Goal: Task Accomplishment & Management: Use online tool/utility

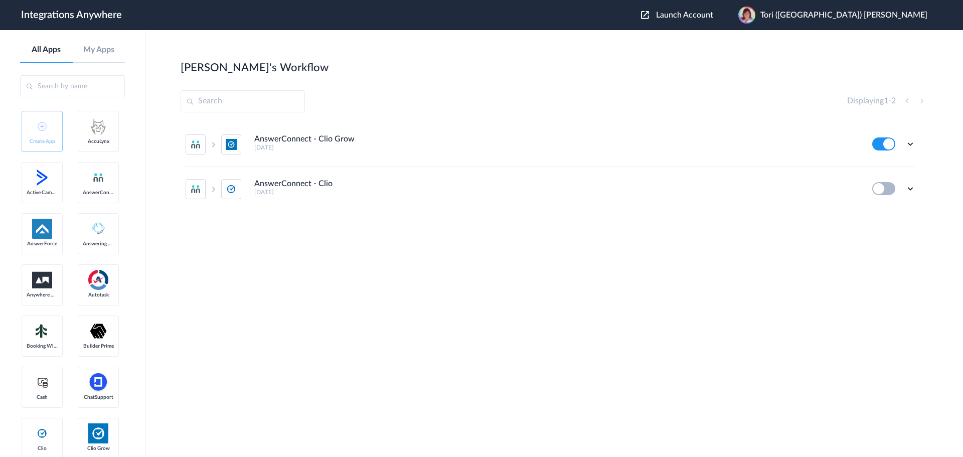
click at [263, 99] on input "text" at bounding box center [243, 101] width 124 height 22
click at [713, 16] on span "Launch Account" at bounding box center [684, 15] width 57 height 8
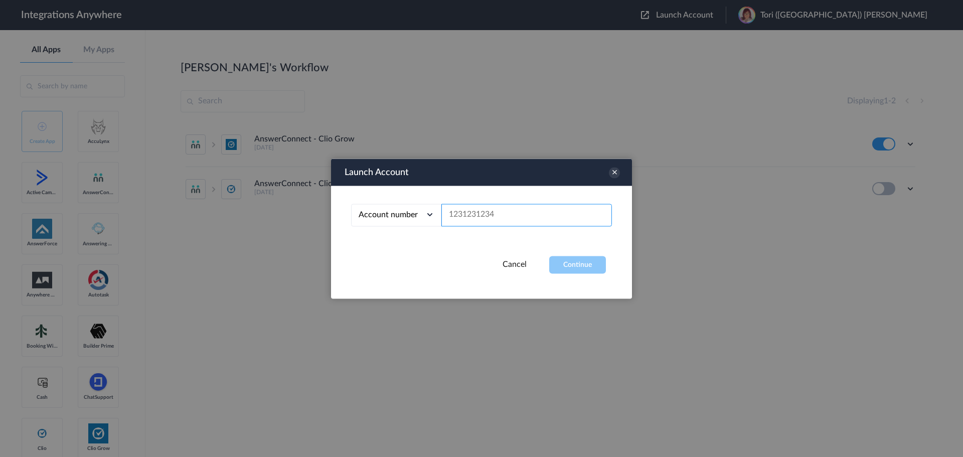
click at [480, 224] on input "text" at bounding box center [526, 215] width 170 height 23
paste input "4018294825"
type input "4018294825"
click at [570, 262] on button "Continue" at bounding box center [577, 265] width 57 height 18
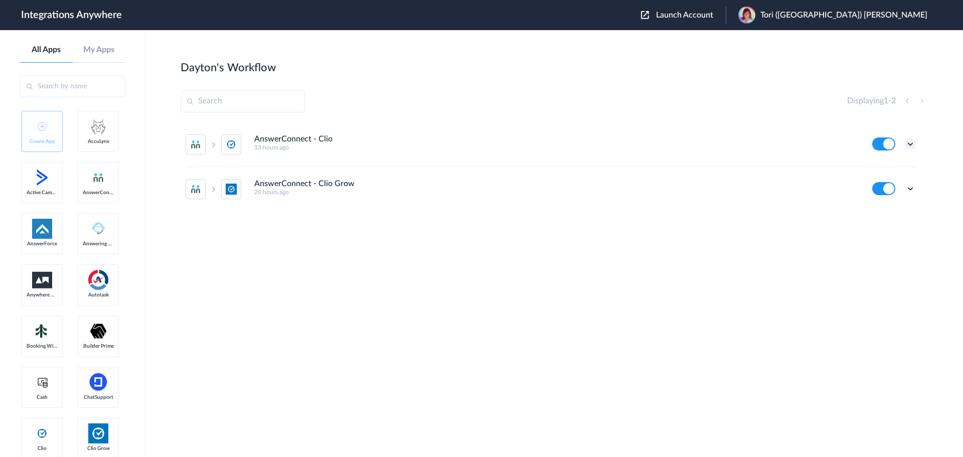
click at [908, 142] on icon at bounding box center [910, 144] width 10 height 10
click at [662, 100] on div "Displaying 1 - 2" at bounding box center [554, 101] width 747 height 22
click at [393, 150] on h5 "13 hours ago" at bounding box center [556, 147] width 604 height 7
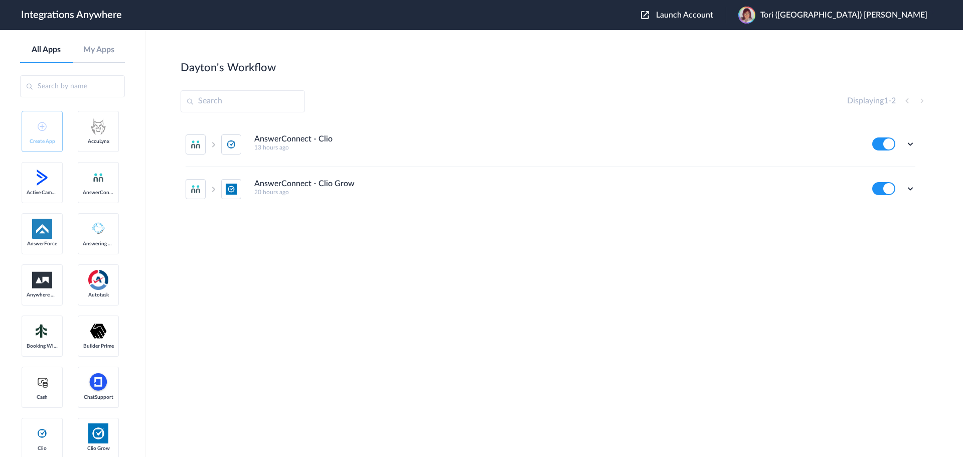
click at [450, 186] on div "AnswerConnect - Clio Grow 20 hours ago" at bounding box center [556, 187] width 604 height 17
click at [493, 150] on h5 "13 hours ago" at bounding box center [556, 147] width 604 height 7
click at [497, 196] on li "AnswerConnect - Clio Grow 20 hours ago Edit Task history Delete" at bounding box center [551, 189] width 730 height 44
click at [459, 144] on div "AnswerConnect - Clio 13 hours ago" at bounding box center [556, 142] width 604 height 17
click at [507, 180] on div "AnswerConnect - Clio Grow 20 hours ago" at bounding box center [556, 187] width 604 height 17
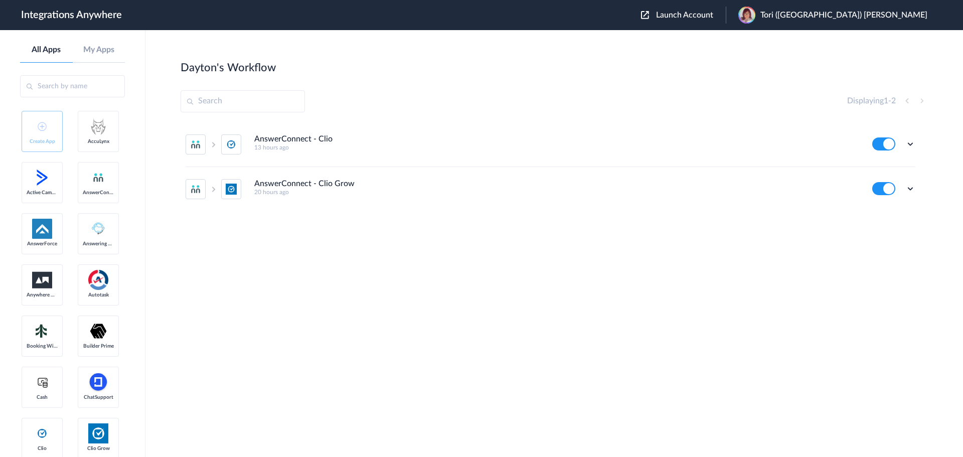
click at [441, 89] on section "Dayton's Workflow Create Displaying 1 - 2 AnswerConnect - Clio 13 hours ago Edi…" at bounding box center [554, 273] width 747 height 427
click at [913, 146] on icon at bounding box center [910, 144] width 10 height 10
click at [738, 127] on li "AnswerConnect - Clio 13 hours ago Edit Task history Delete" at bounding box center [551, 144] width 730 height 45
click at [374, 143] on div "AnswerConnect - Clio 13 hours ago" at bounding box center [556, 142] width 604 height 17
click at [393, 181] on div "AnswerConnect - Clio Grow 20 hours ago" at bounding box center [556, 187] width 604 height 17
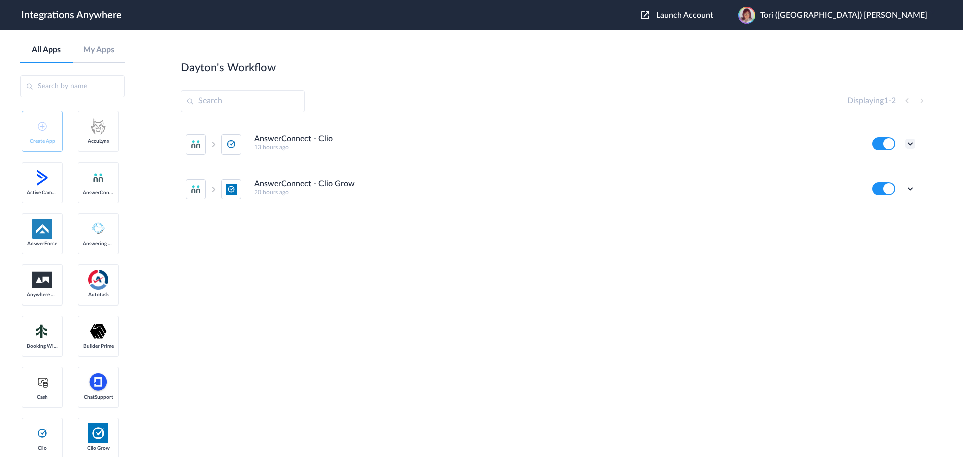
click at [910, 142] on icon at bounding box center [910, 144] width 10 height 10
click at [880, 169] on link "Edit" at bounding box center [869, 166] width 24 height 7
click at [911, 189] on icon at bounding box center [910, 189] width 10 height 10
click at [882, 209] on li "Edit" at bounding box center [882, 212] width 65 height 19
click at [911, 143] on icon at bounding box center [910, 144] width 10 height 10
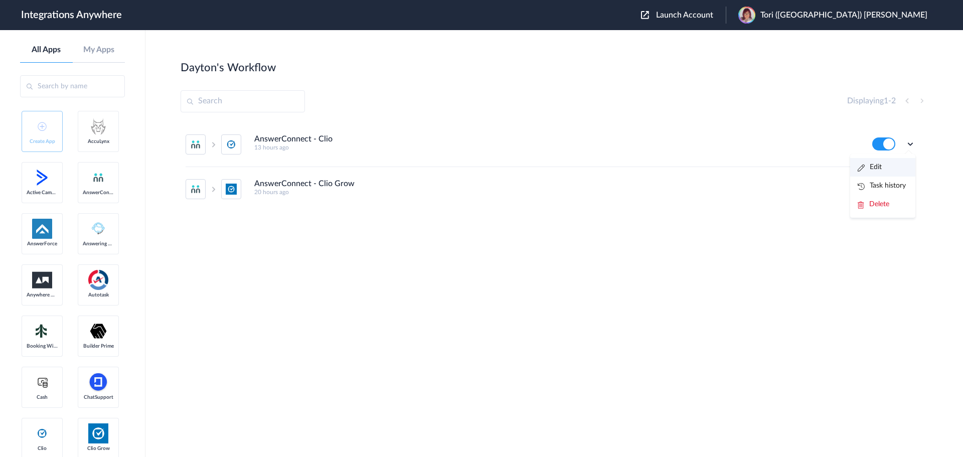
click at [876, 168] on link "Edit" at bounding box center [869, 166] width 24 height 7
click at [905, 188] on icon at bounding box center [910, 189] width 10 height 10
click at [884, 215] on li "Edit" at bounding box center [882, 212] width 65 height 19
click at [468, 89] on section "Dayton's Workflow Create Displaying 1 - 2 AnswerConnect - Clio 13 hours ago Edi…" at bounding box center [554, 273] width 747 height 427
click at [464, 85] on section "Dayton's Workflow Create Displaying 1 - 2 AnswerConnect - Clio 13 hours ago Edi…" at bounding box center [554, 273] width 747 height 427
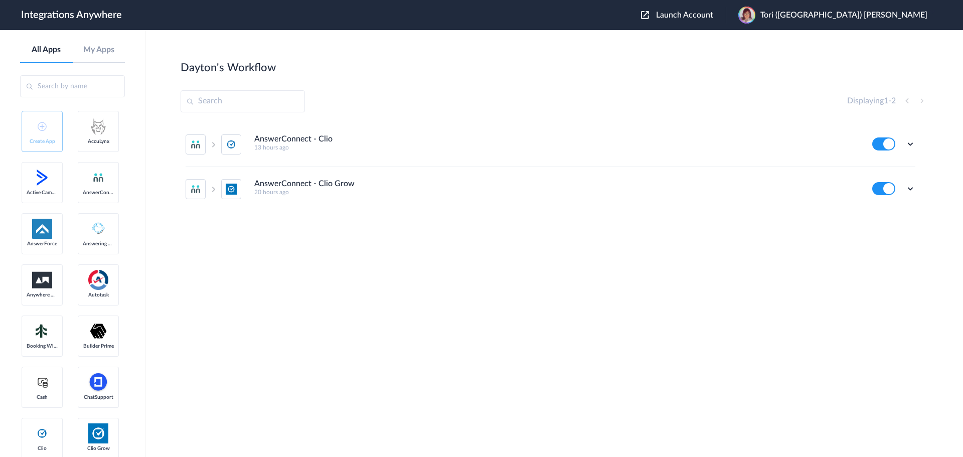
click at [427, 73] on div "Dayton's Workflow Create" at bounding box center [554, 67] width 747 height 14
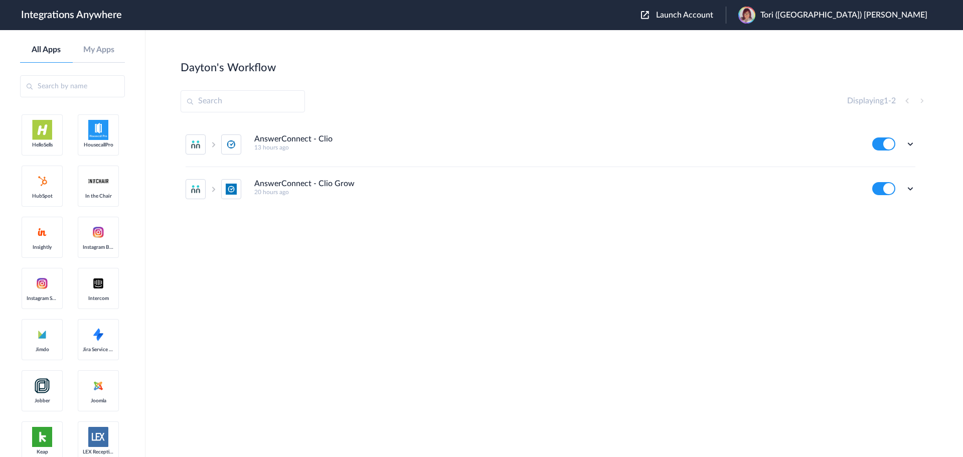
scroll to position [702, 0]
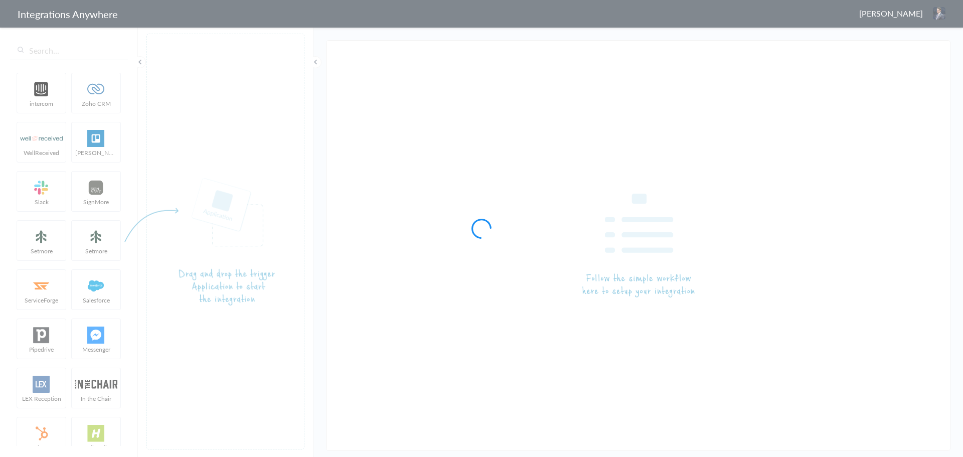
type input "AnswerConnect - Clio"
type input "AnswerConnect - Clio Grow"
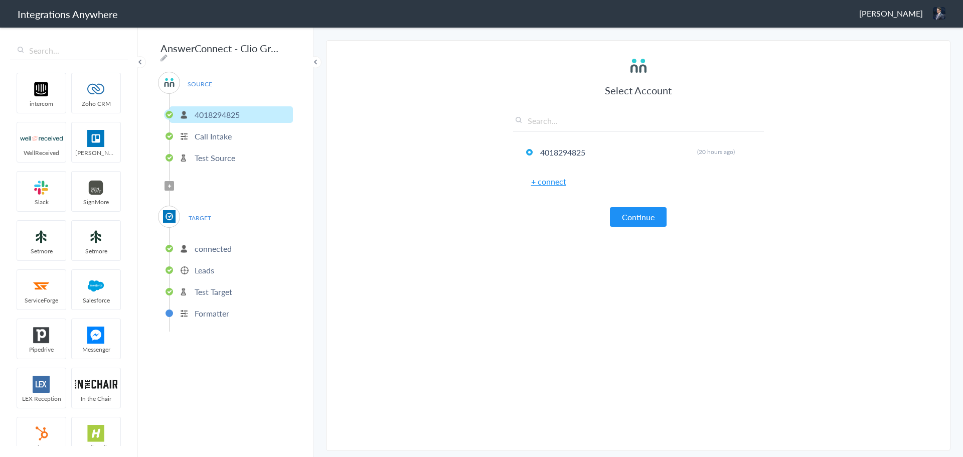
click at [166, 182] on span "Filter Applied" at bounding box center [169, 186] width 10 height 10
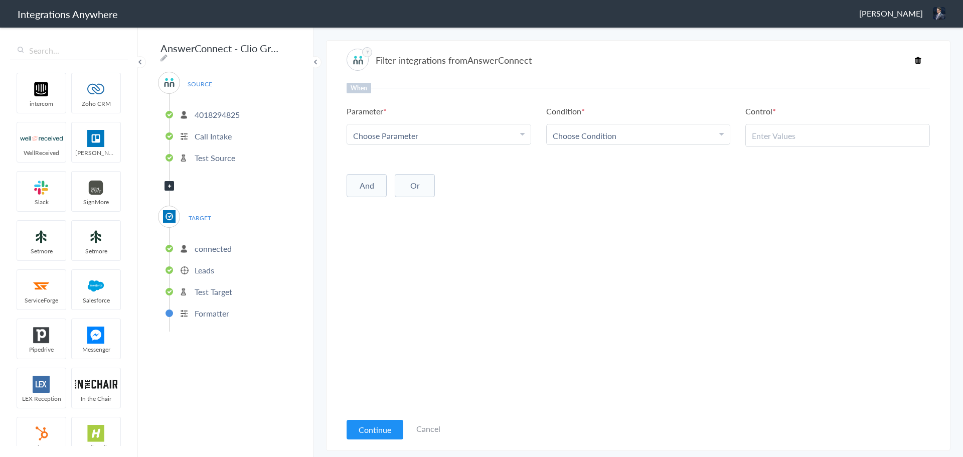
click at [462, 130] on div "Choose Parameter" at bounding box center [438, 136] width 171 height 12
click at [419, 157] on link "Call Type" at bounding box center [439, 150] width 184 height 22
click at [589, 133] on span "Choose Condition" at bounding box center [585, 136] width 64 height 12
click at [593, 184] on link "Contains" at bounding box center [639, 185] width 184 height 22
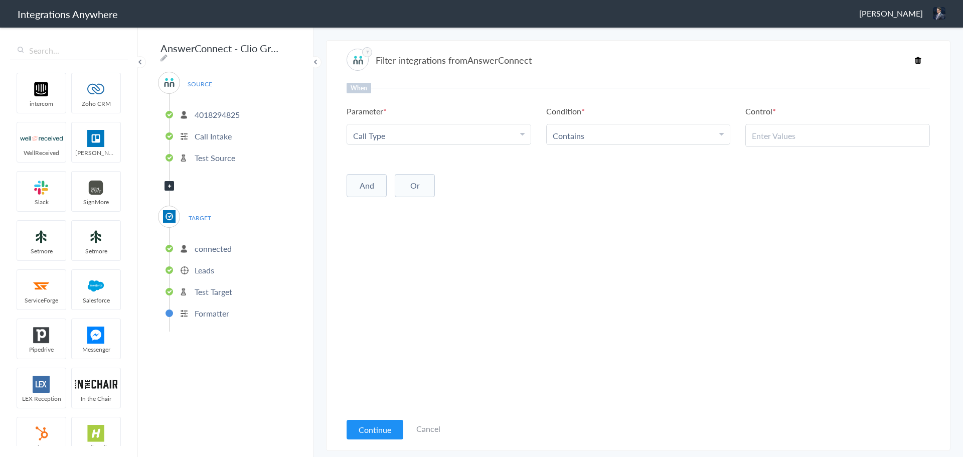
click at [773, 132] on input "text" at bounding box center [837, 136] width 171 height 12
click at [259, 47] on input "AnswerConnect - Clio Grow" at bounding box center [220, 48] width 124 height 19
click at [631, 218] on div "When Parameter Choose Parameter Call Type First Name Last Name Email Phone Call…" at bounding box center [637, 247] width 583 height 329
click at [782, 136] on input "text" at bounding box center [837, 136] width 171 height 12
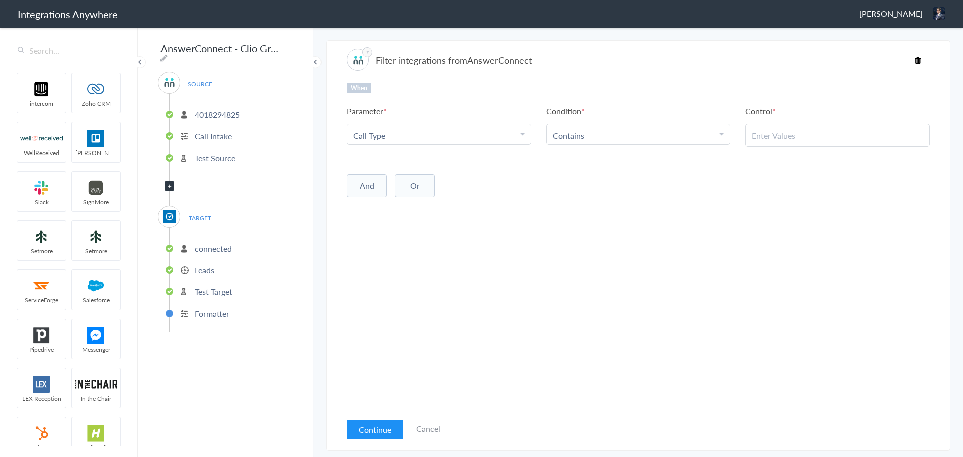
paste input "Potential / New Client"
type input "Potential / New Client"
click at [613, 249] on div "When Parameter Choose Parameter Call Type First Name Last Name Email Phone Call…" at bounding box center [637, 247] width 583 height 329
click at [375, 424] on button "Continue" at bounding box center [374, 430] width 57 height 20
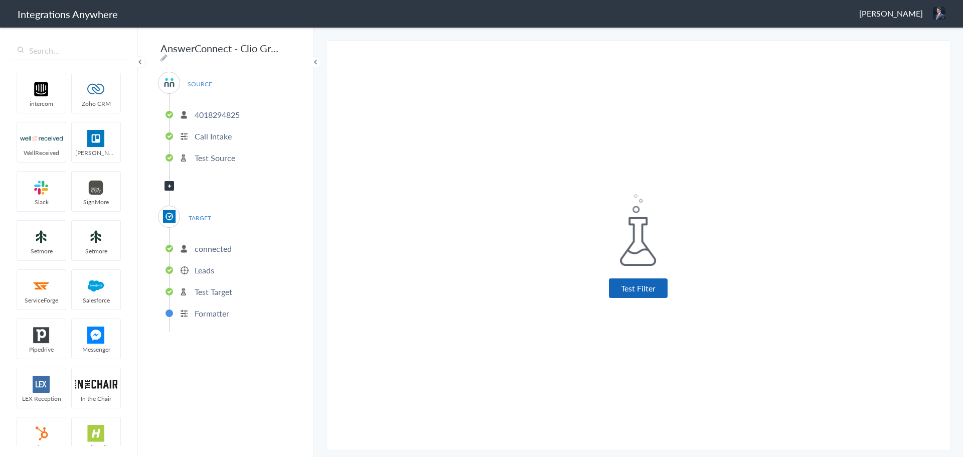
click at [633, 285] on button "Test Filter" at bounding box center [638, 288] width 59 height 20
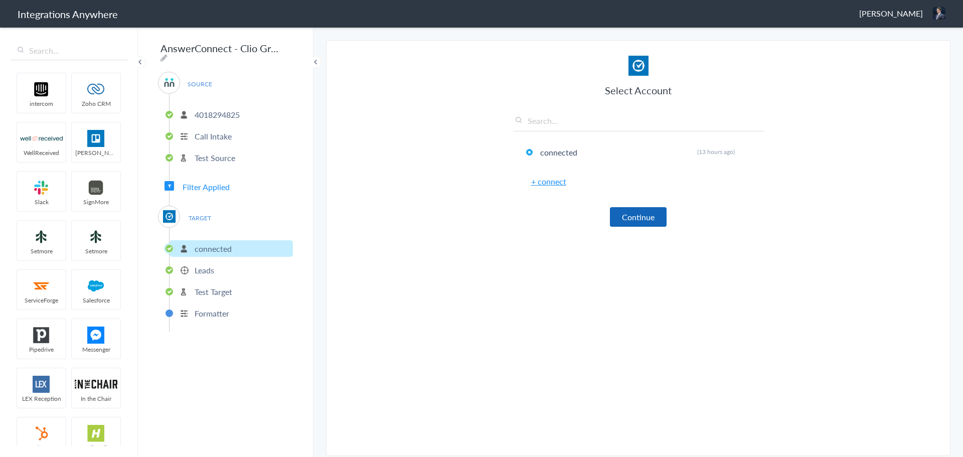
click at [640, 211] on button "Continue" at bounding box center [638, 217] width 57 height 20
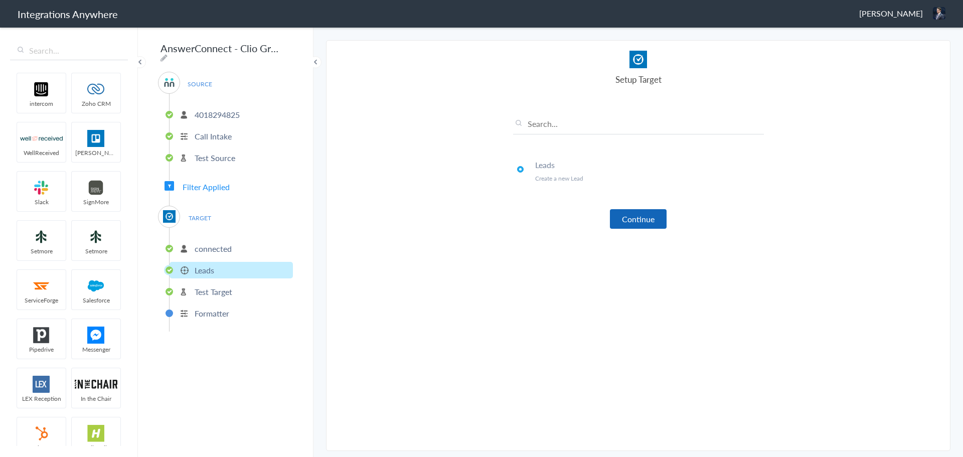
click at [636, 223] on button "Continue" at bounding box center [638, 219] width 57 height 20
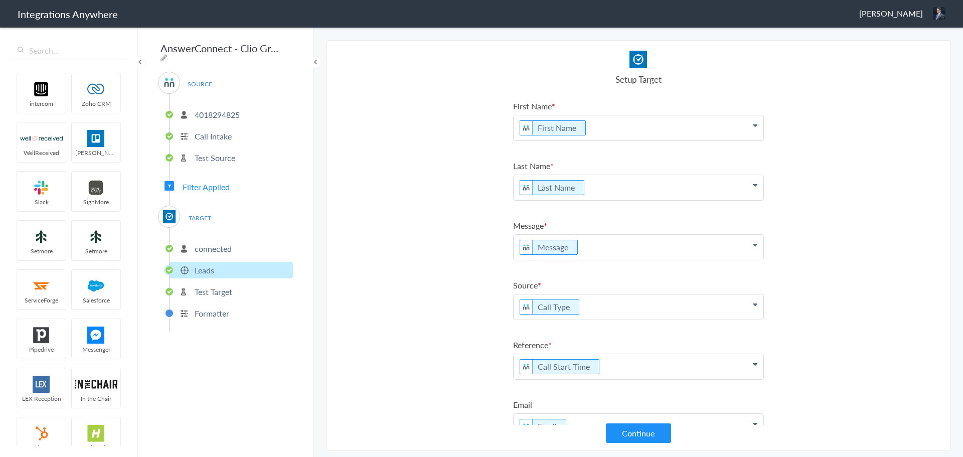
click at [602, 309] on p "Call Type" at bounding box center [638, 306] width 250 height 25
click at [610, 250] on p "Message" at bounding box center [638, 247] width 250 height 25
click at [618, 186] on p "Last Name" at bounding box center [638, 187] width 250 height 25
click at [482, 208] on section "Select Account 4018294825 Rename Delete (20 hours ago) + connect Continue Setup…" at bounding box center [638, 245] width 624 height 411
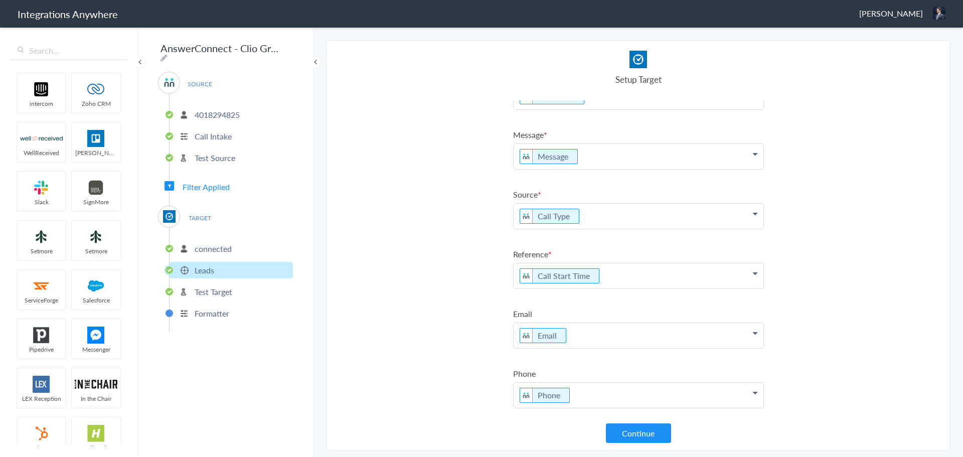
scroll to position [93, 0]
click at [618, 275] on p "Call Start Time" at bounding box center [638, 273] width 250 height 25
click at [481, 265] on section "Select Account 4018294825 Rename Delete (20 hours ago) + connect Continue Setup…" at bounding box center [638, 245] width 624 height 411
click at [618, 266] on p "Call Start Time" at bounding box center [638, 273] width 250 height 25
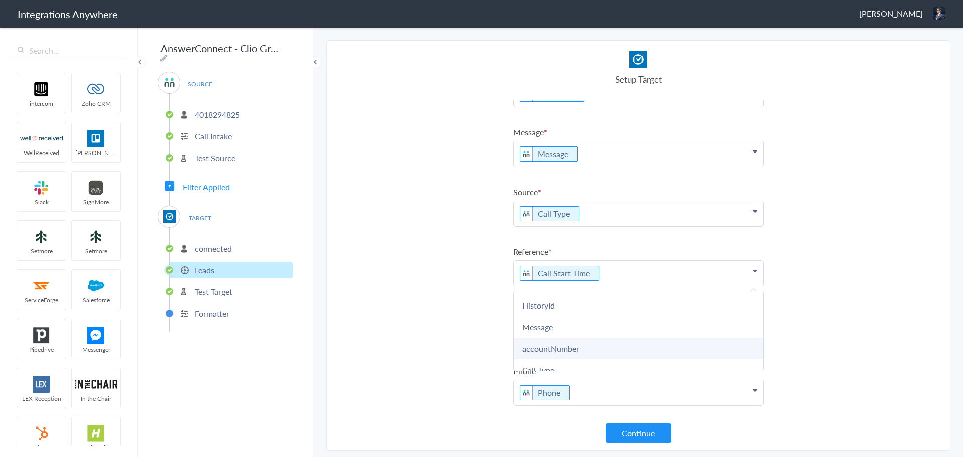
scroll to position [201, 0]
click at [457, 304] on section "Select Account 4018294825 Rename Delete (20 hours ago) + connect Continue Setup…" at bounding box center [638, 245] width 624 height 411
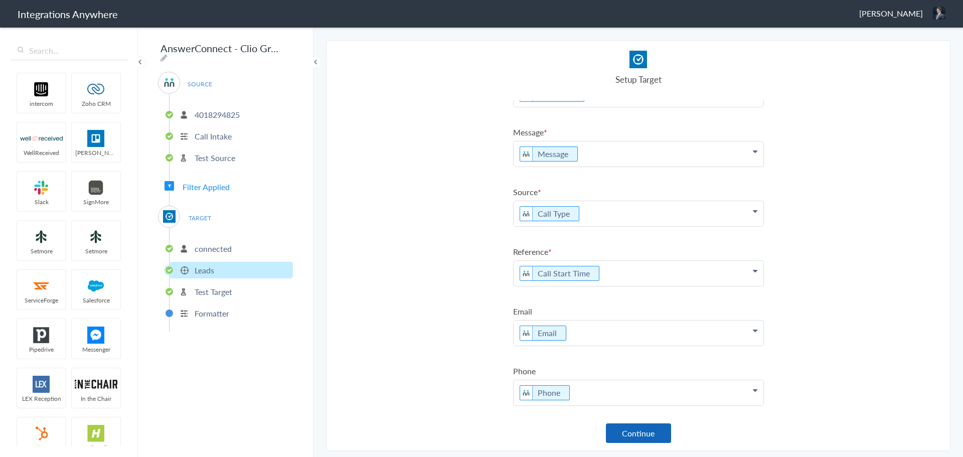
click at [644, 438] on button "Continue" at bounding box center [638, 433] width 65 height 20
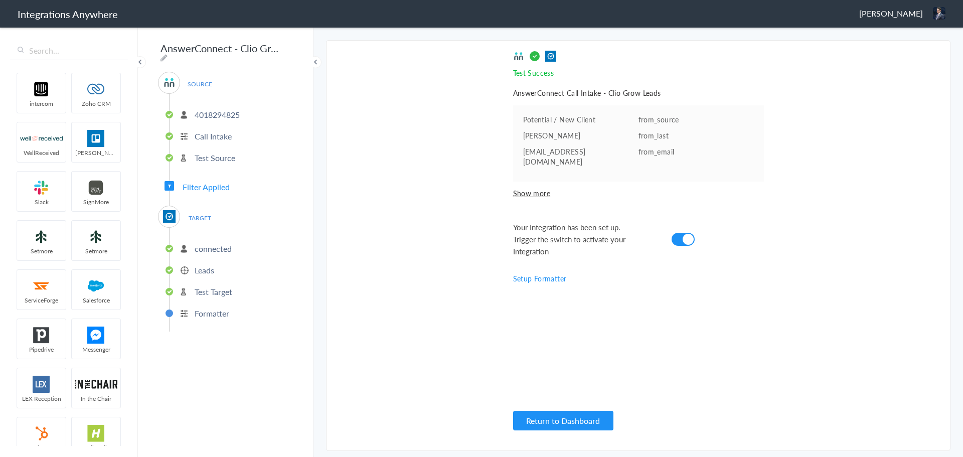
click at [616, 326] on div "Test Success Invalid data for email AnswerConnect Call Intake - Clio Grow Leads…" at bounding box center [638, 246] width 251 height 390
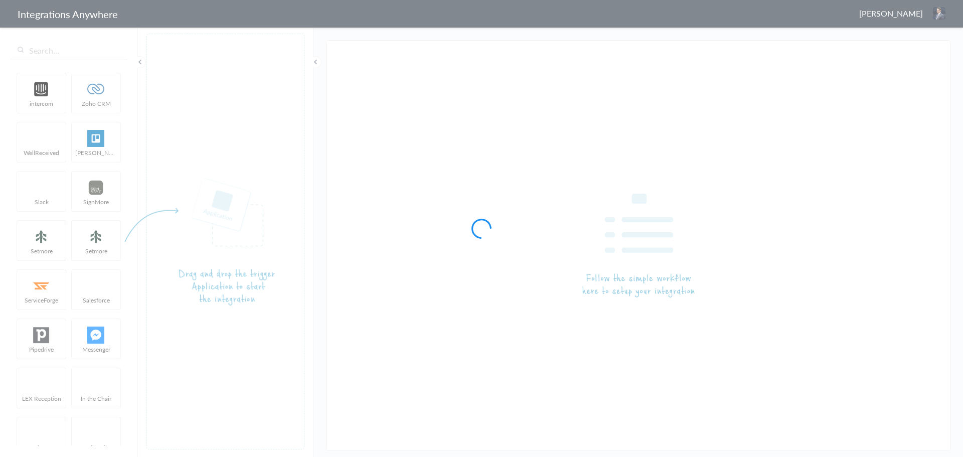
type input "AnswerConnect - Clio"
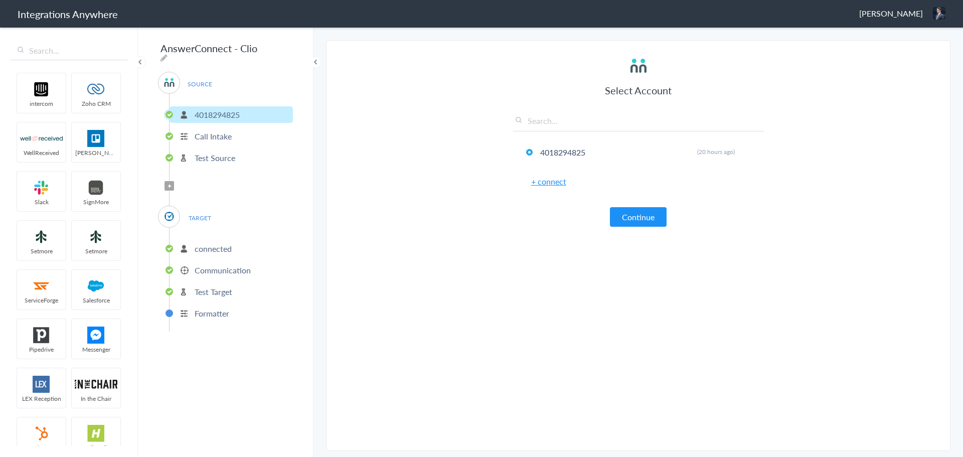
click at [171, 182] on span "Filter Applied" at bounding box center [169, 186] width 10 height 10
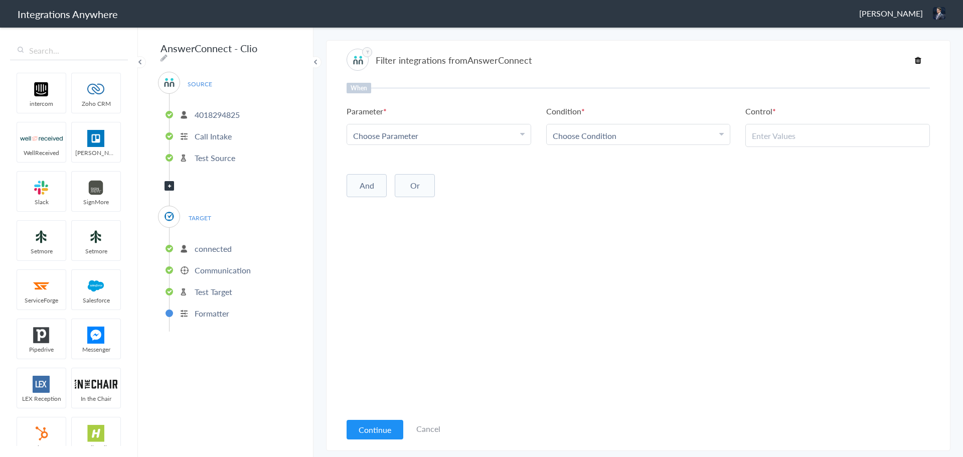
click at [436, 128] on link "Choose Parameter" at bounding box center [439, 134] width 184 height 20
click at [376, 196] on link "Call Type" at bounding box center [439, 200] width 184 height 22
click at [600, 132] on span "Choose Condition" at bounding box center [585, 136] width 64 height 12
click at [601, 187] on link "Contains" at bounding box center [639, 185] width 184 height 22
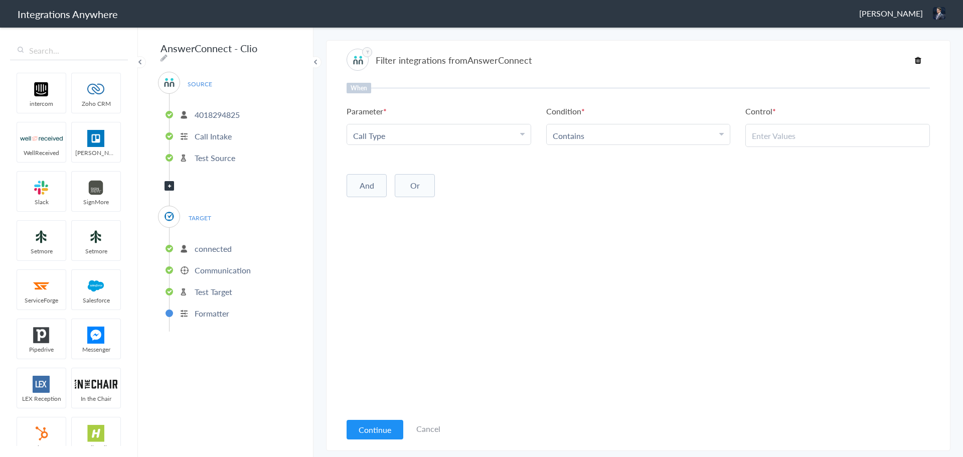
click at [764, 140] on input "text" at bounding box center [837, 136] width 171 height 12
paste input "Current / Existing Client"
type input "Current / Existing Client"
click at [431, 181] on button "Or" at bounding box center [415, 185] width 40 height 23
click at [427, 216] on ul "Choose Parameter First Name Last Name Email Phone Call Start Time Account ID Da…" at bounding box center [637, 206] width 583 height 23
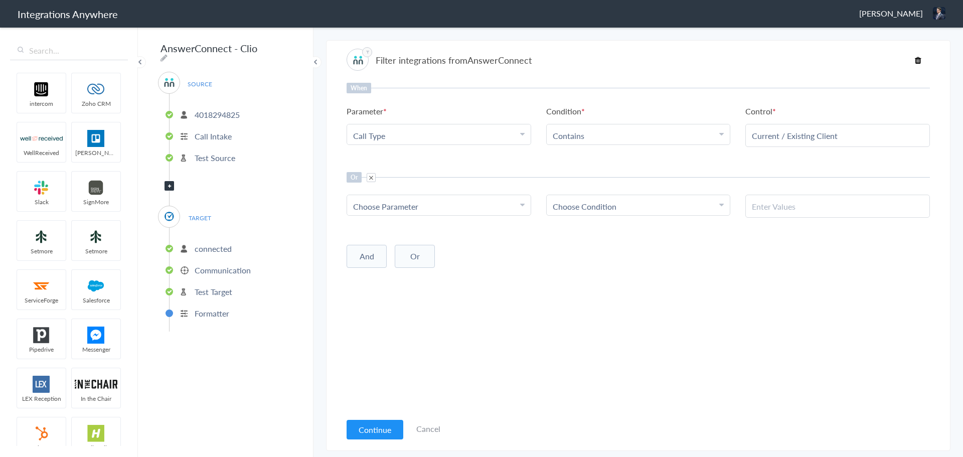
click at [426, 212] on link "Choose Parameter" at bounding box center [439, 205] width 184 height 20
click at [386, 264] on link "Call Type" at bounding box center [439, 271] width 184 height 22
click at [561, 196] on link "Choose Condition" at bounding box center [639, 205] width 184 height 20
click at [564, 206] on span "Choose Condition" at bounding box center [585, 207] width 64 height 12
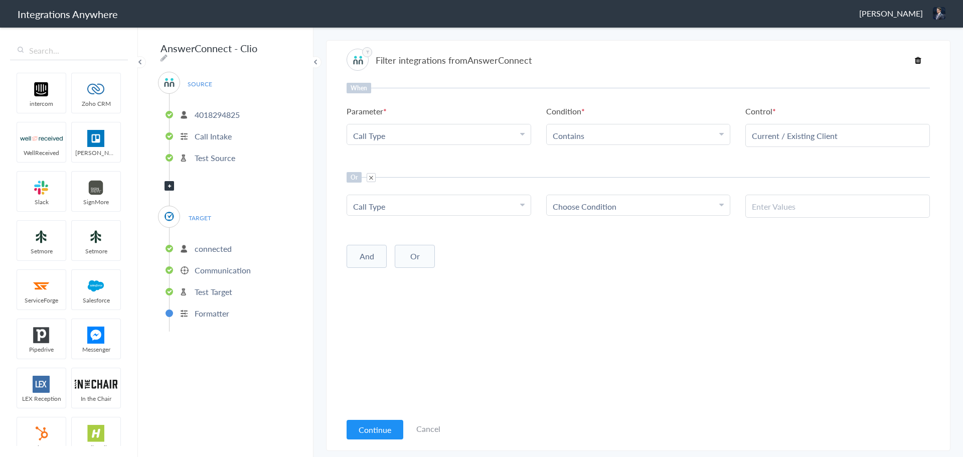
click at [573, 210] on span "Choose Condition" at bounding box center [585, 207] width 64 height 12
click at [572, 255] on link "Contains" at bounding box center [639, 256] width 184 height 22
click at [768, 213] on div at bounding box center [837, 206] width 185 height 23
click at [769, 205] on input "text" at bounding box center [837, 207] width 171 height 12
paste input "Court / On Behalf of Court"
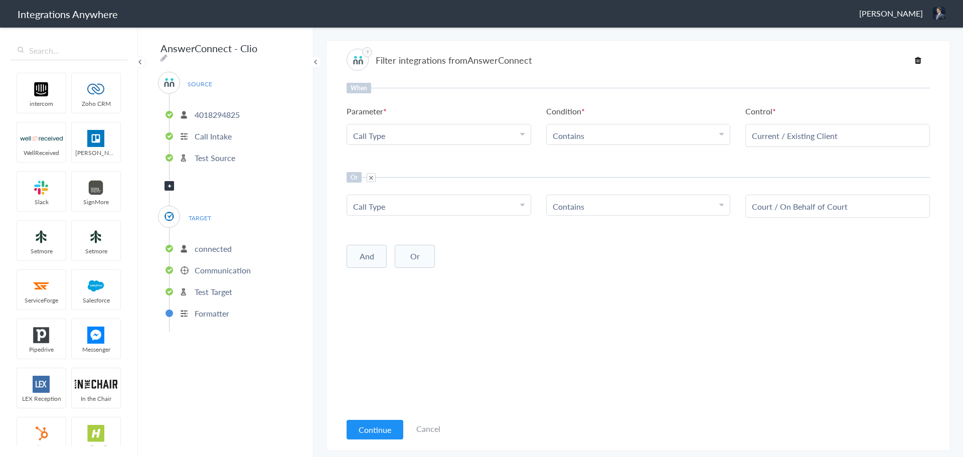
type input "Court / On Behalf of Court"
click at [529, 304] on div "When Parameter Choose Parameter Call Type First Name Last Name Email Phone Call…" at bounding box center [637, 247] width 583 height 329
click at [368, 426] on button "Continue" at bounding box center [374, 430] width 57 height 20
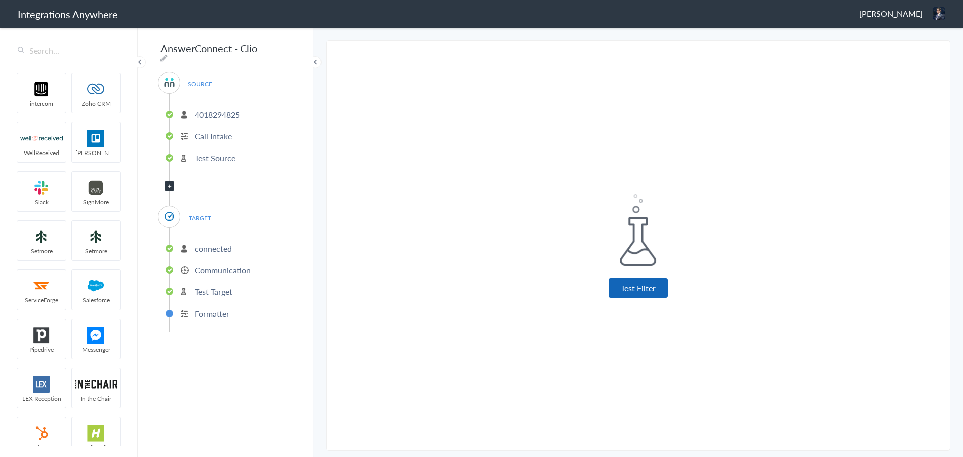
click at [629, 290] on button "Test Filter" at bounding box center [638, 288] width 59 height 20
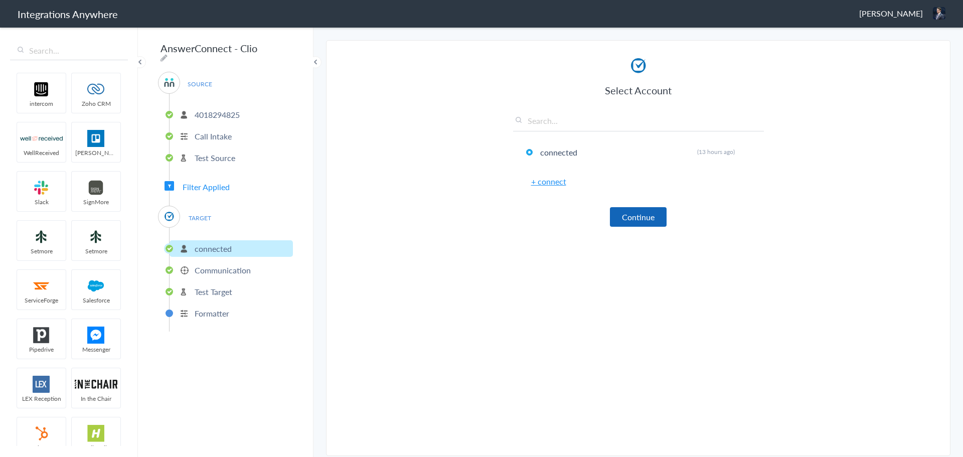
click at [632, 218] on button "Continue" at bounding box center [638, 217] width 57 height 20
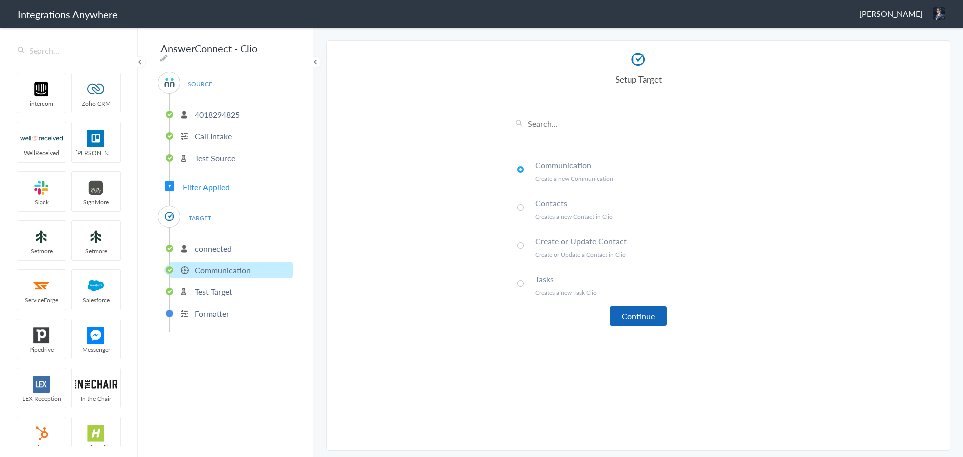
click at [632, 310] on button "Continue" at bounding box center [638, 316] width 57 height 20
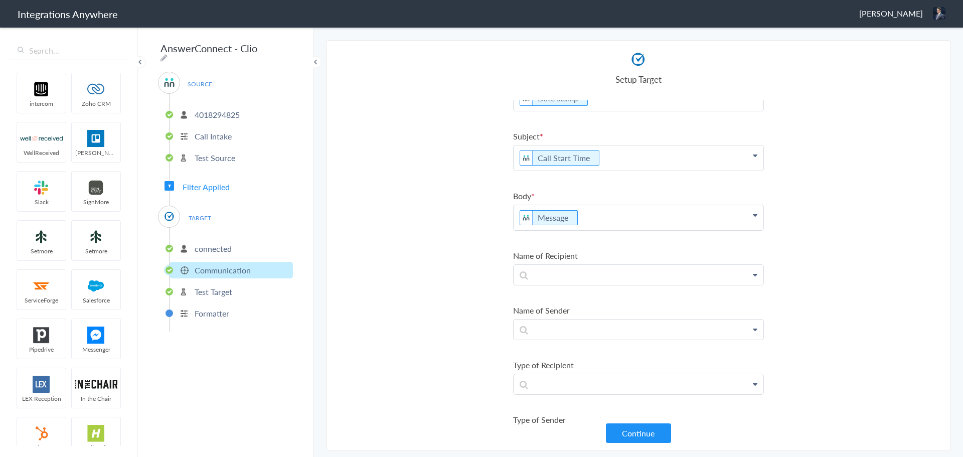
scroll to position [0, 0]
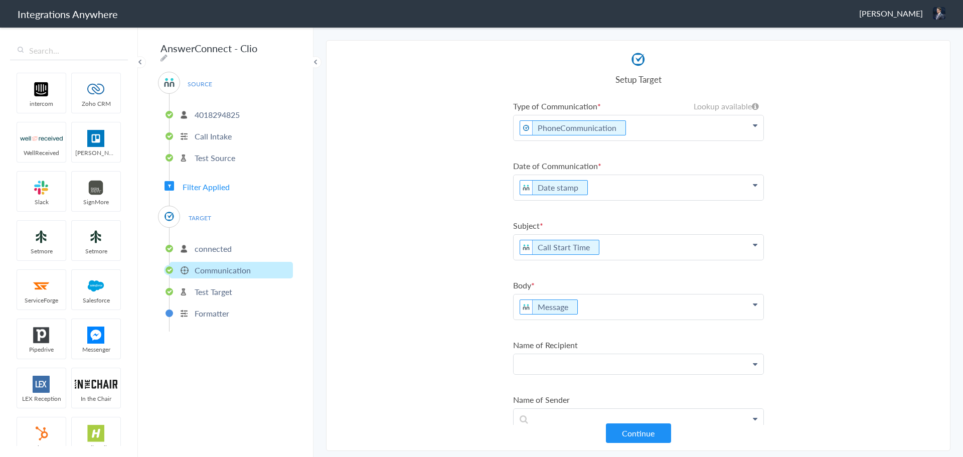
click at [607, 367] on p at bounding box center [638, 364] width 250 height 20
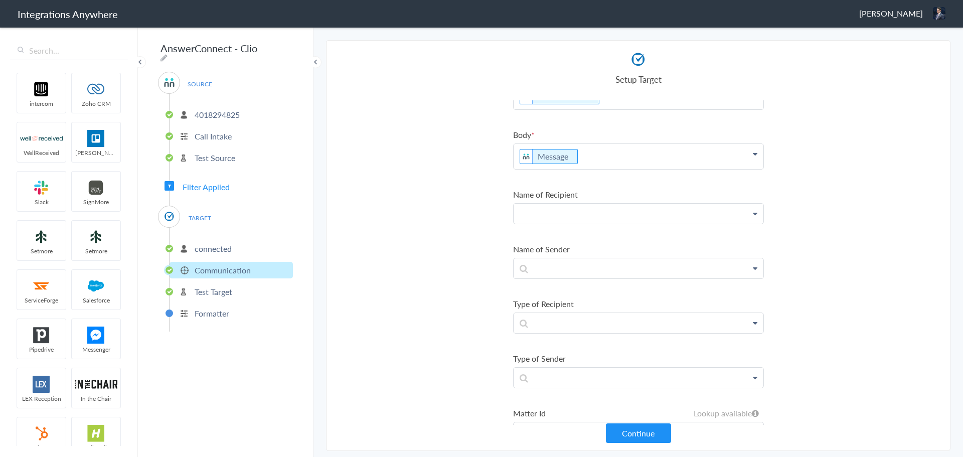
scroll to position [188, 0]
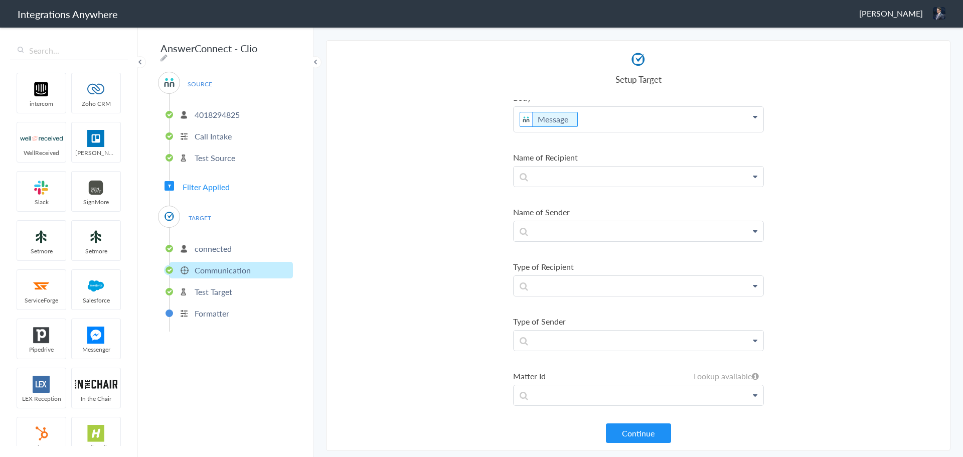
click at [205, 116] on p "4018294825" at bounding box center [217, 115] width 45 height 12
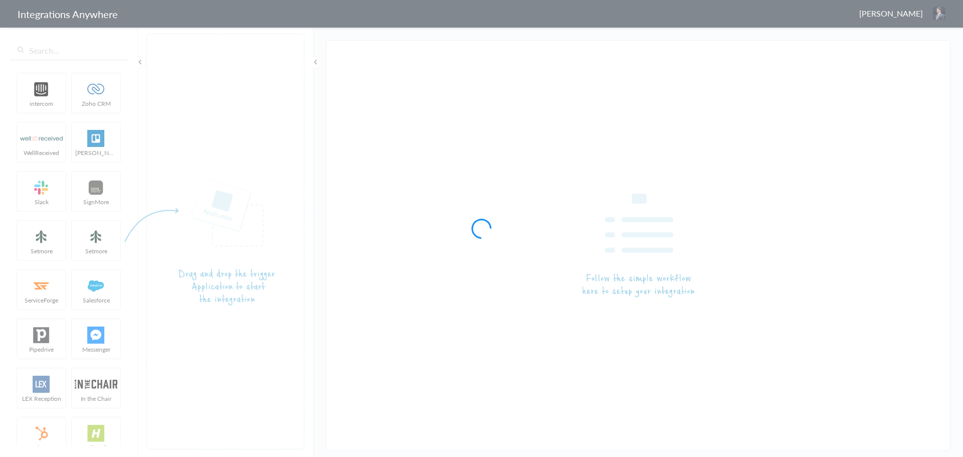
type input "AnswerConnect - Clio"
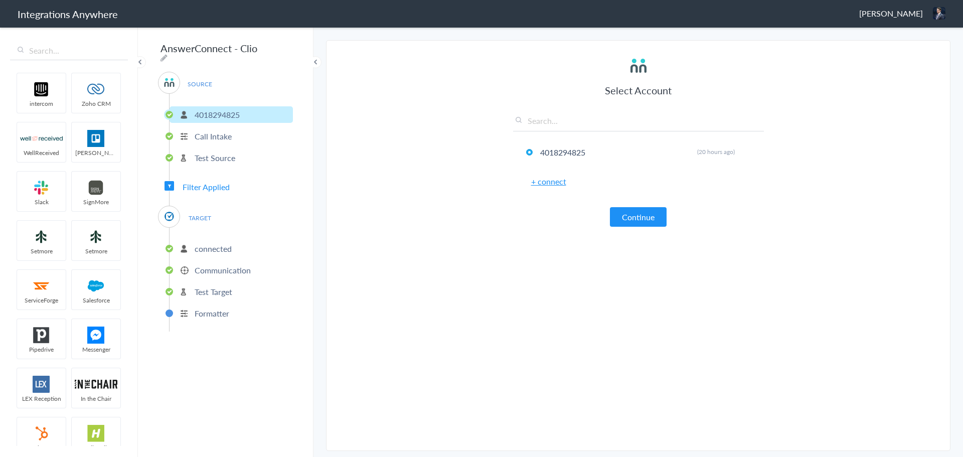
click at [224, 131] on p "Call Intake" at bounding box center [213, 136] width 37 height 12
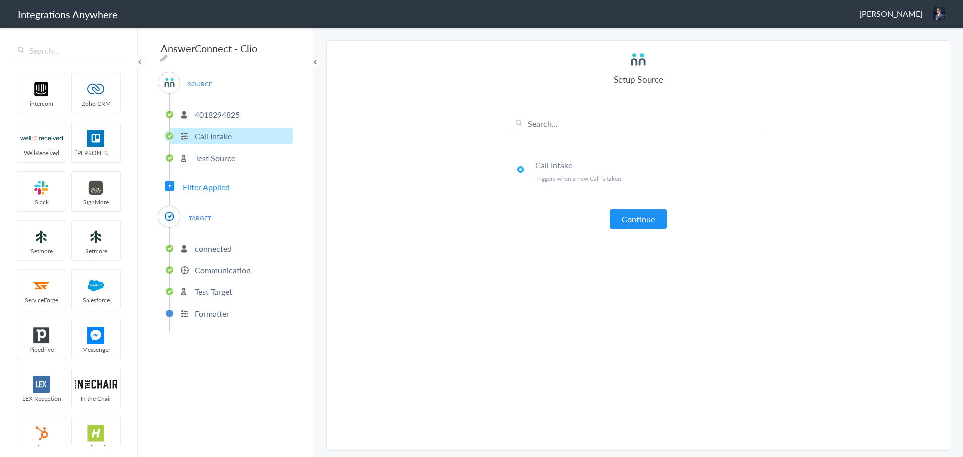
click at [221, 153] on p "Test Source" at bounding box center [215, 158] width 41 height 12
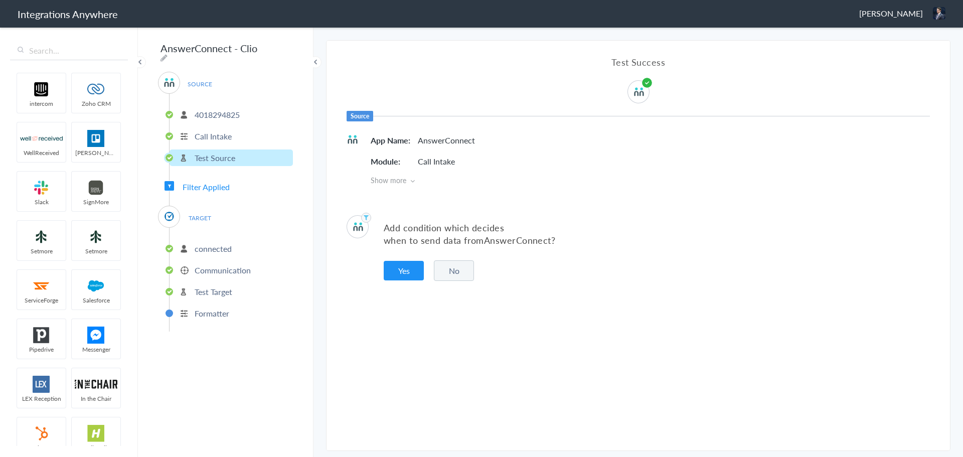
click at [214, 186] on span "Filter Applied" at bounding box center [206, 187] width 47 height 12
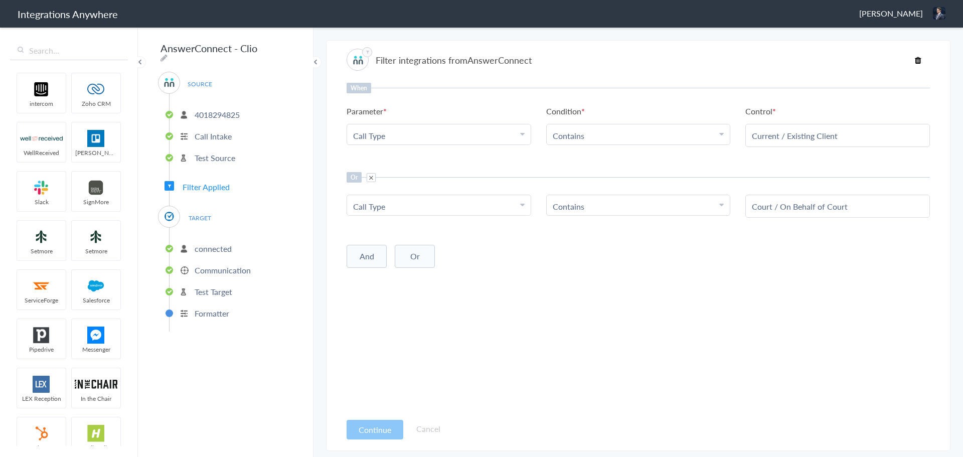
click at [215, 243] on p "connected" at bounding box center [213, 249] width 37 height 12
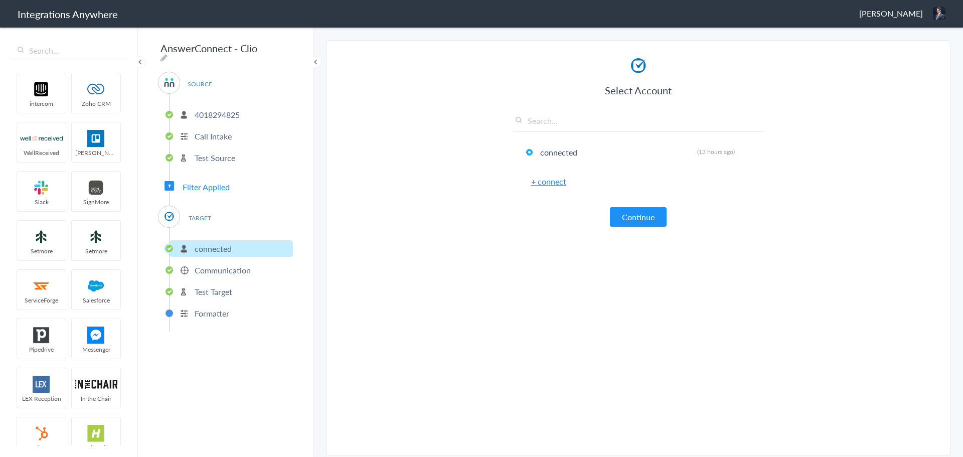
click at [223, 264] on p "Communication" at bounding box center [223, 270] width 56 height 12
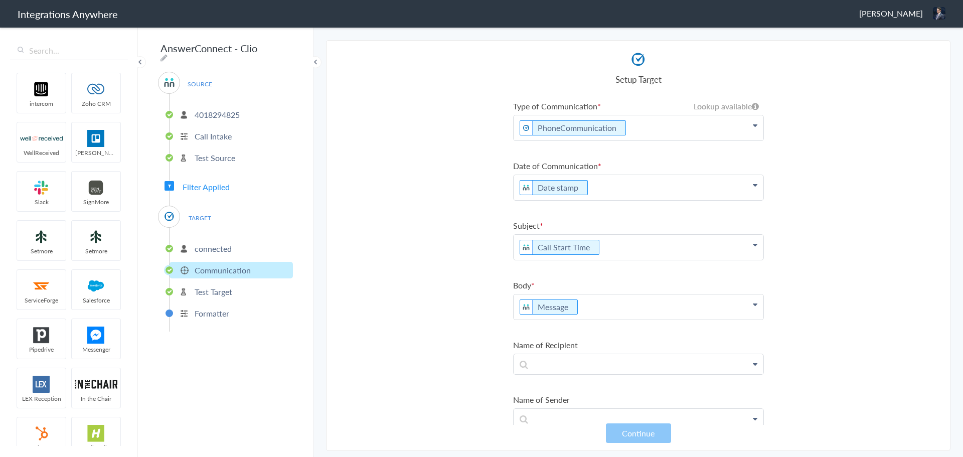
click at [603, 302] on p "Message" at bounding box center [638, 306] width 250 height 25
click at [517, 305] on p "Message" at bounding box center [638, 306] width 250 height 25
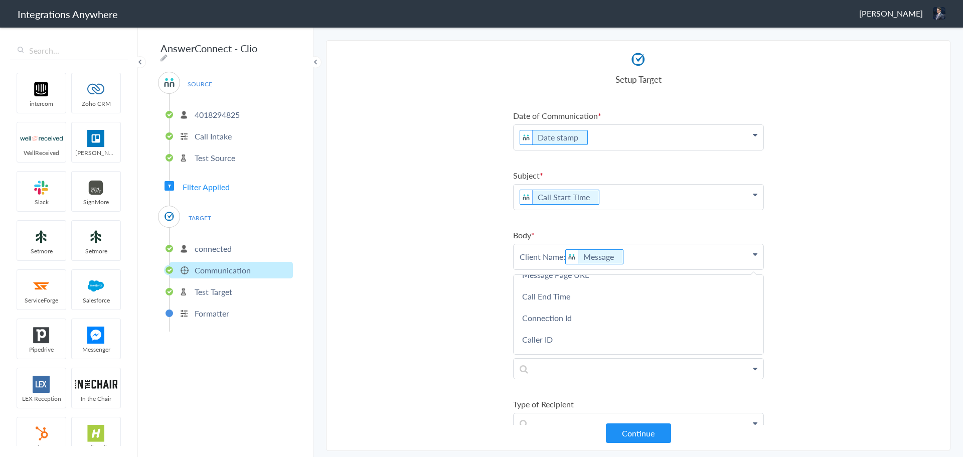
scroll to position [290, 0]
click at [436, 294] on section "Select Account 4018294825 Rename Delete (20 hours ago) + connect Continue Setup…" at bounding box center [638, 245] width 624 height 411
click at [214, 112] on p "4018294825" at bounding box center [217, 115] width 45 height 12
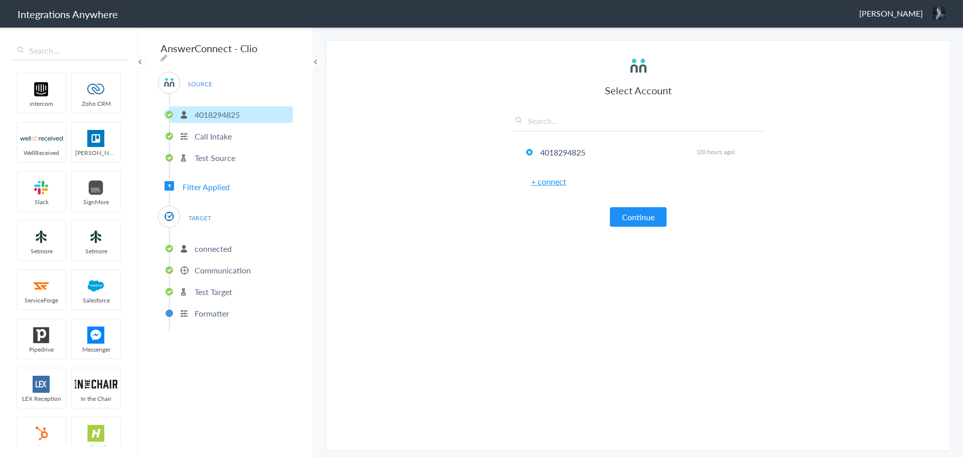
click at [176, 75] on div "SOURCE" at bounding box center [169, 83] width 22 height 22
click at [628, 219] on button "Continue" at bounding box center [638, 217] width 57 height 20
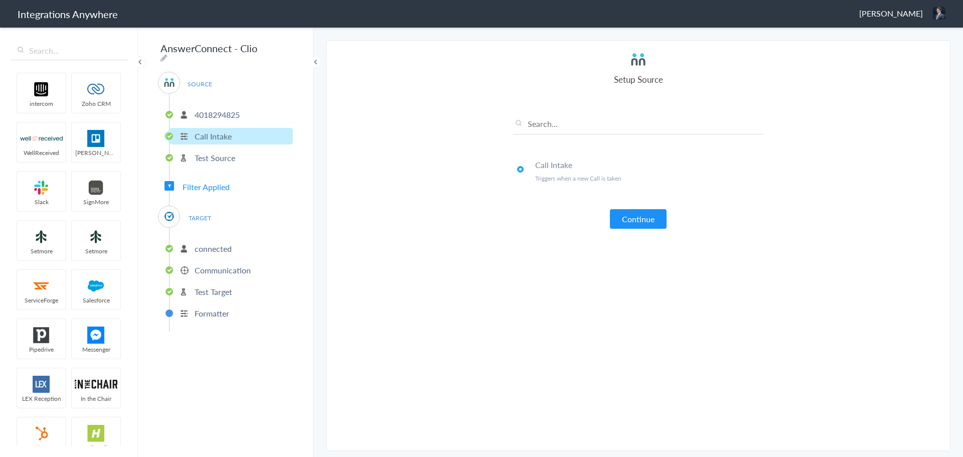
click at [628, 219] on button "Continue" at bounding box center [638, 219] width 57 height 20
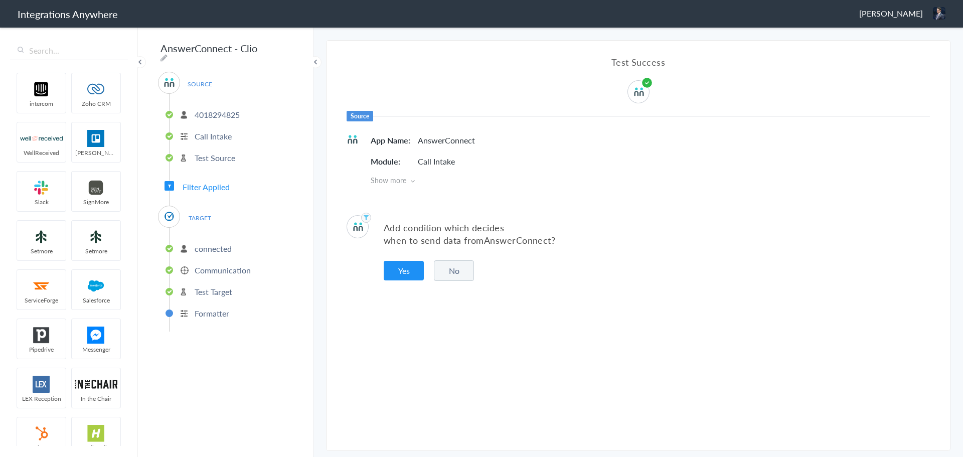
click at [449, 272] on button "No" at bounding box center [454, 270] width 40 height 21
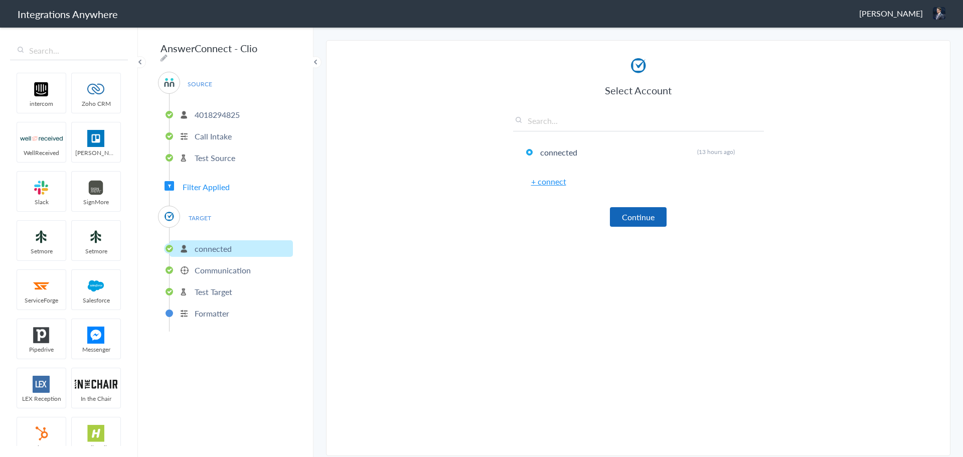
click at [628, 222] on button "Continue" at bounding box center [638, 217] width 57 height 20
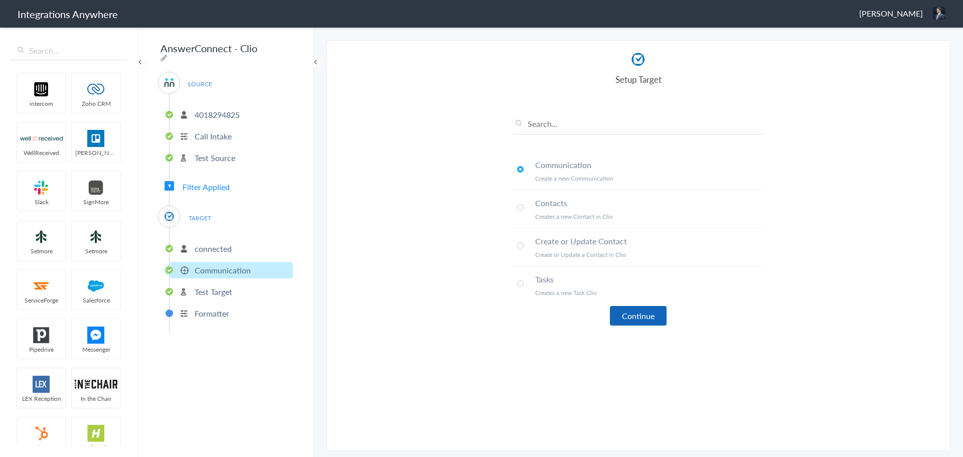
click at [633, 317] on button "Continue" at bounding box center [638, 316] width 57 height 20
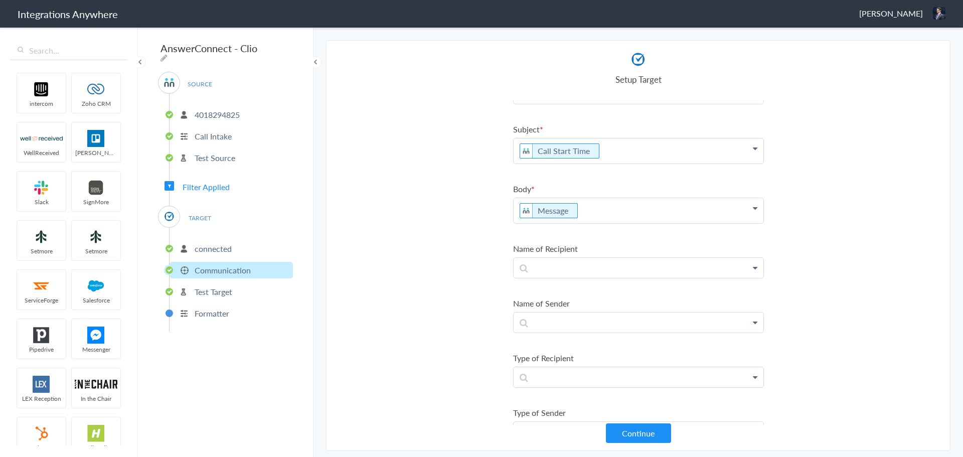
scroll to position [100, 0]
click at [589, 213] on p "Message" at bounding box center [638, 206] width 250 height 25
click at [591, 209] on p "Message" at bounding box center [638, 206] width 250 height 25
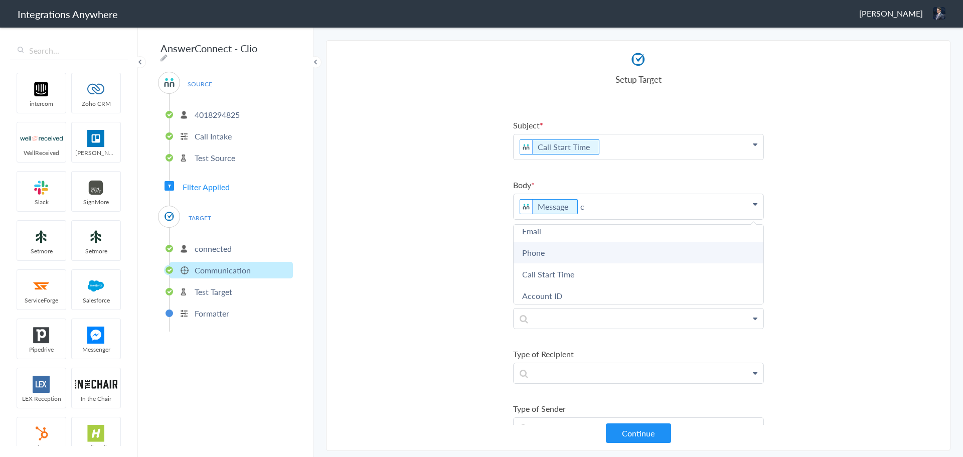
scroll to position [0, 0]
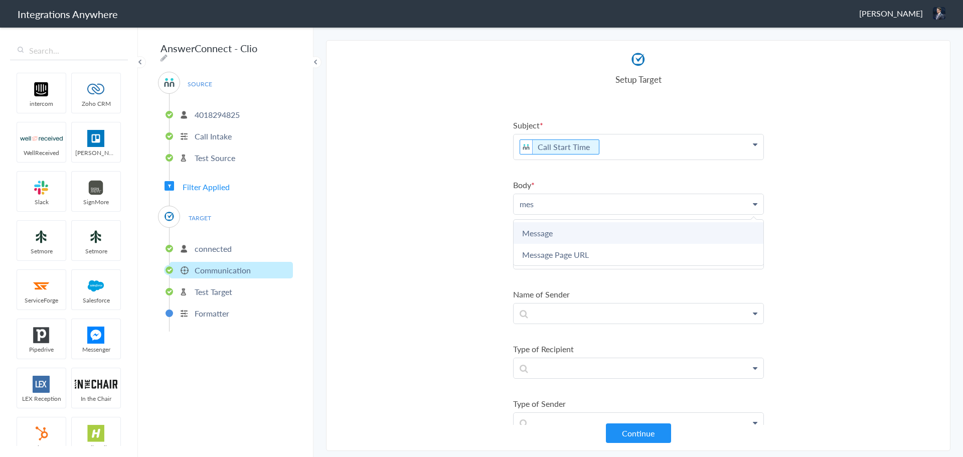
click at [576, 234] on link "Message" at bounding box center [638, 233] width 250 height 22
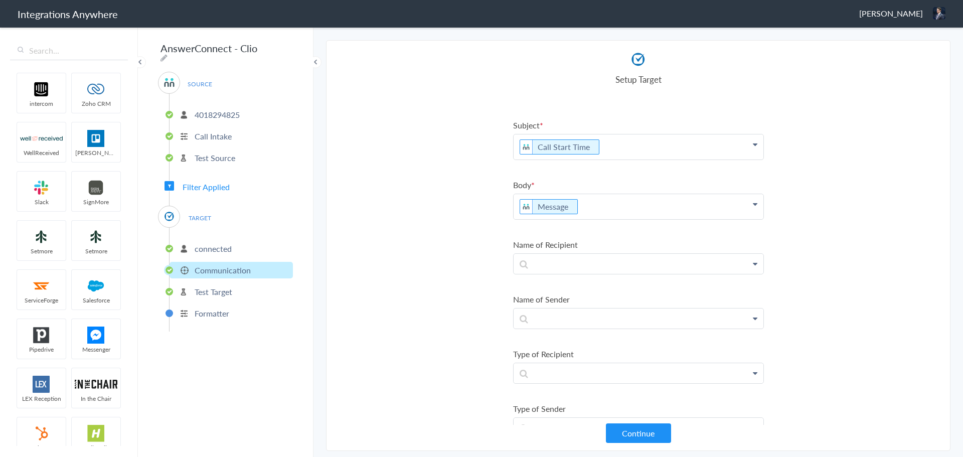
click at [451, 219] on section "Select Account 4018294825 Rename Delete (20 hours ago) + connect Continue Setup…" at bounding box center [638, 245] width 624 height 411
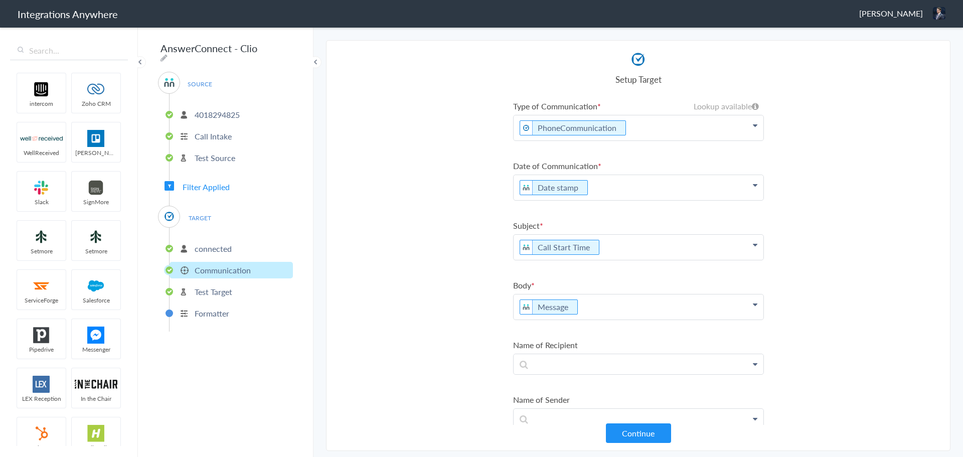
click at [430, 258] on section "Select Account 4018294825 Rename Delete (20 hours ago) + connect Continue Setup…" at bounding box center [638, 245] width 624 height 411
click at [220, 109] on p "4018294825" at bounding box center [217, 115] width 45 height 12
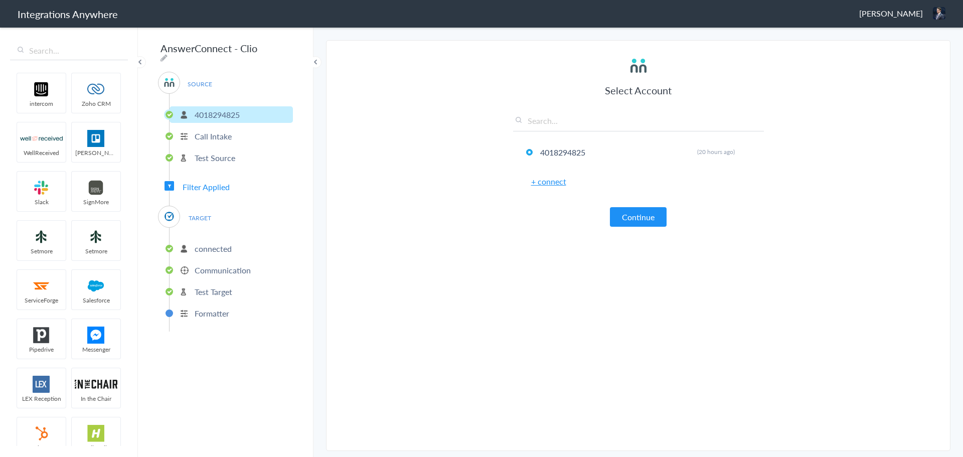
click at [416, 221] on section "Select Account 4018294825 Rename Delete (20 hours ago) + connect Continue Setup…" at bounding box center [638, 245] width 624 height 411
click at [623, 153] on li "4018294825 Rename Delete (20 hours ago)" at bounding box center [638, 152] width 251 height 27
click at [747, 150] on icon at bounding box center [748, 152] width 6 height 6
click at [642, 149] on li "4018294825 Rename Delete (20 hours ago)" at bounding box center [638, 152] width 251 height 27
click at [562, 155] on li "4018294825 Rename Delete (20 hours ago)" at bounding box center [638, 152] width 251 height 27
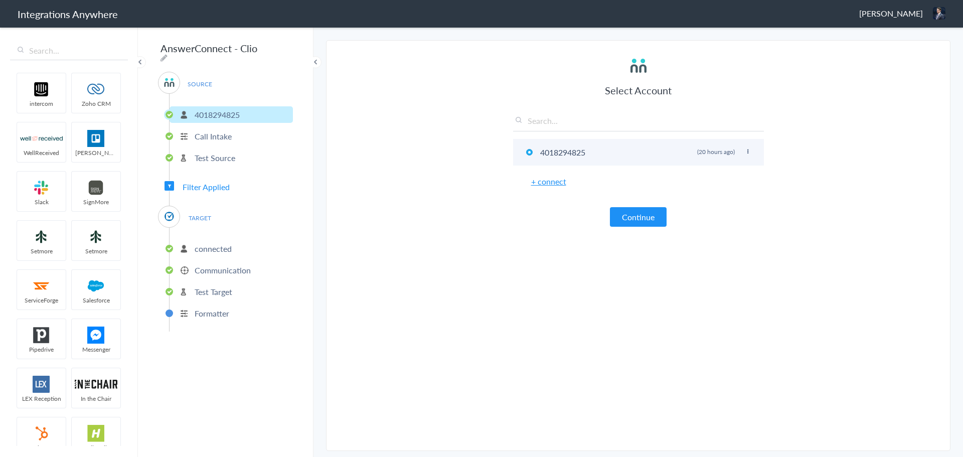
click at [569, 152] on li "4018294825 Rename Delete (20 hours ago)" at bounding box center [638, 152] width 251 height 27
click at [541, 114] on div "Select Account 4018294825 Rename Delete (20 hours ago) + connect Continue" at bounding box center [638, 141] width 251 height 171
click at [535, 122] on input "text" at bounding box center [638, 123] width 251 height 17
paste input "4018294825"
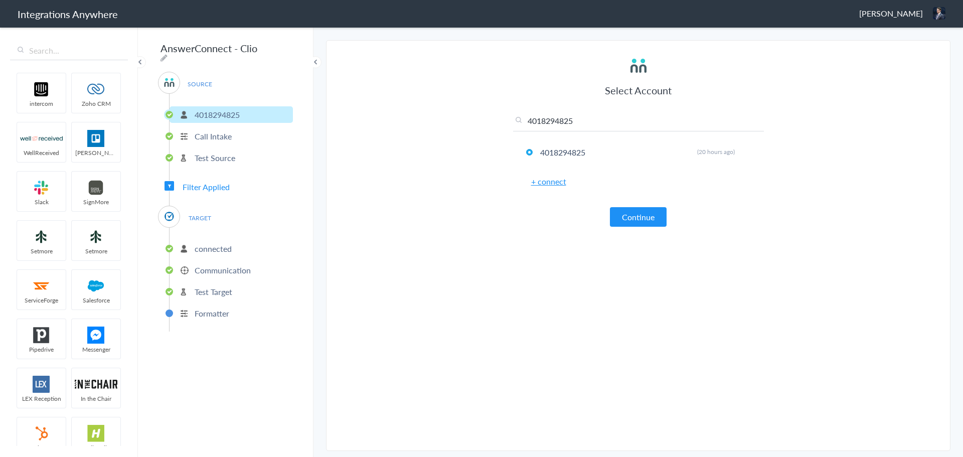
type input "4018294825"
click at [549, 183] on link "+ connect" at bounding box center [548, 181] width 35 height 12
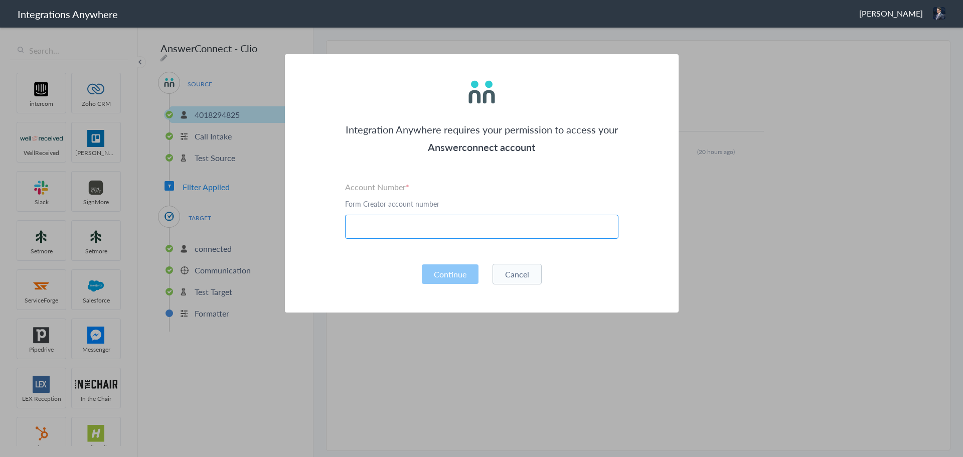
click at [481, 222] on input "text" at bounding box center [481, 227] width 273 height 24
paste input "4018294825"
type input "4018294825"
click at [453, 267] on button "Continue" at bounding box center [450, 274] width 57 height 20
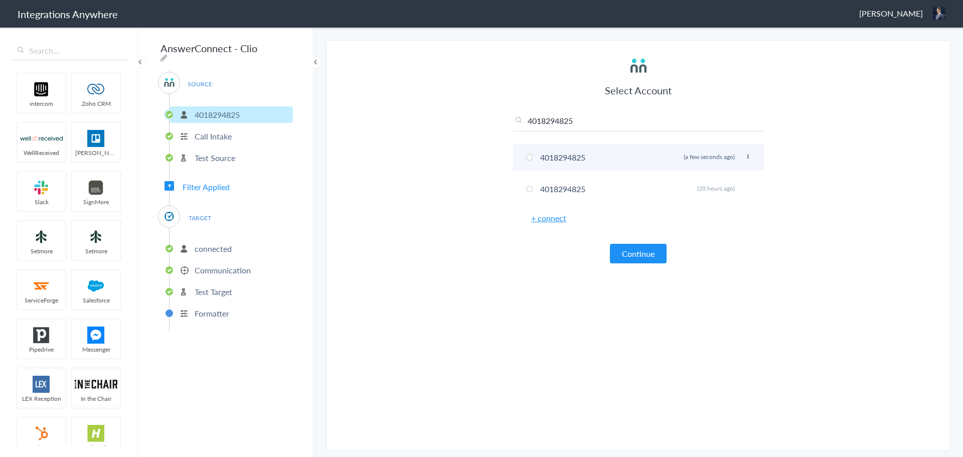
click at [526, 159] on li "4018294825 Rename Delete (a few seconds ago)" at bounding box center [638, 157] width 251 height 27
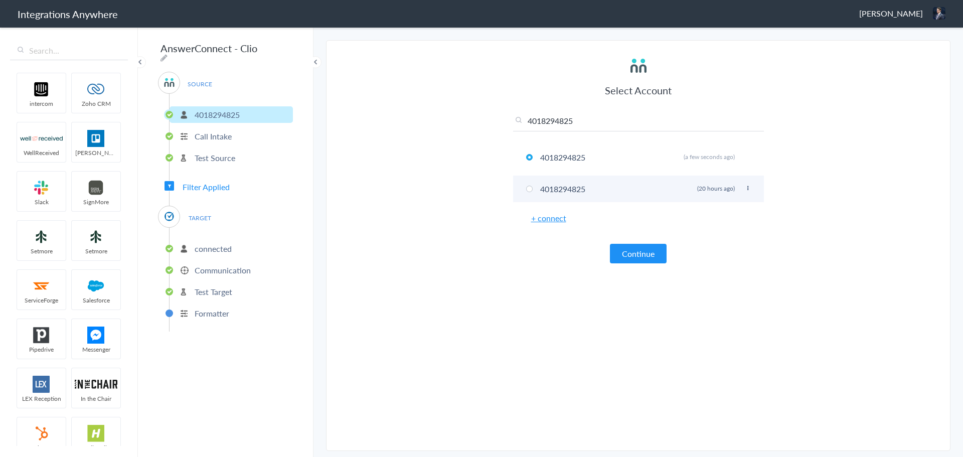
click at [749, 187] on icon at bounding box center [748, 189] width 6 height 6
click at [743, 190] on li "4018294825 Rename Delete (20 hours ago)" at bounding box center [638, 188] width 251 height 27
click at [746, 188] on icon at bounding box center [748, 189] width 6 height 6
click at [745, 188] on icon at bounding box center [748, 189] width 6 height 6
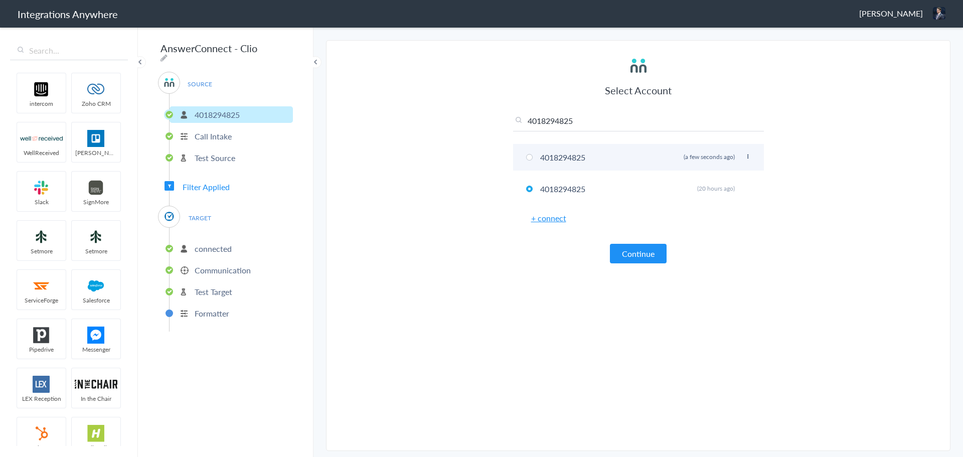
click at [563, 156] on li "4018294825 Rename Delete (a few seconds ago)" at bounding box center [638, 157] width 251 height 27
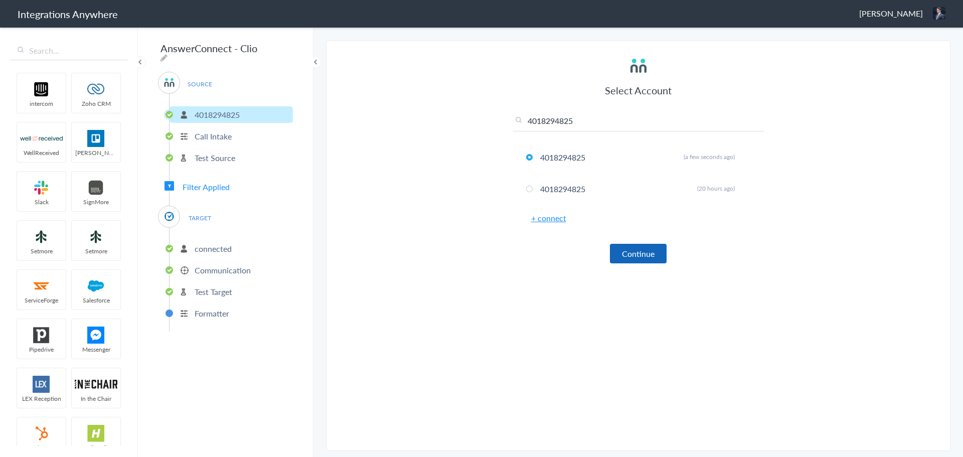
click at [628, 256] on button "Continue" at bounding box center [638, 254] width 57 height 20
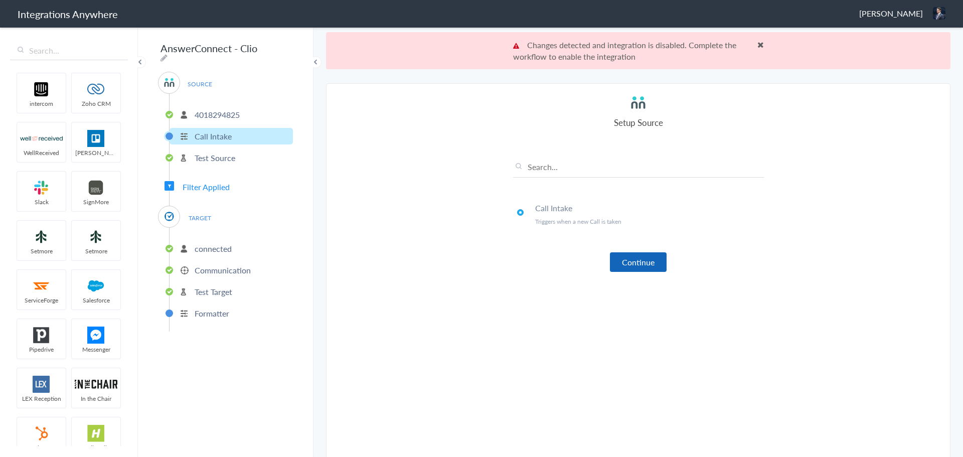
click at [645, 260] on button "Continue" at bounding box center [638, 262] width 57 height 20
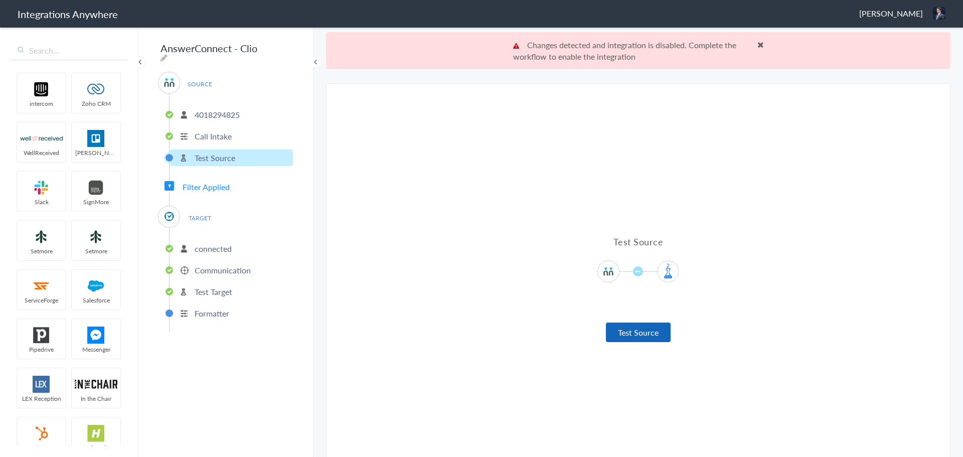
click at [635, 337] on button "Test Source" at bounding box center [638, 332] width 65 height 20
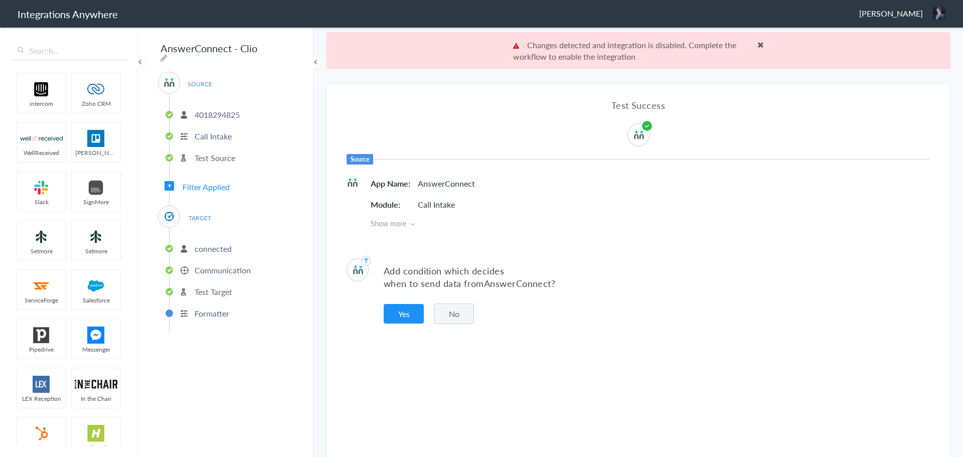
click at [449, 311] on button "No" at bounding box center [454, 313] width 40 height 21
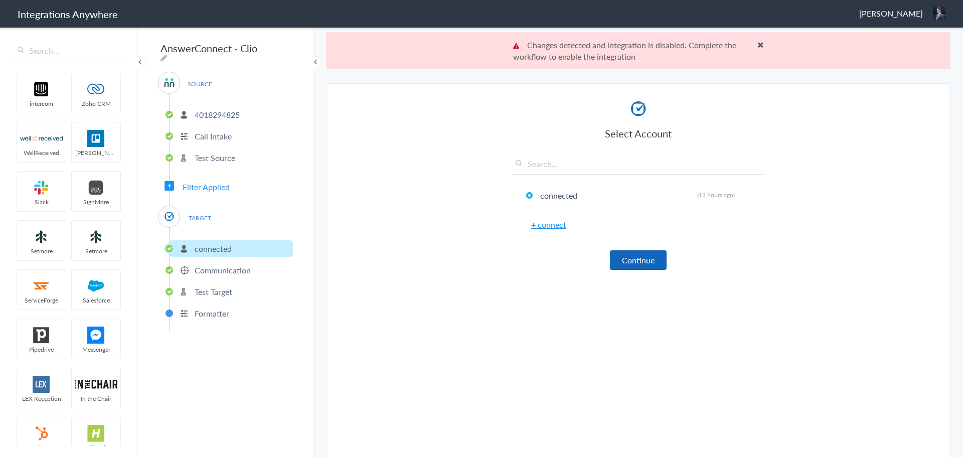
click at [620, 259] on button "Continue" at bounding box center [638, 260] width 57 height 20
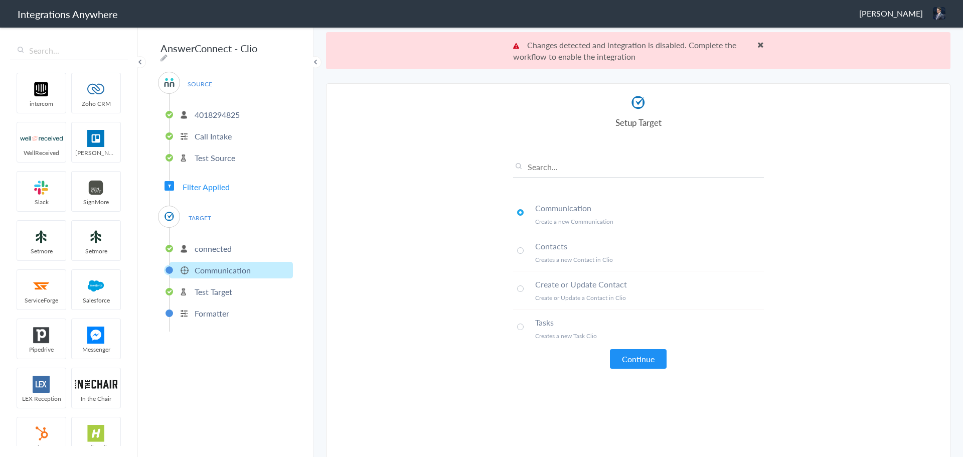
scroll to position [37, 0]
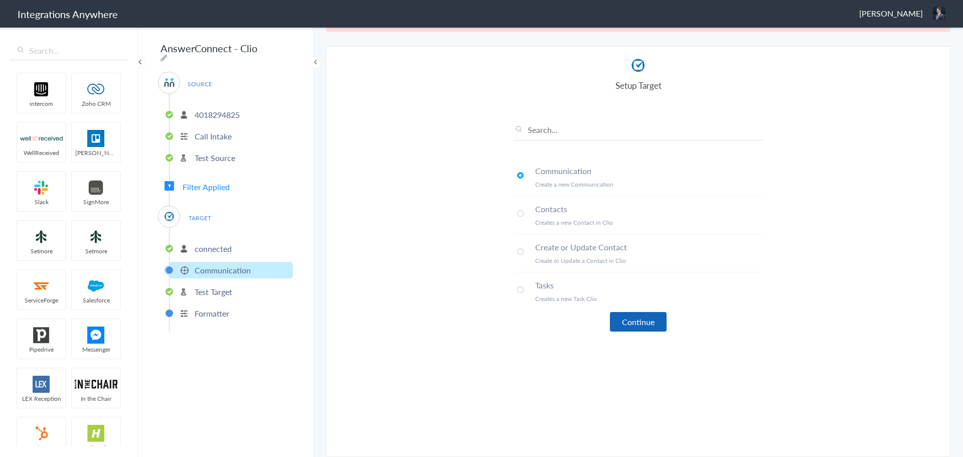
click at [637, 320] on button "Continue" at bounding box center [638, 322] width 57 height 20
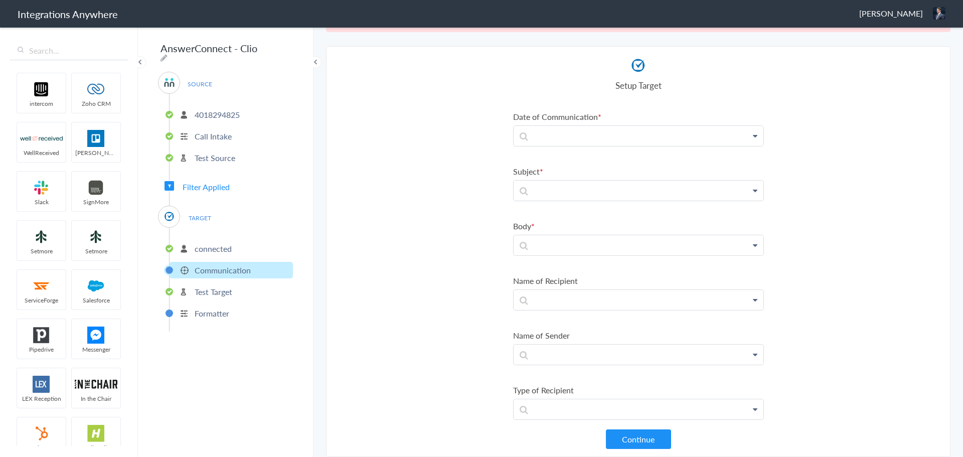
scroll to position [0, 0]
click at [555, 130] on p at bounding box center [638, 131] width 250 height 20
click at [482, 143] on section "Select Account 4018294825 Rename Delete (a few seconds ago) 4018294825 Rename D…" at bounding box center [638, 251] width 624 height 411
click at [545, 182] on p at bounding box center [638, 186] width 250 height 20
click at [552, 139] on p at bounding box center [638, 131] width 250 height 20
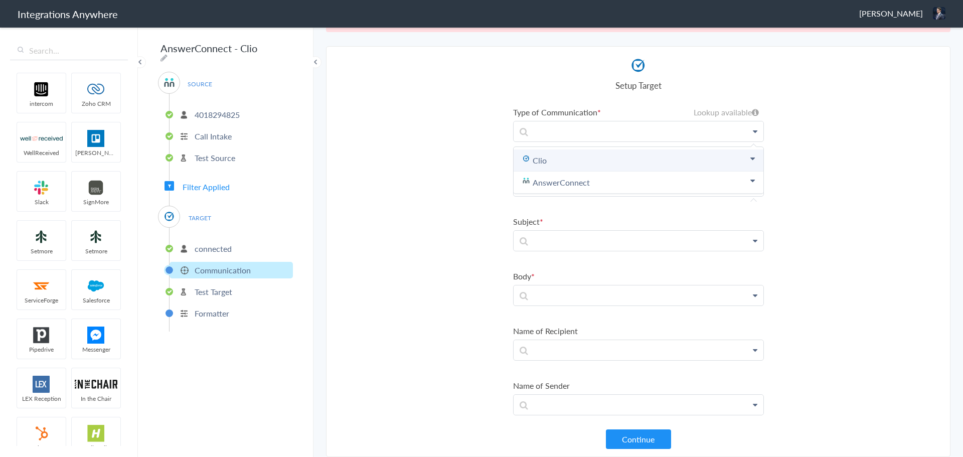
click at [551, 165] on link "Clio" at bounding box center [638, 160] width 250 height 22
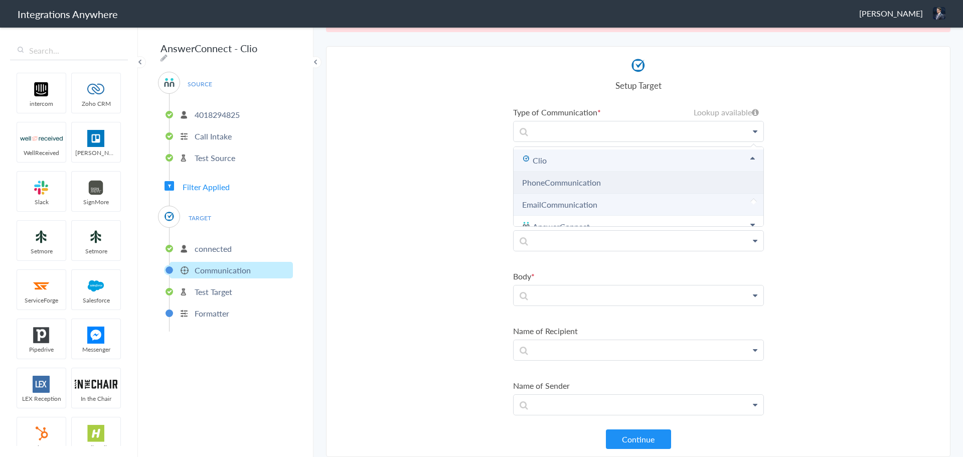
click at [555, 185] on link "PhoneCommunication" at bounding box center [561, 182] width 79 height 12
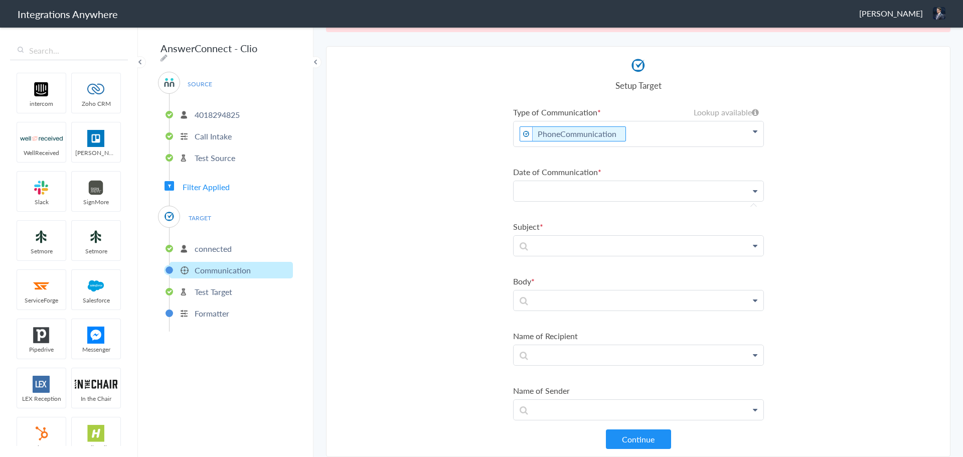
click at [556, 187] on p at bounding box center [638, 191] width 250 height 20
click at [558, 249] on link "Date stamp" at bounding box center [638, 249] width 250 height 22
click at [556, 255] on p at bounding box center [638, 251] width 250 height 20
click at [466, 275] on section "Select Account 4018294825 Rename Delete (a few seconds ago) 4018294825 Rename D…" at bounding box center [638, 251] width 624 height 411
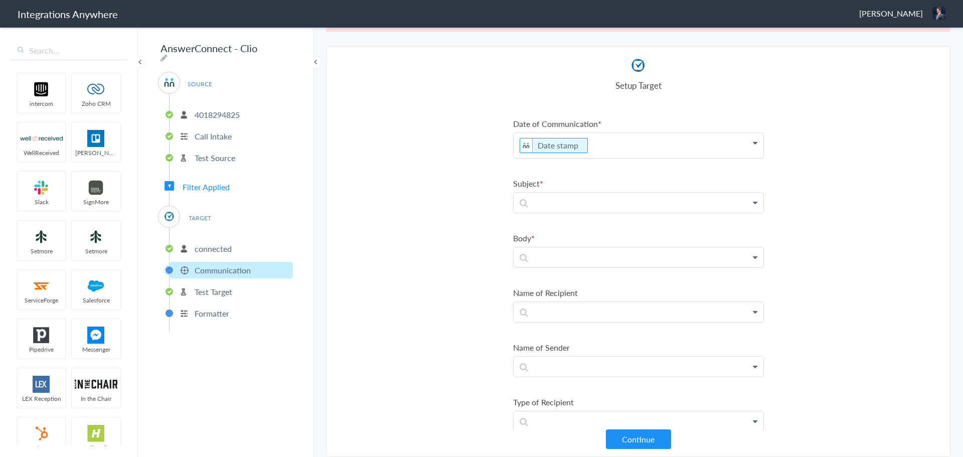
scroll to position [0, 0]
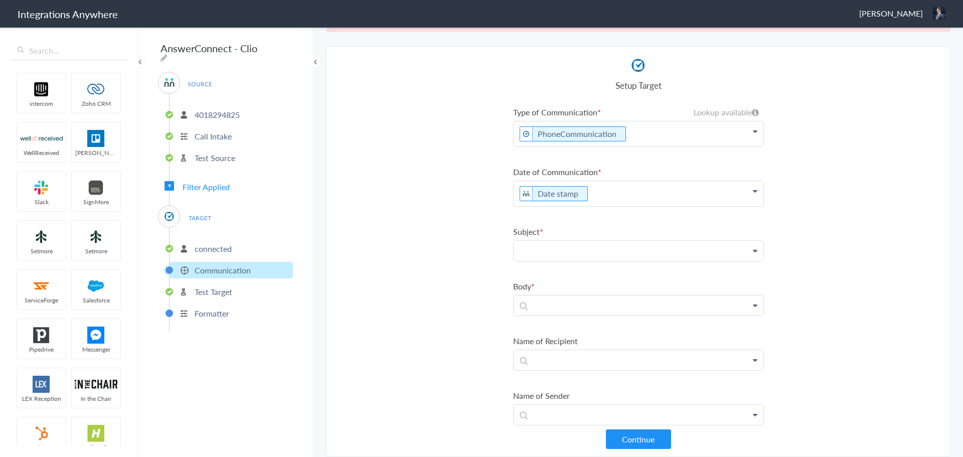
click at [555, 253] on p at bounding box center [638, 251] width 250 height 20
click at [556, 281] on link "First Name" at bounding box center [638, 280] width 250 height 22
click at [624, 244] on p "First Name" at bounding box center [638, 253] width 250 height 25
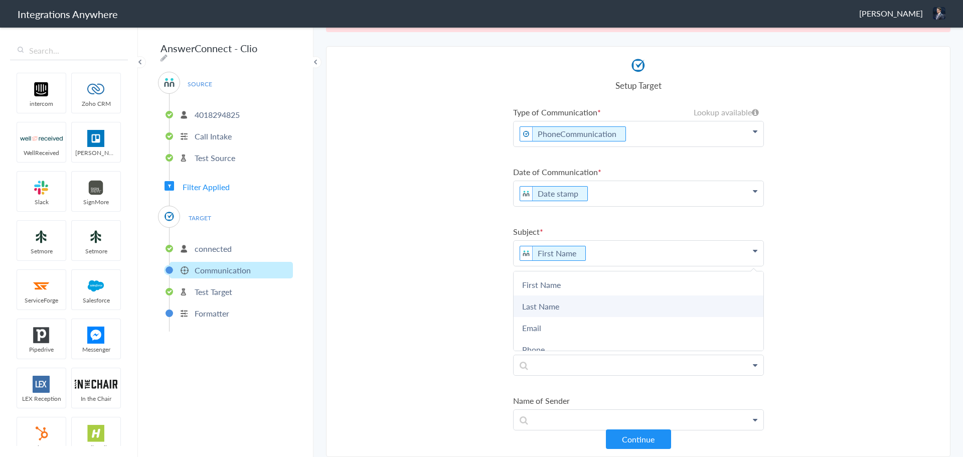
click at [573, 305] on link "Last Name" at bounding box center [638, 306] width 250 height 22
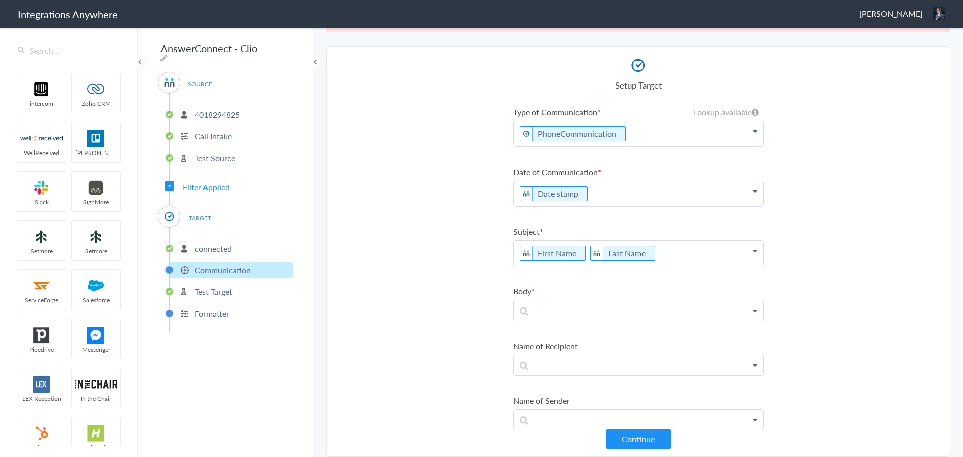
click at [430, 287] on section "Select Account 4018294825 Rename Delete (a few seconds ago) 4018294825 Rename D…" at bounding box center [638, 251] width 624 height 411
click at [569, 310] on p at bounding box center [638, 310] width 250 height 20
click at [445, 286] on section "Select Account 4018294825 Rename Delete (a few seconds ago) 4018294825 Rename D…" at bounding box center [638, 251] width 624 height 411
click at [602, 309] on p at bounding box center [638, 310] width 250 height 20
click at [668, 253] on p "First Name Last Name" at bounding box center [638, 253] width 250 height 25
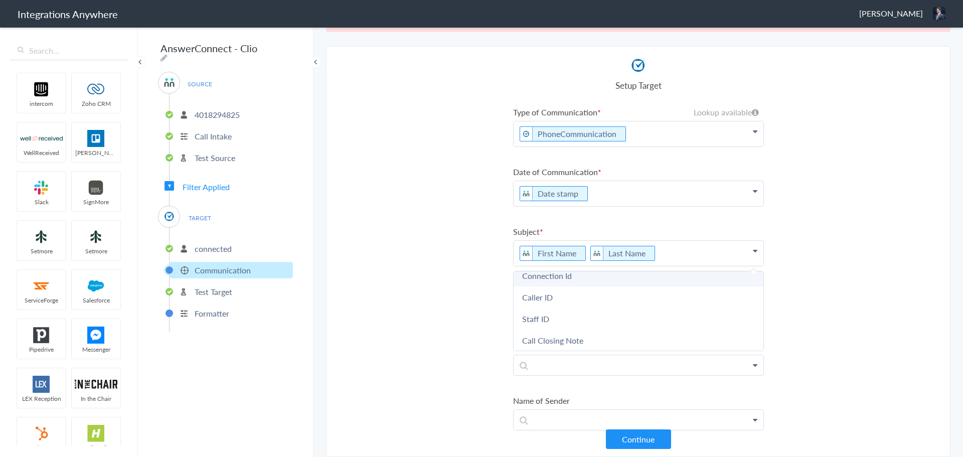
scroll to position [290, 0]
click at [399, 315] on section "Select Account 4018294825 Rename Delete (a few seconds ago) 4018294825 Rename D…" at bounding box center [638, 251] width 624 height 411
click at [635, 303] on p at bounding box center [638, 310] width 250 height 20
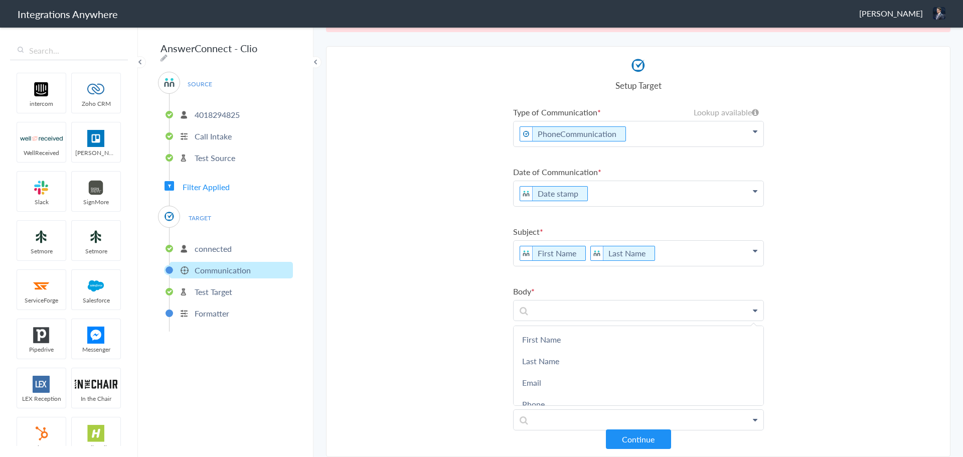
click at [354, 318] on section "Select Account 4018294825 Rename Delete (a few seconds ago) 4018294825 Rename D…" at bounding box center [638, 251] width 624 height 411
click at [213, 109] on p "4018294825" at bounding box center [217, 115] width 45 height 12
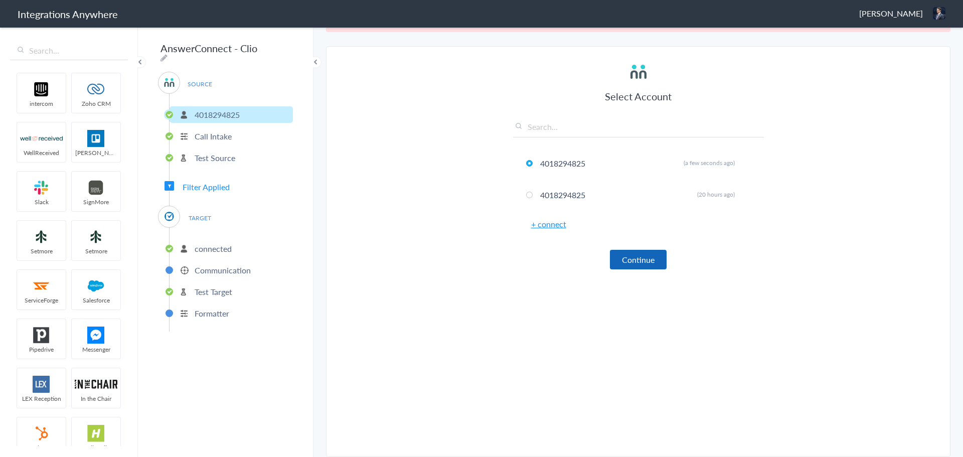
click at [650, 260] on button "Continue" at bounding box center [638, 260] width 57 height 20
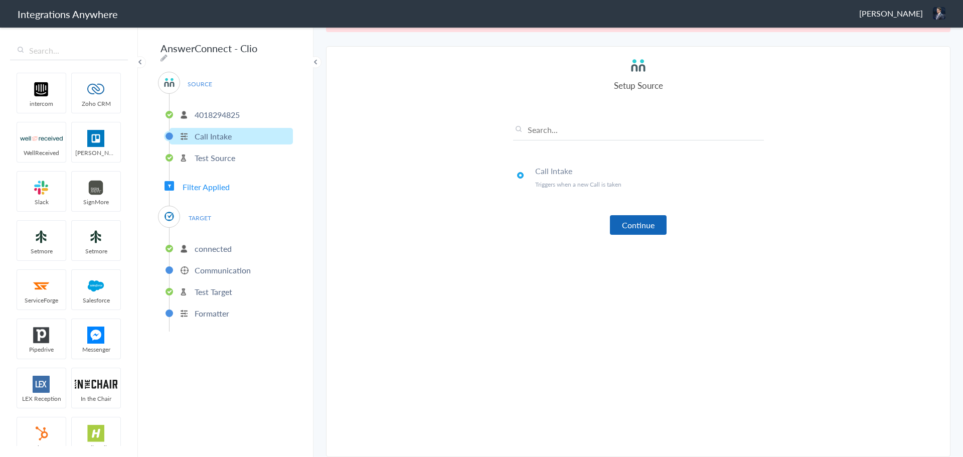
click at [630, 224] on button "Continue" at bounding box center [638, 225] width 57 height 20
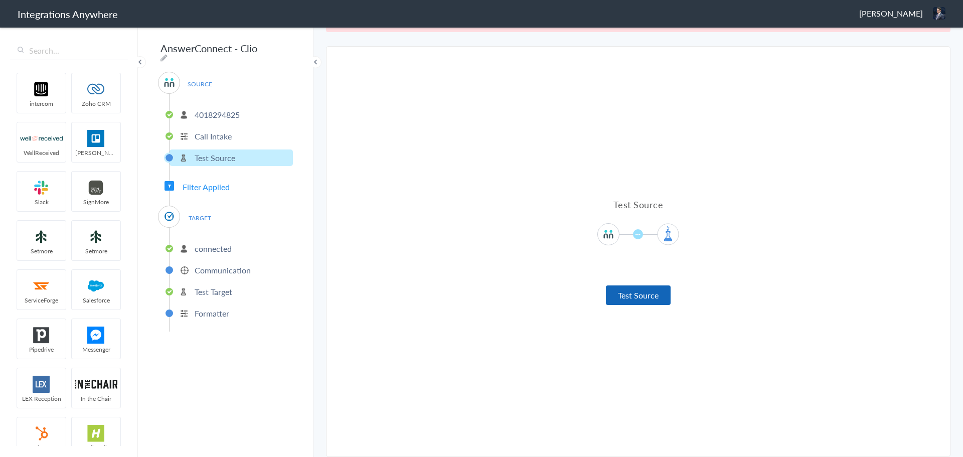
click at [645, 286] on button "Test Source" at bounding box center [638, 295] width 65 height 20
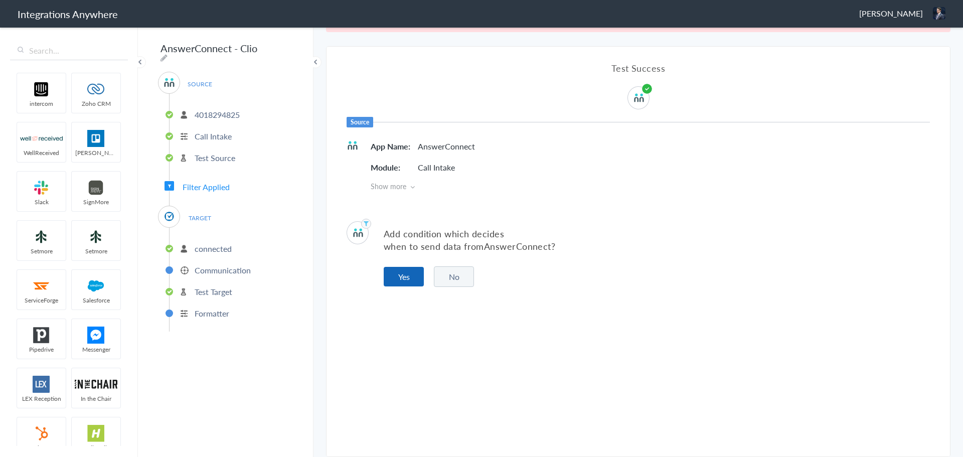
click at [406, 274] on button "Yes" at bounding box center [404, 277] width 40 height 20
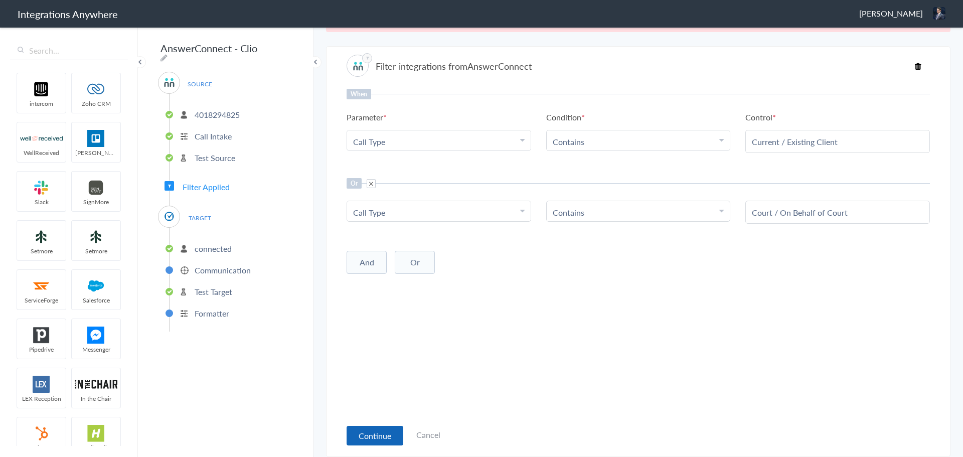
click at [378, 427] on button "Continue" at bounding box center [374, 436] width 57 height 20
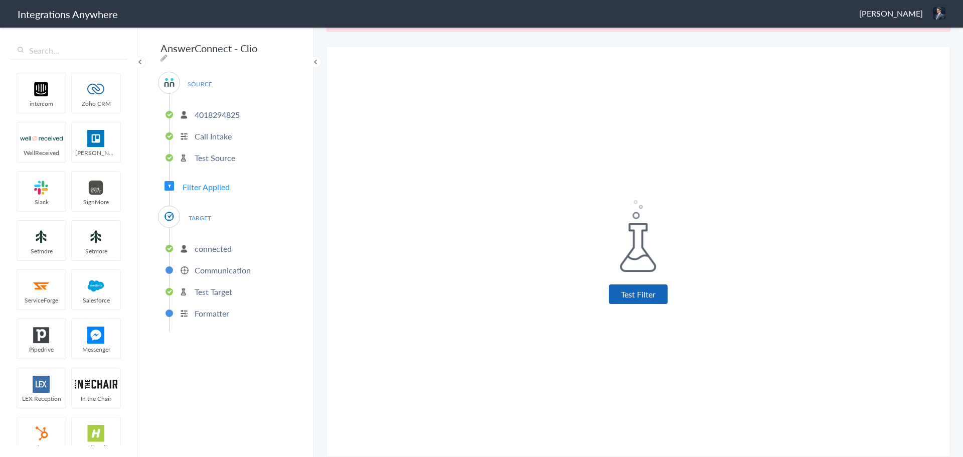
click at [653, 295] on button "Test Filter" at bounding box center [638, 294] width 59 height 20
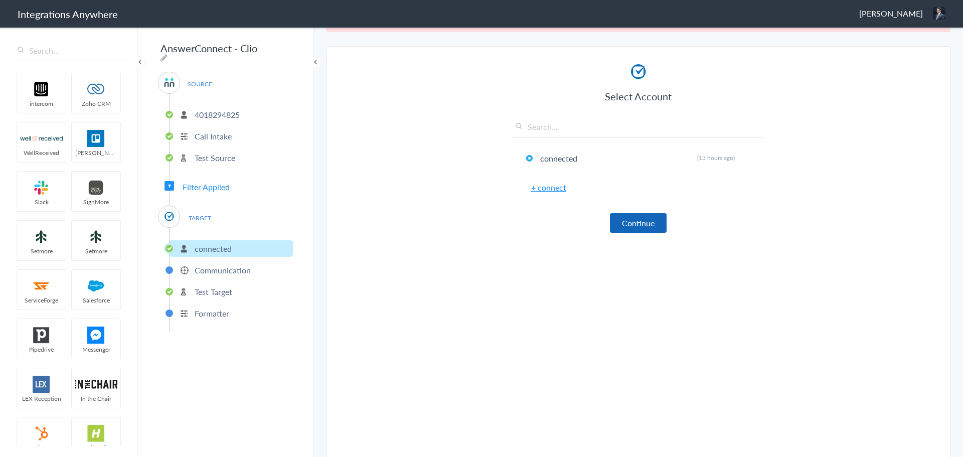
click at [641, 222] on button "Continue" at bounding box center [638, 223] width 57 height 20
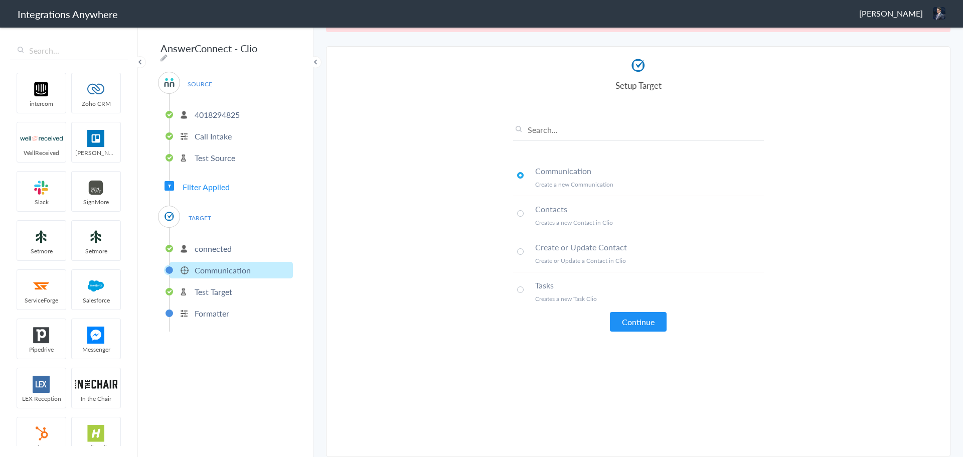
click at [450, 194] on section "Select Account 4018294825 Rename Delete (a few seconds ago) 4018294825 Rename D…" at bounding box center [638, 251] width 624 height 411
click at [628, 324] on button "Continue" at bounding box center [638, 322] width 57 height 20
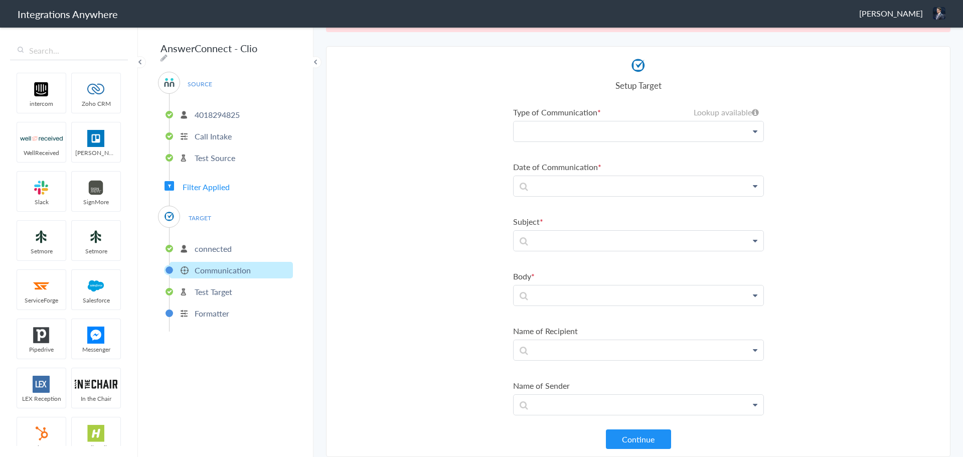
click at [628, 135] on p at bounding box center [638, 131] width 250 height 20
click at [378, 122] on section "Select Account 4018294825 Rename Delete (a few seconds ago) 4018294825 Rename D…" at bounding box center [638, 251] width 624 height 411
click at [594, 131] on p at bounding box center [638, 131] width 250 height 20
click at [468, 160] on section "Select Account 4018294825 Rename Delete (a few seconds ago) 4018294825 Rename D…" at bounding box center [638, 251] width 624 height 411
click at [548, 126] on p at bounding box center [638, 131] width 250 height 20
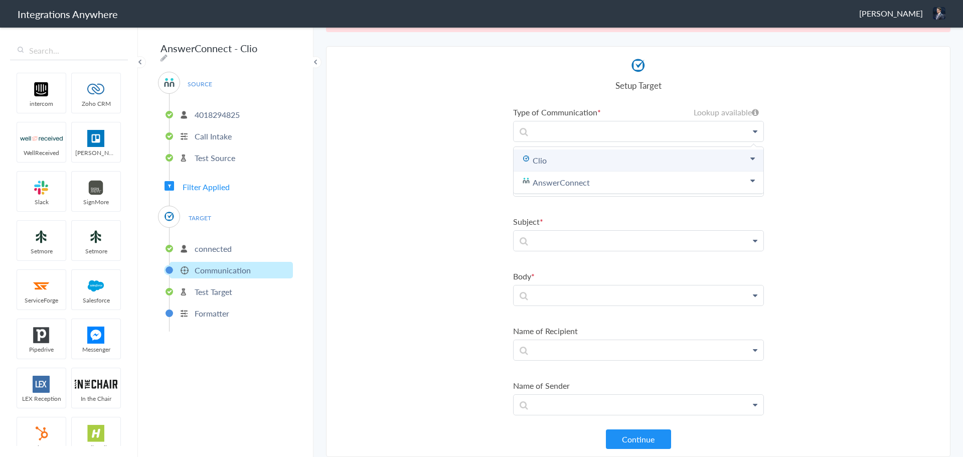
click at [559, 153] on link "Clio" at bounding box center [638, 160] width 250 height 22
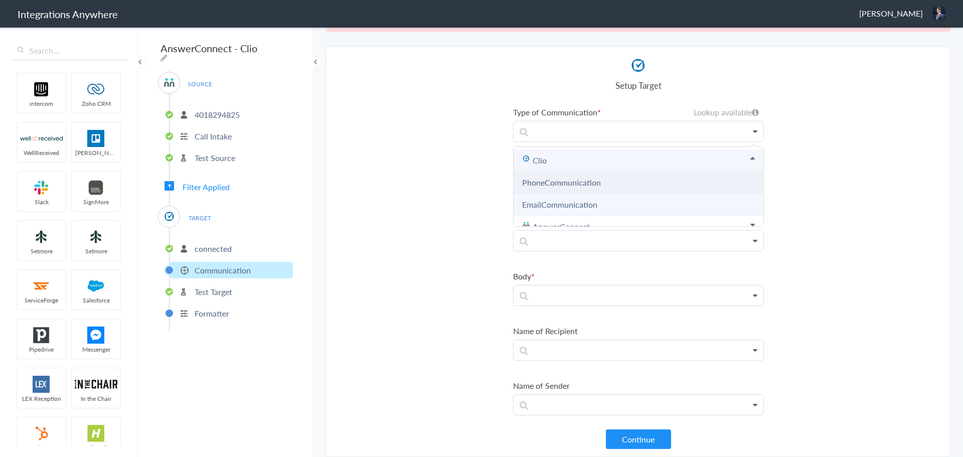
click at [560, 178] on link "PhoneCommunication" at bounding box center [561, 182] width 79 height 12
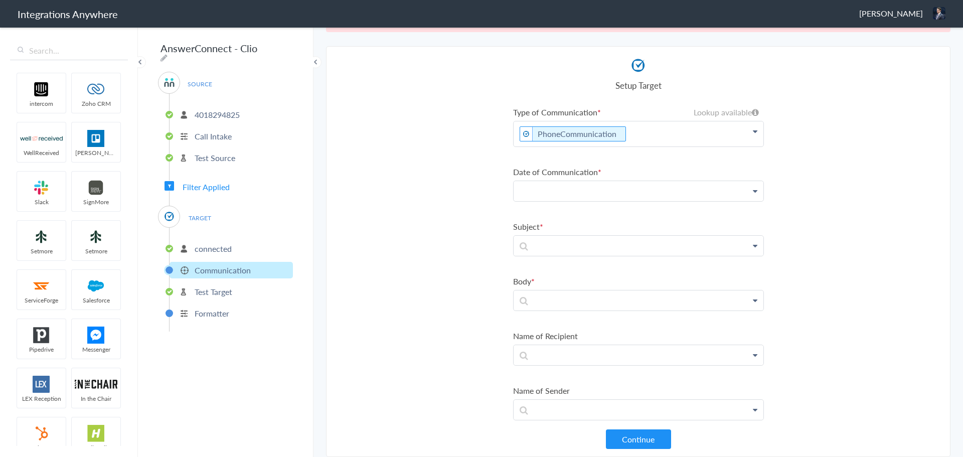
click at [546, 196] on p at bounding box center [638, 191] width 250 height 20
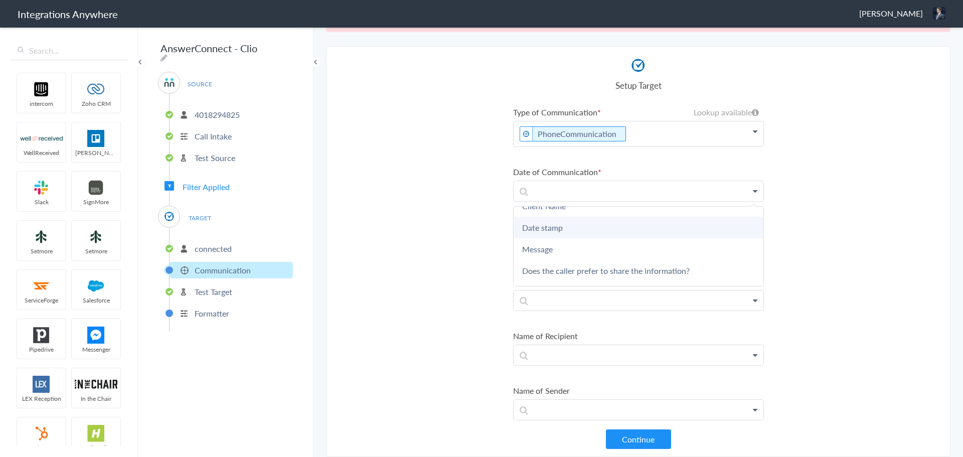
click at [551, 233] on link "Date stamp" at bounding box center [638, 228] width 250 height 22
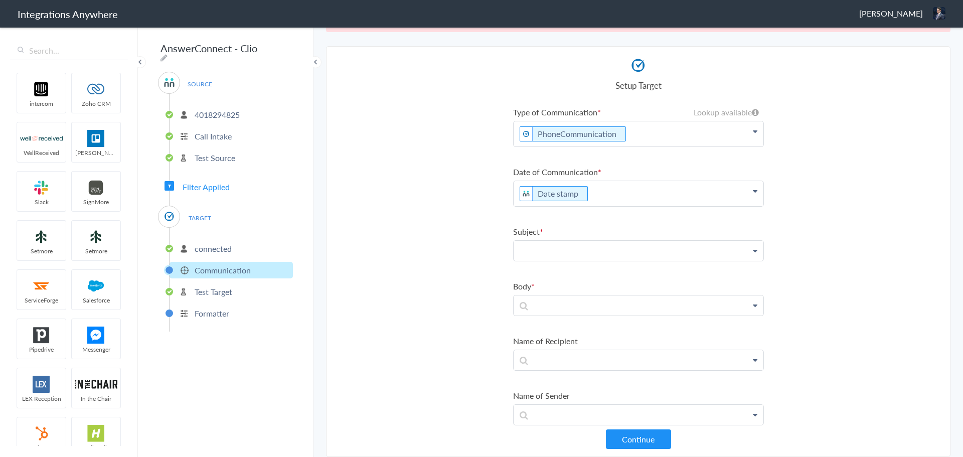
click at [545, 246] on p at bounding box center [638, 251] width 250 height 20
click at [454, 226] on section "Select Account 4018294825 Rename Delete (a few seconds ago) 4018294825 Rename D…" at bounding box center [638, 251] width 624 height 411
click at [559, 241] on p at bounding box center [638, 251] width 250 height 20
click at [380, 197] on section "Select Account 4018294825 Rename Delete (a few seconds ago) 4018294825 Rename D…" at bounding box center [638, 251] width 624 height 411
click at [539, 245] on p at bounding box center [638, 251] width 250 height 20
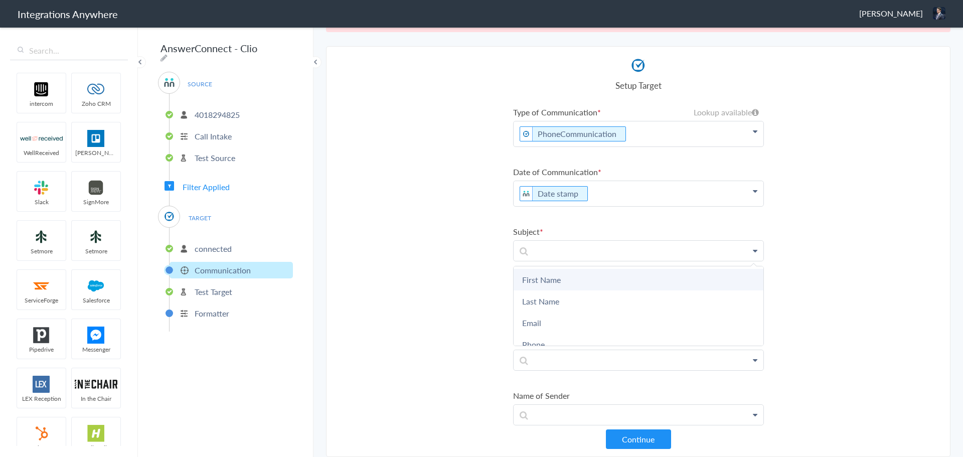
click at [539, 276] on link "First Name" at bounding box center [638, 280] width 250 height 22
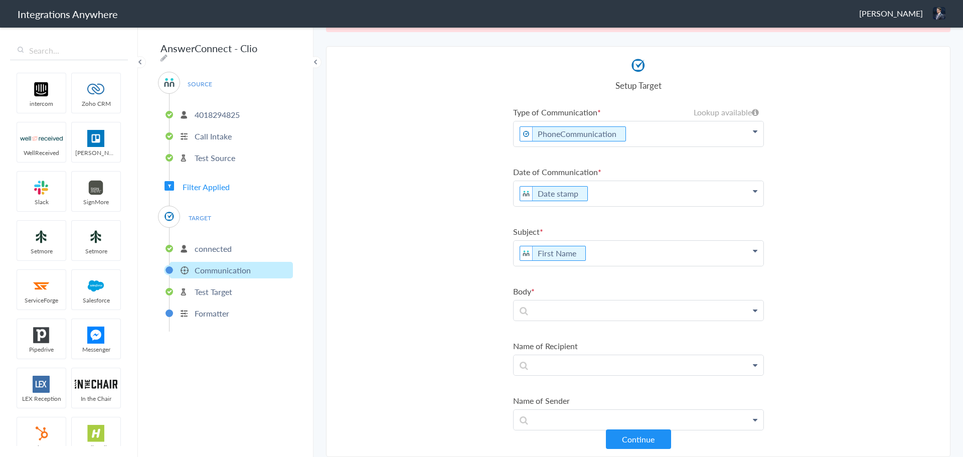
click at [593, 255] on p "First Name" at bounding box center [638, 253] width 250 height 25
click at [560, 298] on link "Last Name" at bounding box center [638, 306] width 250 height 22
click at [670, 259] on p "First Name Last Name" at bounding box center [638, 253] width 250 height 25
click at [392, 234] on section "Select Account 4018294825 Rename Delete (a few seconds ago) 4018294825 Rename D…" at bounding box center [638, 251] width 624 height 411
click at [545, 308] on p at bounding box center [638, 310] width 250 height 20
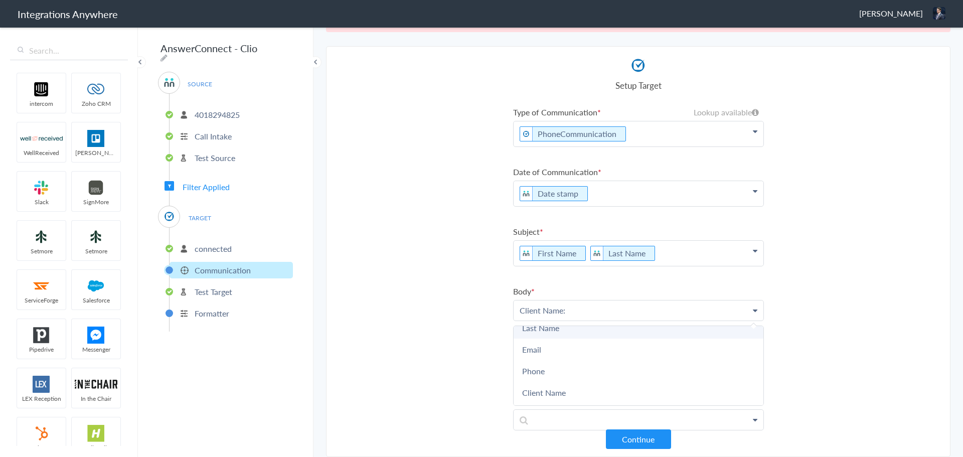
scroll to position [50, 0]
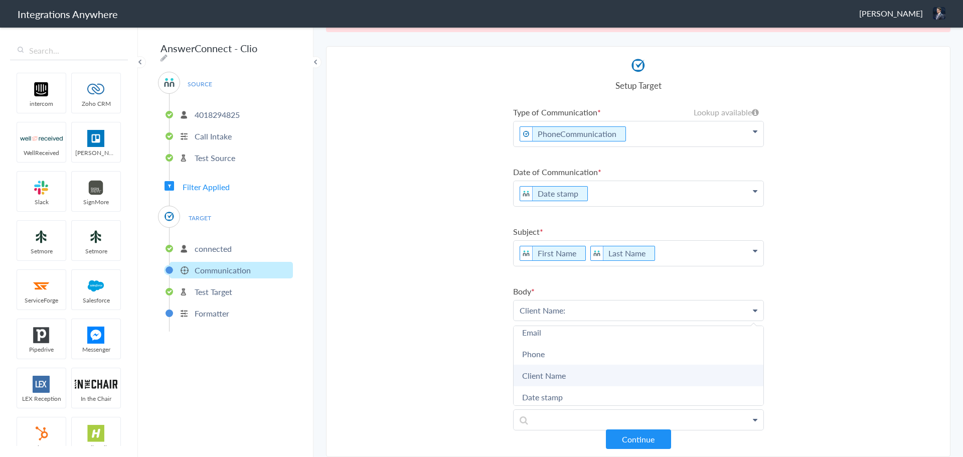
click at [563, 369] on link "Client Name" at bounding box center [638, 376] width 250 height 22
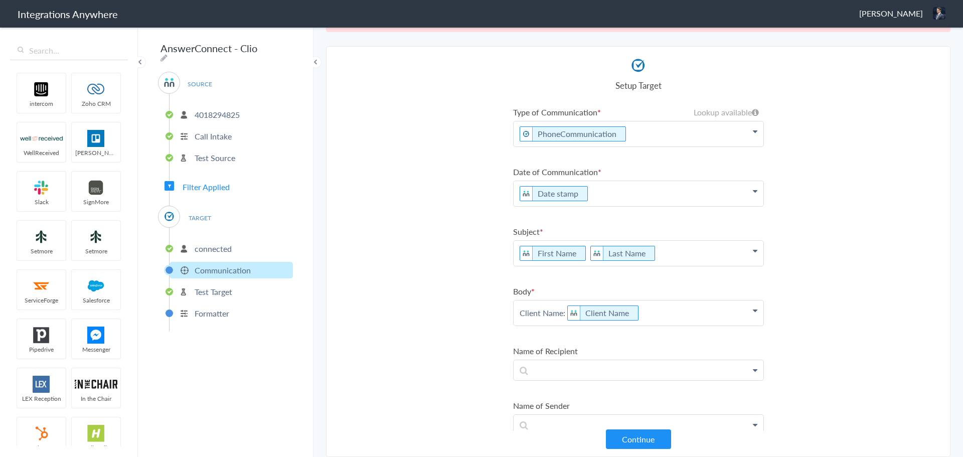
click at [649, 309] on p "Client Name: Client Name" at bounding box center [638, 312] width 250 height 25
click at [494, 280] on section "Select Account 4018294825 Rename Delete (a few seconds ago) 4018294825 Rename D…" at bounding box center [638, 251] width 624 height 411
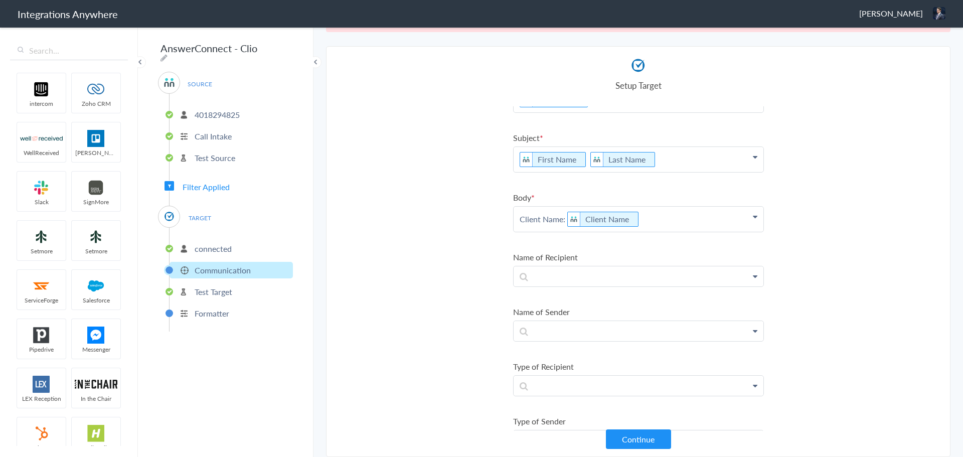
scroll to position [87, 0]
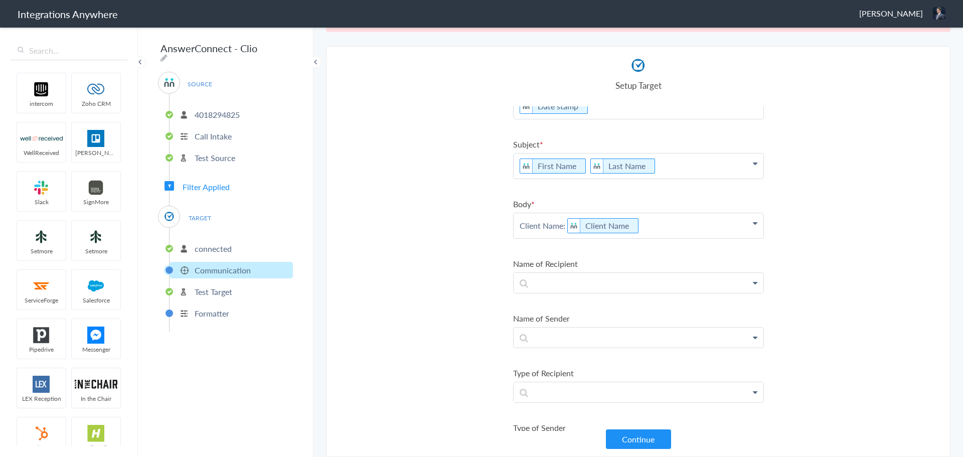
click at [646, 226] on p "Client Name: Client Name" at bounding box center [638, 225] width 250 height 25
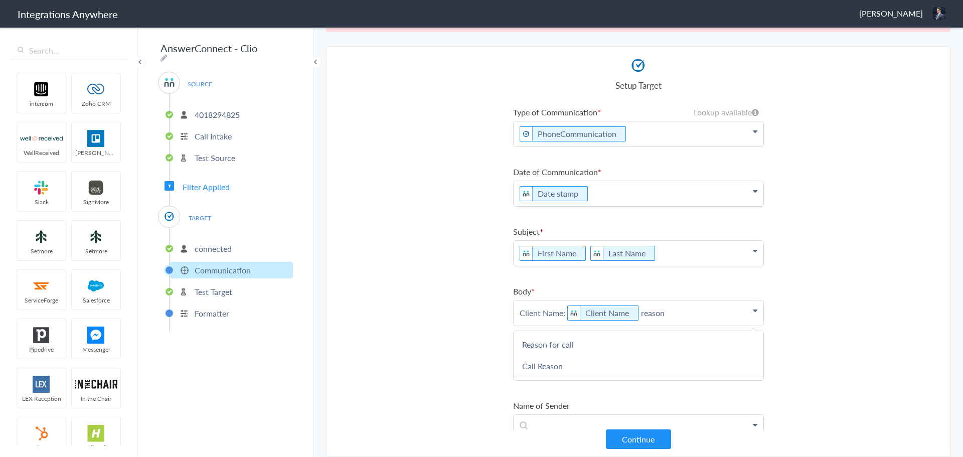
scroll to position [0, 0]
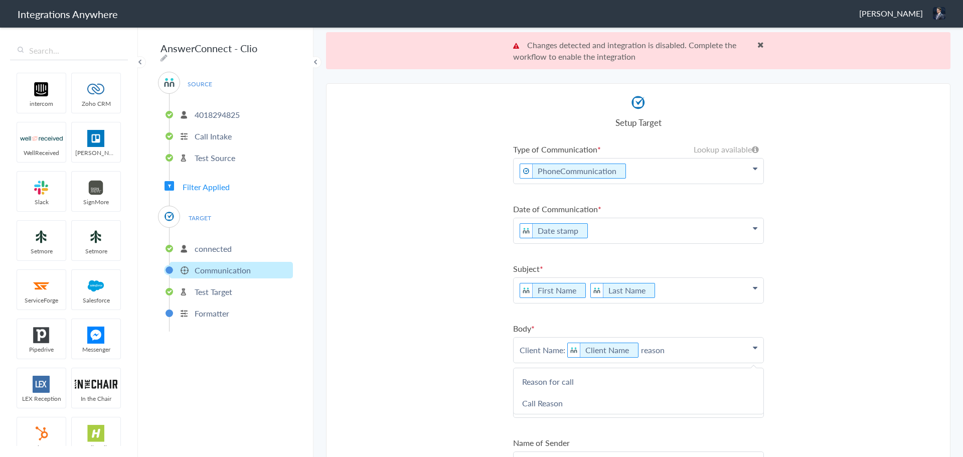
click at [208, 109] on p "4018294825" at bounding box center [217, 115] width 45 height 12
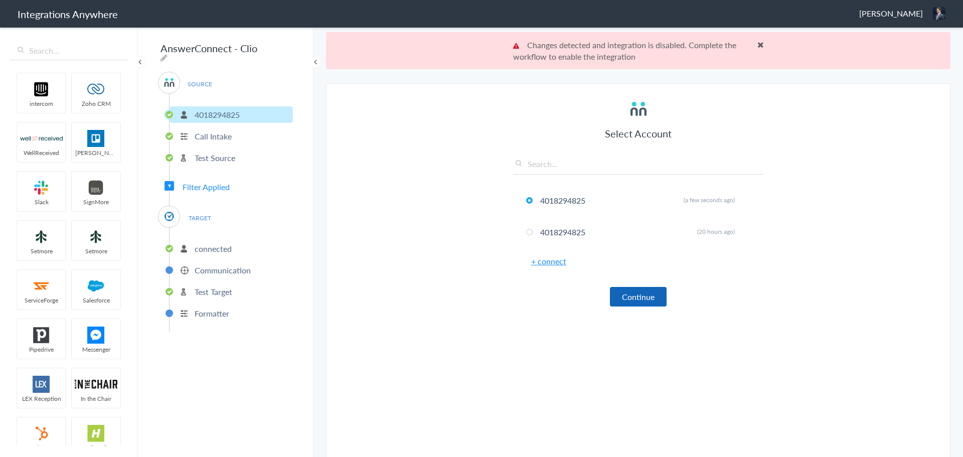
click at [641, 296] on button "Continue" at bounding box center [638, 297] width 57 height 20
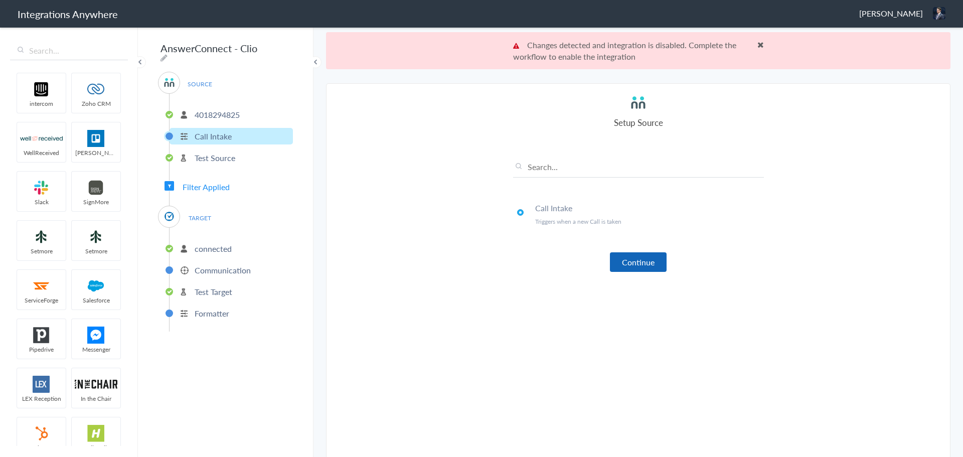
click at [637, 266] on button "Continue" at bounding box center [638, 262] width 57 height 20
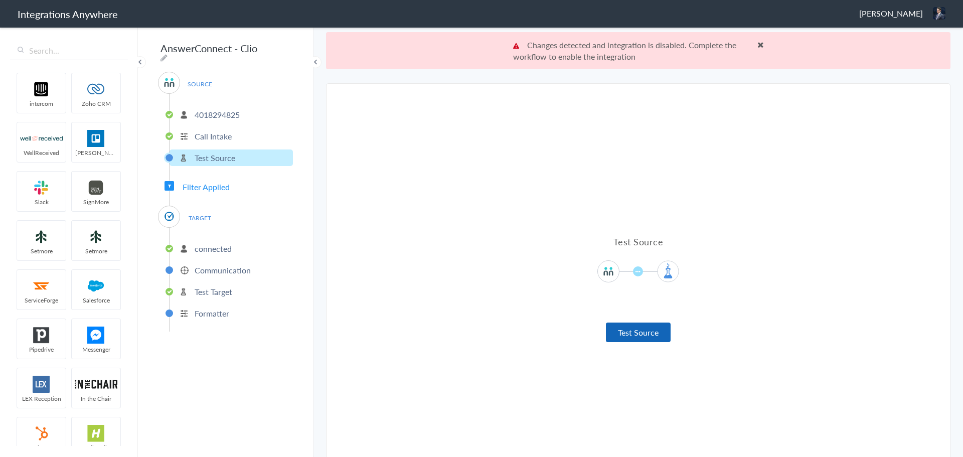
click at [622, 330] on button "Test Source" at bounding box center [638, 332] width 65 height 20
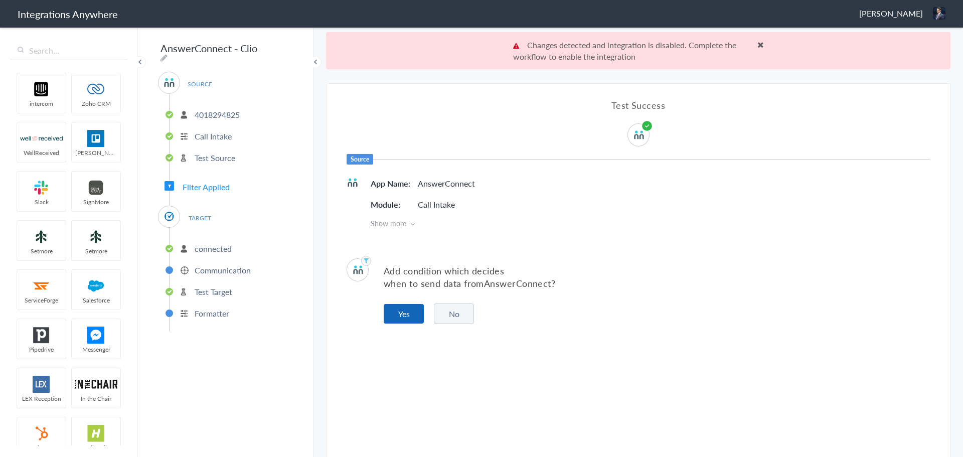
click at [413, 315] on button "Yes" at bounding box center [404, 314] width 40 height 20
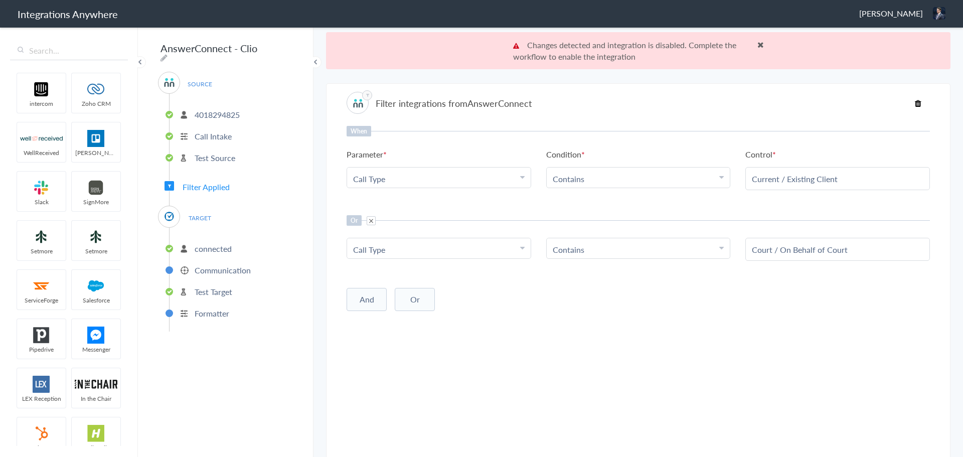
click at [202, 243] on p "connected" at bounding box center [213, 249] width 37 height 12
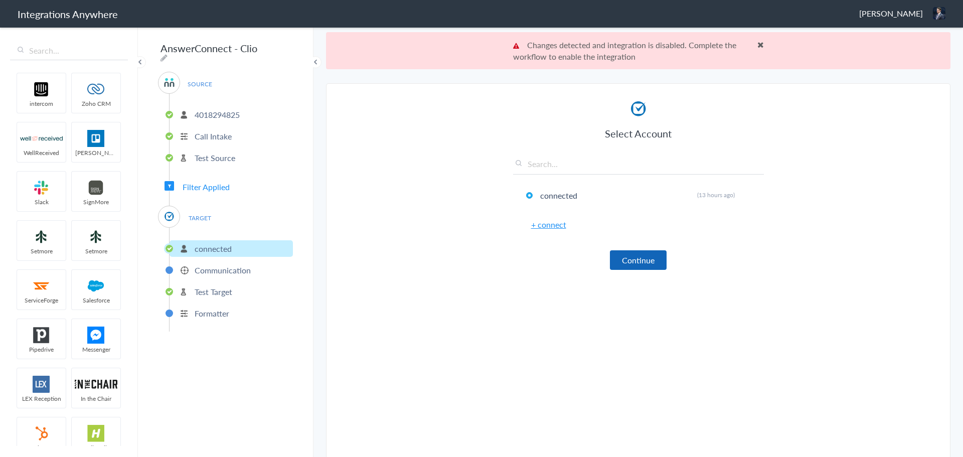
click at [617, 261] on button "Continue" at bounding box center [638, 260] width 57 height 20
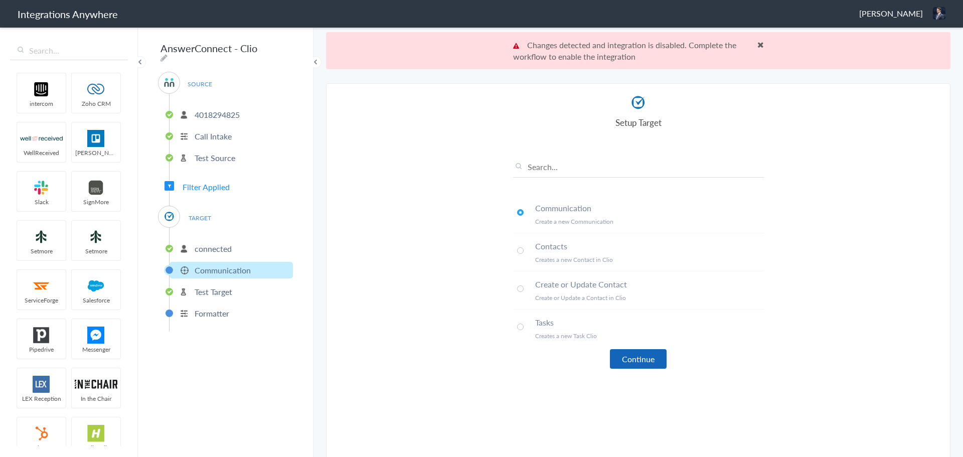
click at [629, 368] on button "Continue" at bounding box center [638, 359] width 57 height 20
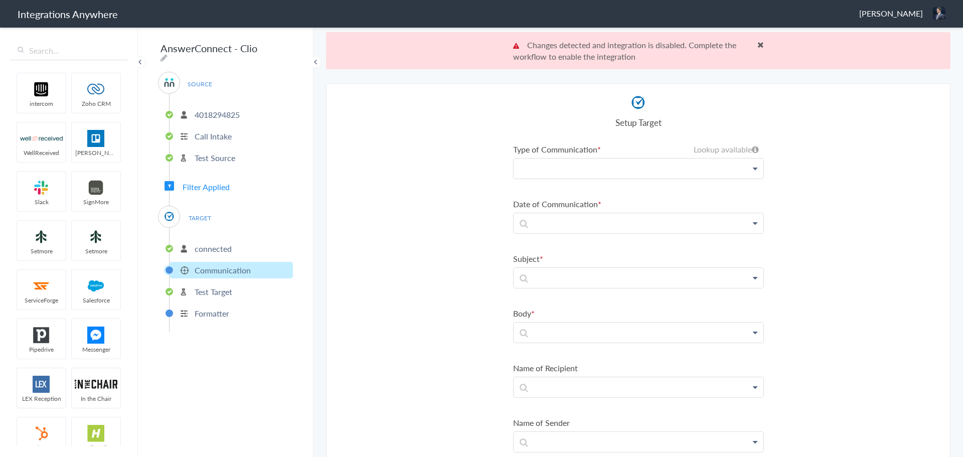
click at [575, 167] on p at bounding box center [638, 168] width 250 height 20
click at [555, 204] on link "Clio" at bounding box center [638, 198] width 250 height 22
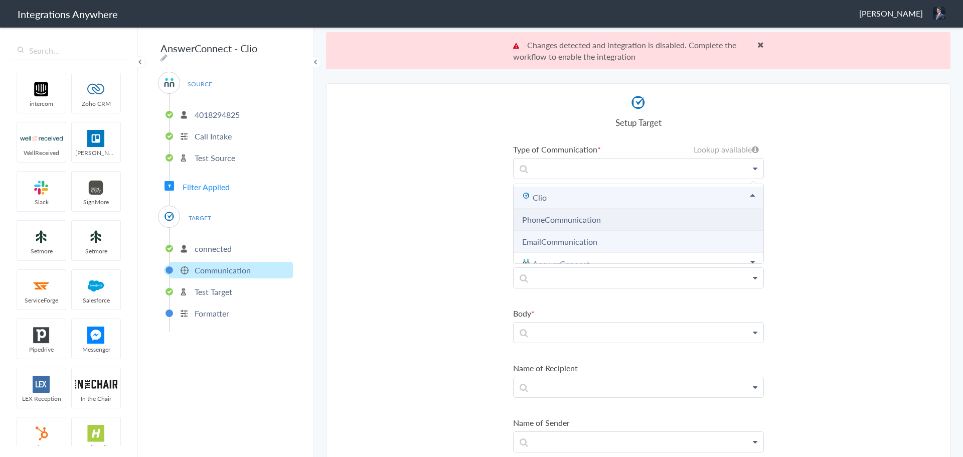
click at [549, 215] on link "PhoneCommunication" at bounding box center [561, 220] width 79 height 12
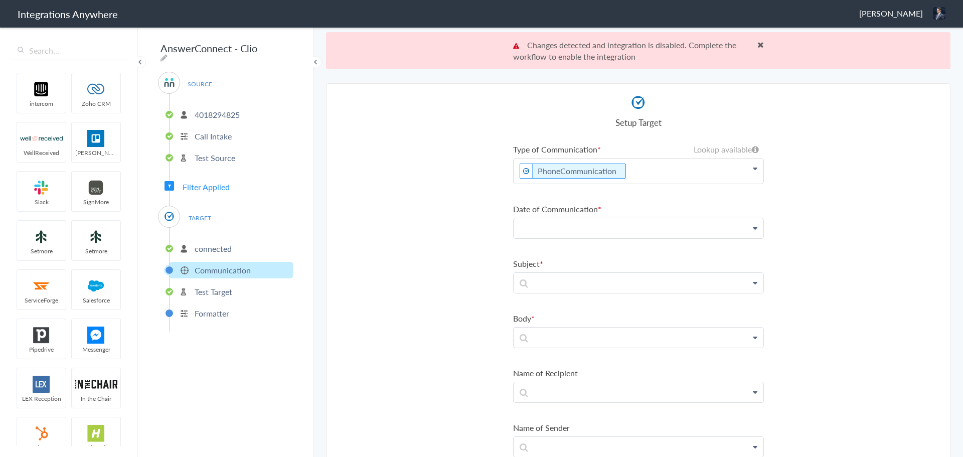
click at [548, 229] on p at bounding box center [638, 228] width 250 height 20
click at [539, 307] on link "Date stamp" at bounding box center [638, 315] width 250 height 22
click at [552, 278] on p at bounding box center [638, 288] width 250 height 20
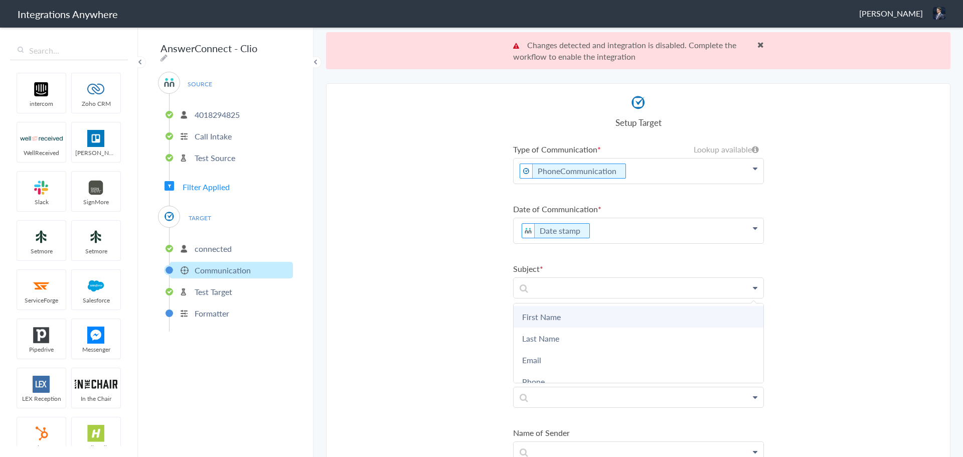
click at [538, 310] on link "First Name" at bounding box center [638, 317] width 250 height 22
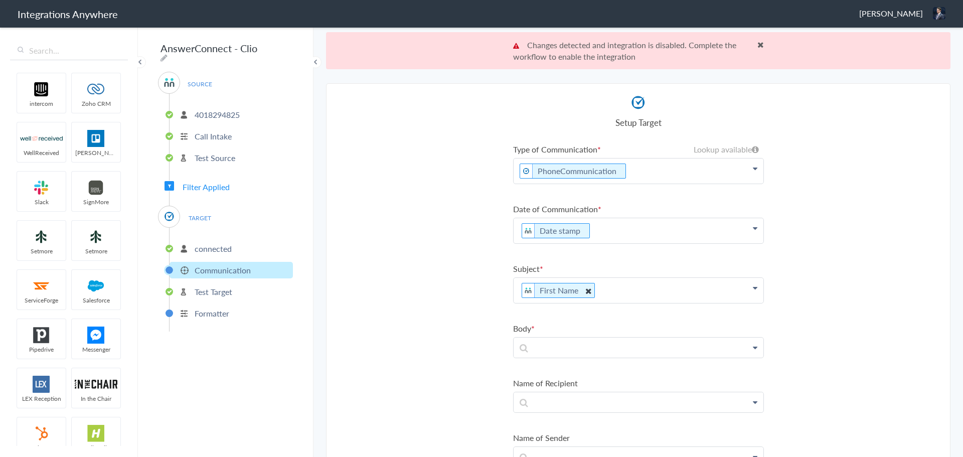
click at [584, 289] on icon at bounding box center [587, 290] width 11 height 13
click at [590, 289] on p at bounding box center [638, 288] width 250 height 20
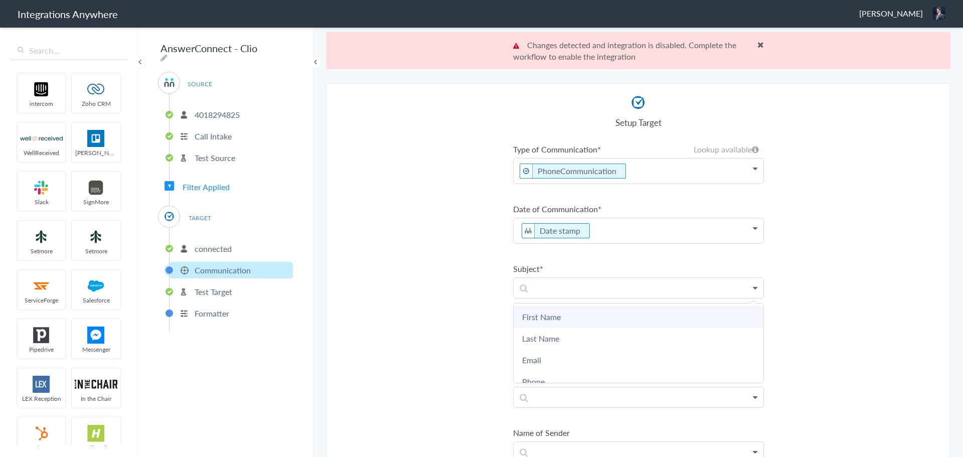
click at [577, 315] on link "First Name" at bounding box center [638, 317] width 250 height 22
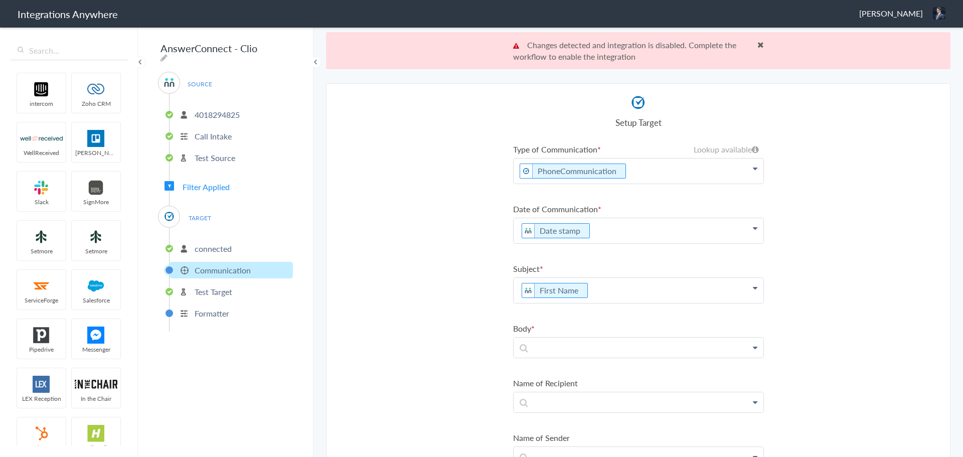
click at [652, 284] on p "First Name" at bounding box center [638, 290] width 250 height 25
click at [592, 342] on link "Last Name" at bounding box center [638, 343] width 250 height 22
click at [531, 342] on p at bounding box center [638, 347] width 250 height 20
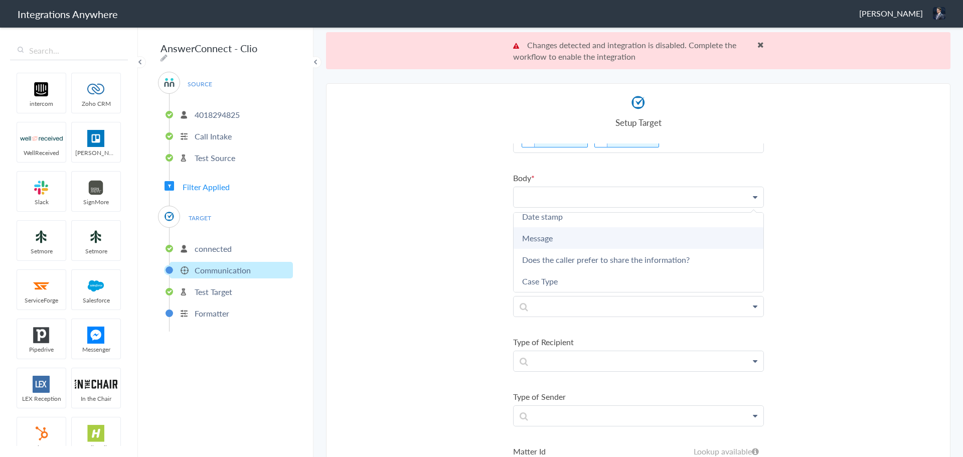
scroll to position [100, 0]
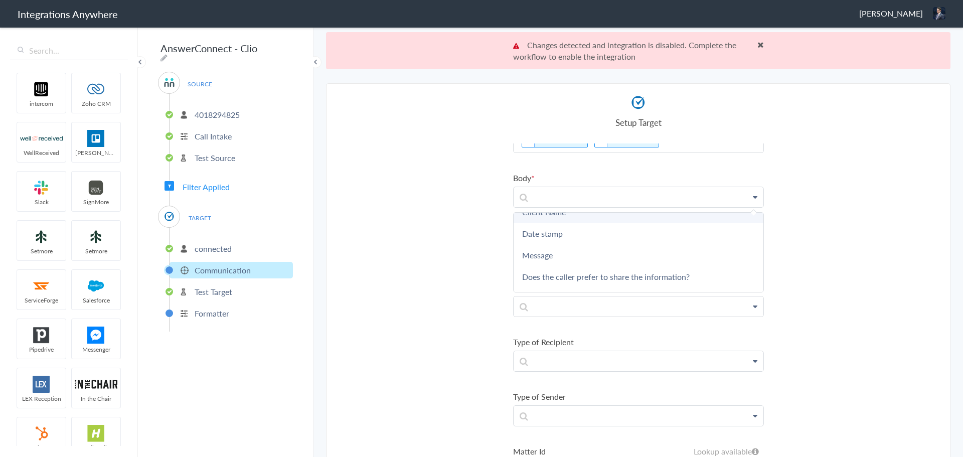
click at [540, 220] on link "Client Name" at bounding box center [638, 212] width 250 height 22
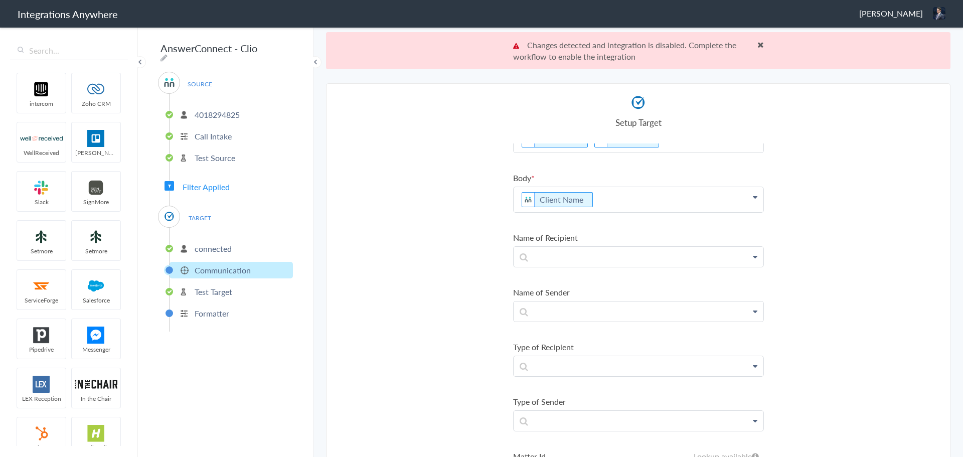
click at [620, 204] on p "Client Name" at bounding box center [638, 199] width 250 height 25
click at [414, 243] on section "Select Account 4018294825 Rename Delete (a few seconds ago) 4018294825 Rename D…" at bounding box center [638, 288] width 624 height 411
click at [615, 197] on p "Client Name" at bounding box center [638, 199] width 250 height 25
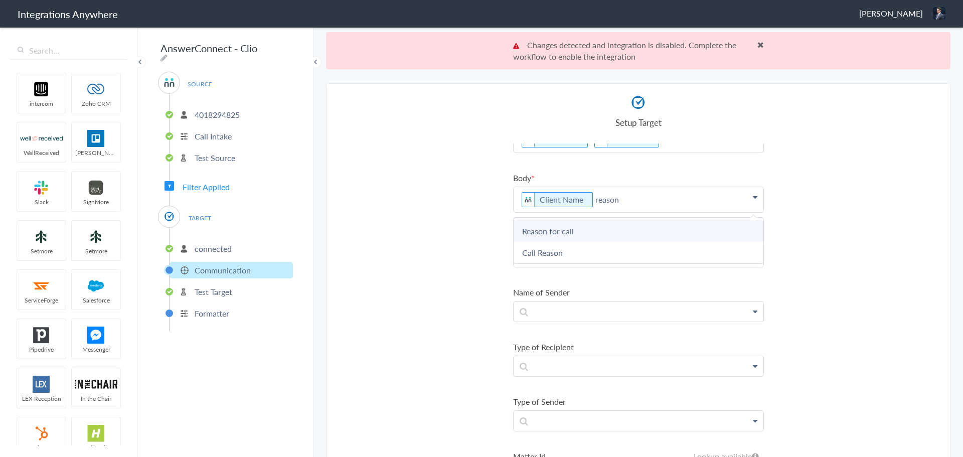
click at [589, 229] on link "Reason for call" at bounding box center [638, 231] width 250 height 22
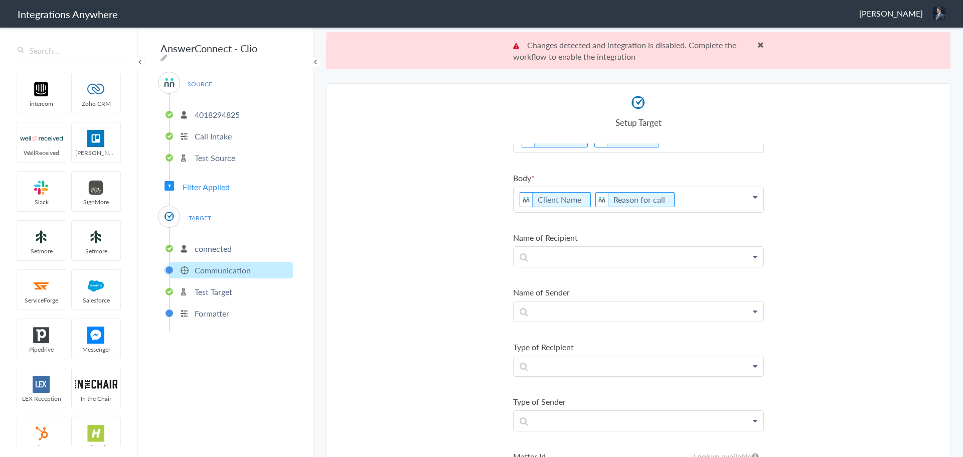
click at [675, 200] on p "Client Name Reason for call" at bounding box center [638, 199] width 250 height 25
click at [609, 245] on link "Call Reason" at bounding box center [638, 253] width 250 height 22
click at [403, 255] on section "Select Account 4018294825 Rename Delete (a few seconds ago) 4018294825 Rename D…" at bounding box center [638, 288] width 624 height 411
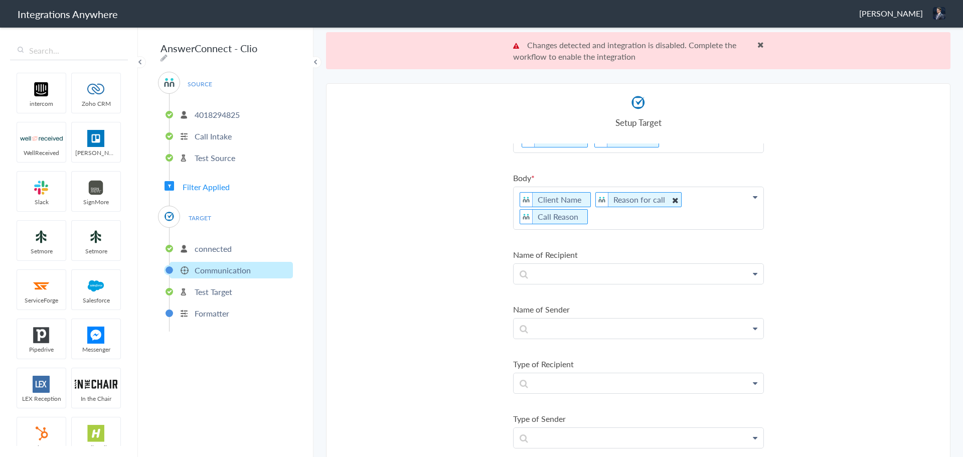
click at [669, 200] on icon at bounding box center [674, 200] width 11 height 13
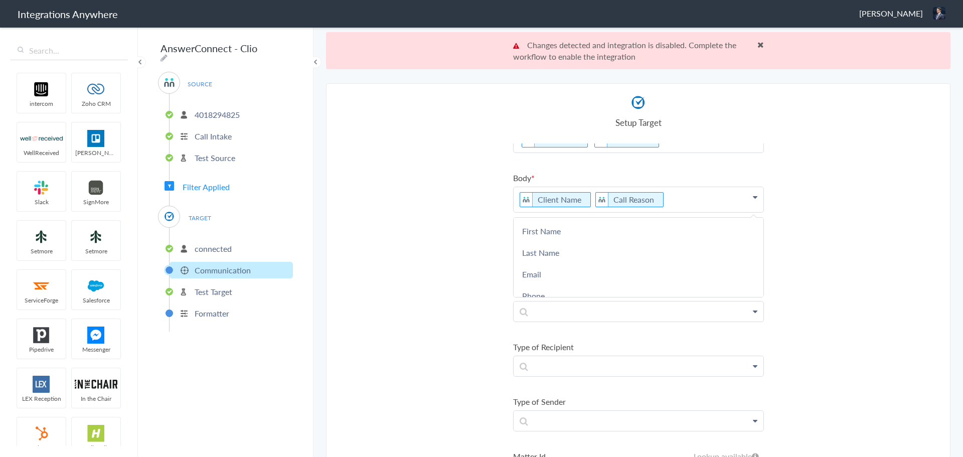
click at [654, 202] on p "Client Name Call Reason" at bounding box center [638, 199] width 250 height 25
click at [390, 211] on section "Select Account 4018294825 Rename Delete (a few seconds ago) 4018294825 Rename D…" at bounding box center [638, 288] width 624 height 411
click at [208, 152] on p "Test Source" at bounding box center [215, 158] width 41 height 12
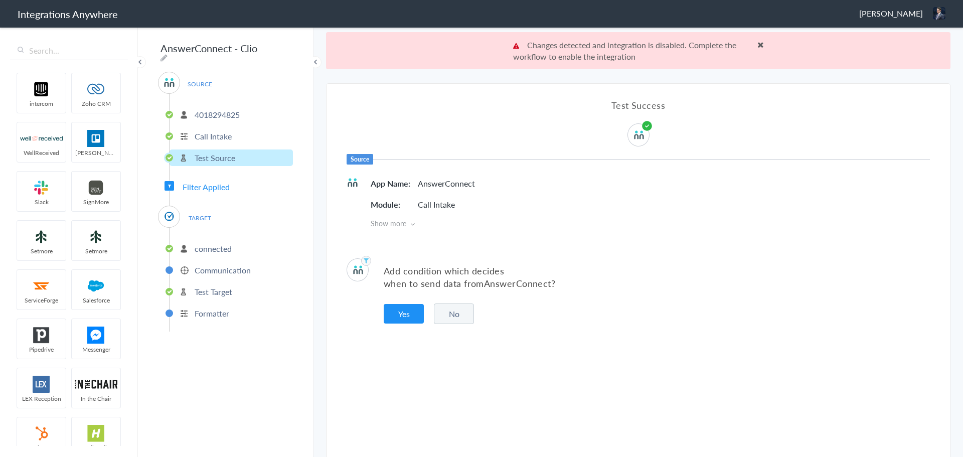
click at [197, 114] on p "4018294825" at bounding box center [217, 115] width 45 height 12
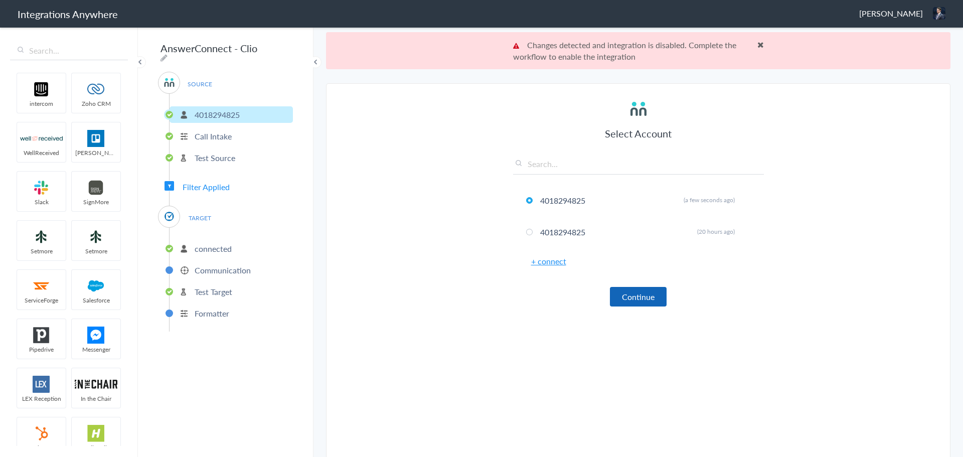
click at [636, 302] on button "Continue" at bounding box center [638, 297] width 57 height 20
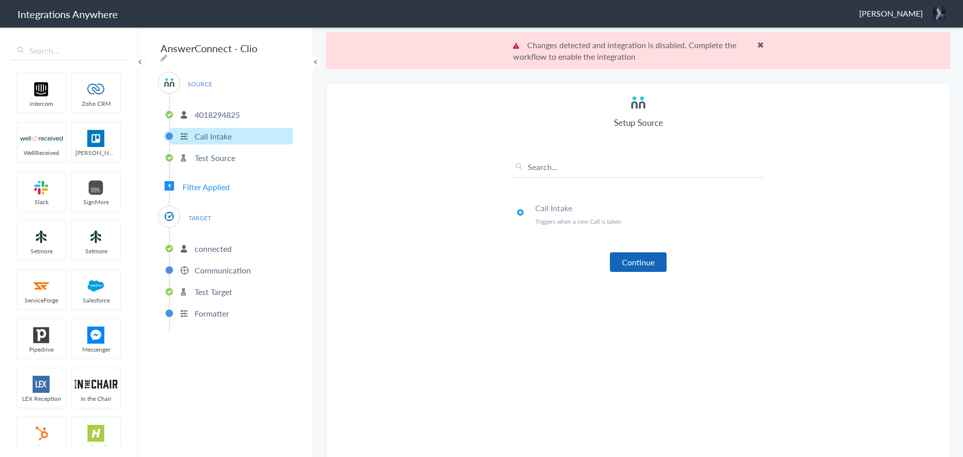
click at [625, 269] on button "Continue" at bounding box center [638, 262] width 57 height 20
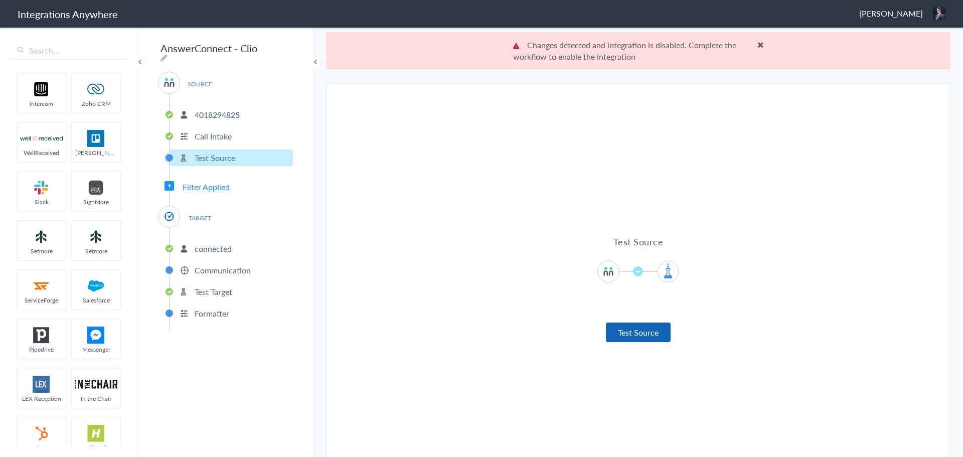
click at [621, 329] on button "Test Source" at bounding box center [638, 332] width 65 height 20
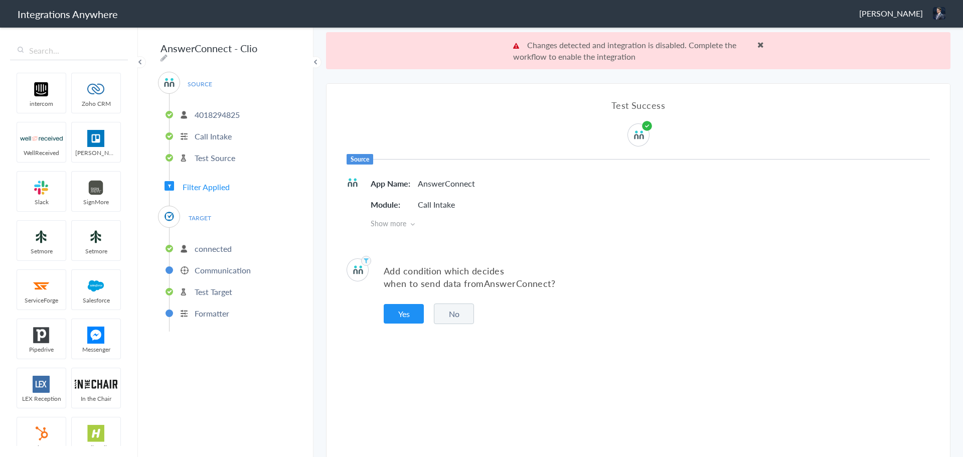
click at [453, 316] on button "No" at bounding box center [454, 313] width 40 height 21
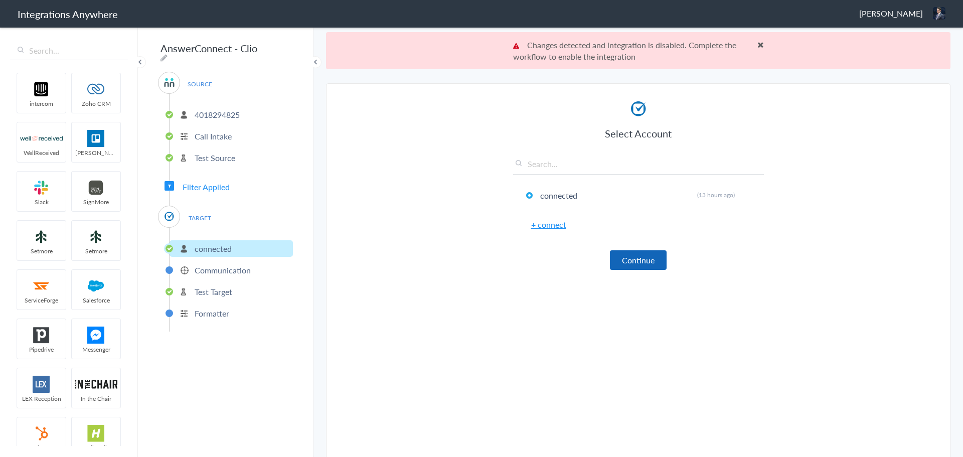
click at [610, 259] on button "Continue" at bounding box center [638, 260] width 57 height 20
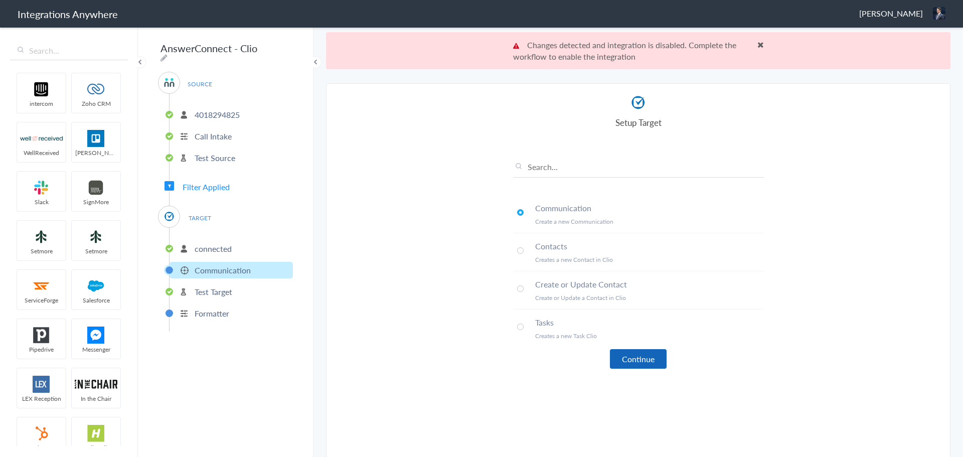
click at [633, 355] on button "Continue" at bounding box center [638, 359] width 57 height 20
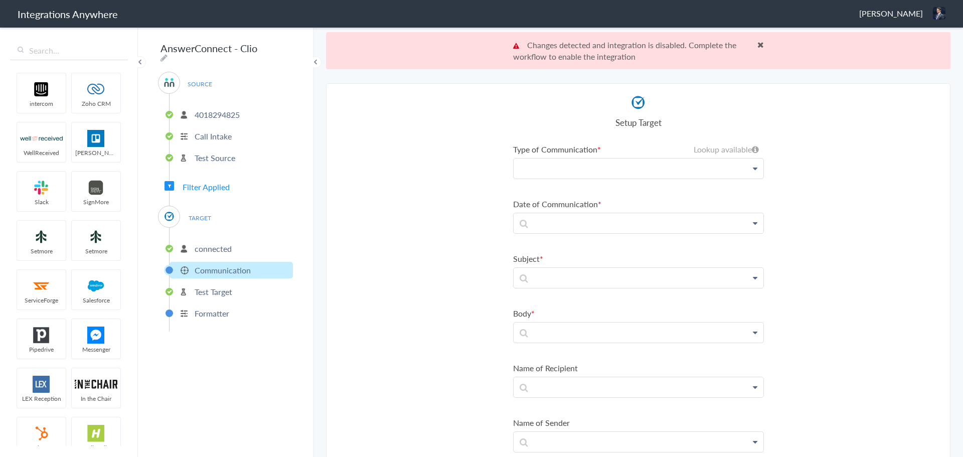
click at [581, 169] on p at bounding box center [638, 168] width 250 height 20
click at [575, 207] on link "Clio" at bounding box center [638, 198] width 250 height 22
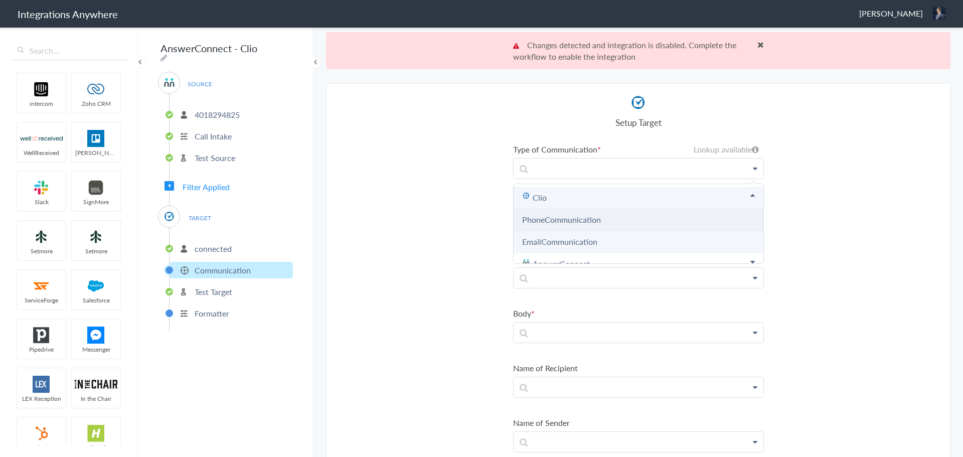
click at [565, 228] on li "PhoneCommunication" at bounding box center [638, 220] width 250 height 22
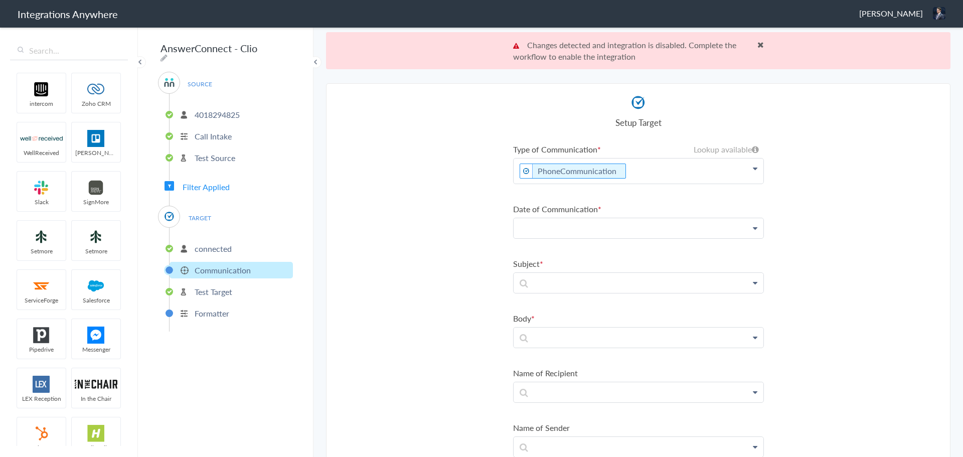
click at [578, 232] on p at bounding box center [638, 228] width 250 height 20
click at [544, 311] on link "Date stamp" at bounding box center [638, 315] width 250 height 22
click at [556, 278] on p at bounding box center [638, 288] width 250 height 20
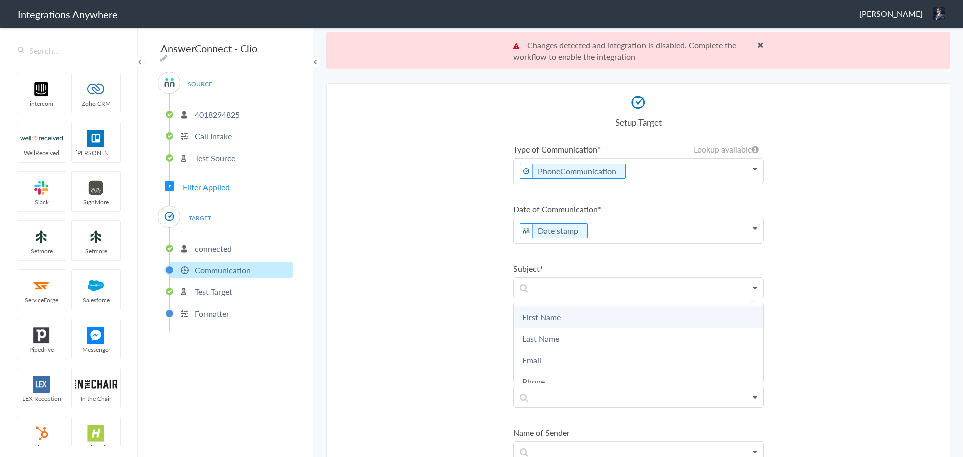
click at [565, 312] on link "First Name" at bounding box center [638, 317] width 250 height 22
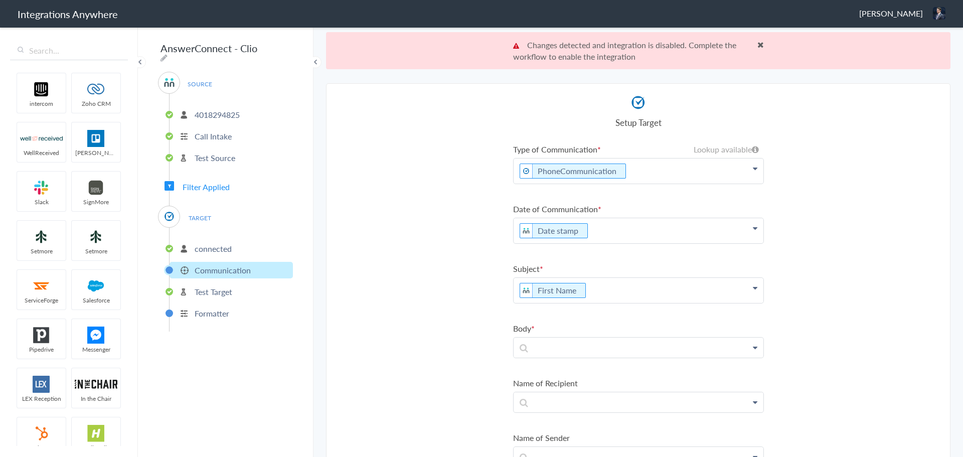
click at [601, 301] on p "First Name" at bounding box center [638, 290] width 250 height 25
click at [571, 339] on link "Last Name" at bounding box center [638, 343] width 250 height 22
click at [551, 344] on p at bounding box center [638, 347] width 250 height 20
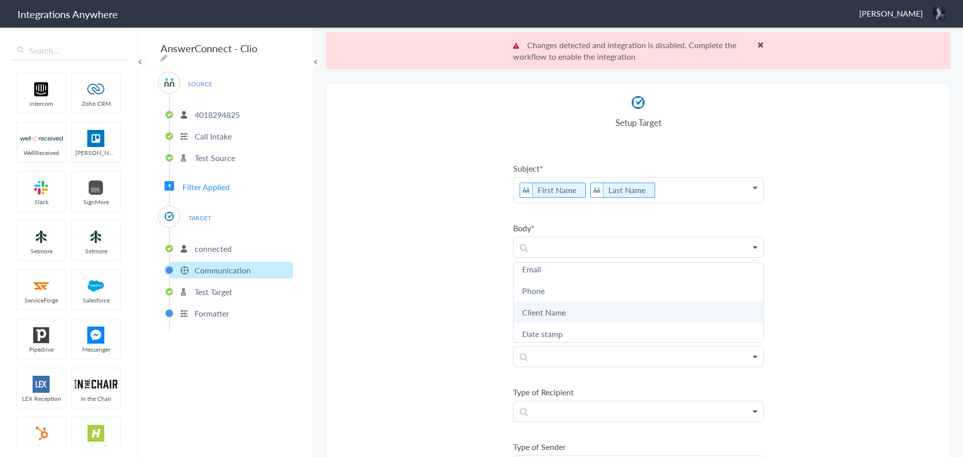
click at [550, 314] on link "Client Name" at bounding box center [638, 312] width 250 height 22
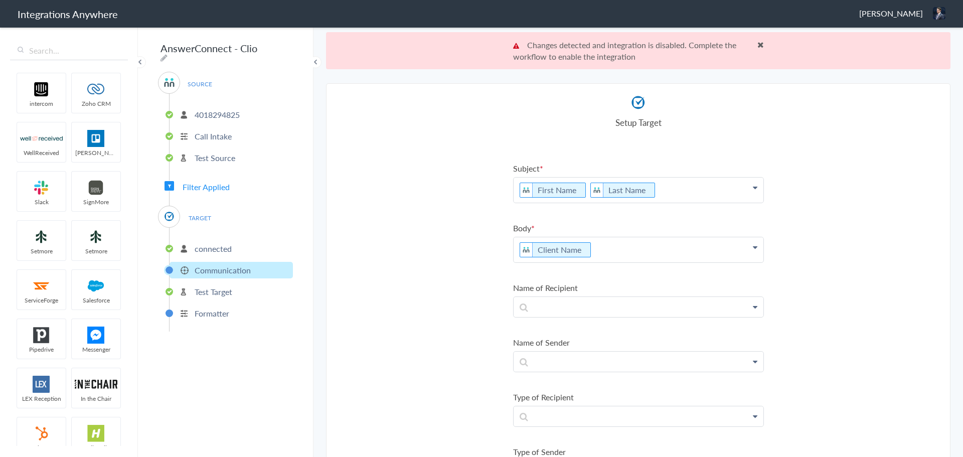
click at [595, 242] on p "Client Name" at bounding box center [638, 249] width 250 height 25
click at [513, 247] on p "Client Name -" at bounding box center [638, 249] width 250 height 25
click at [655, 251] on p "Client Name: Client Name -" at bounding box center [638, 249] width 250 height 25
click at [658, 255] on p "Client Name: Client Name -" at bounding box center [638, 249] width 250 height 25
click at [664, 256] on p "Client Name: Client Name -" at bounding box center [638, 249] width 250 height 25
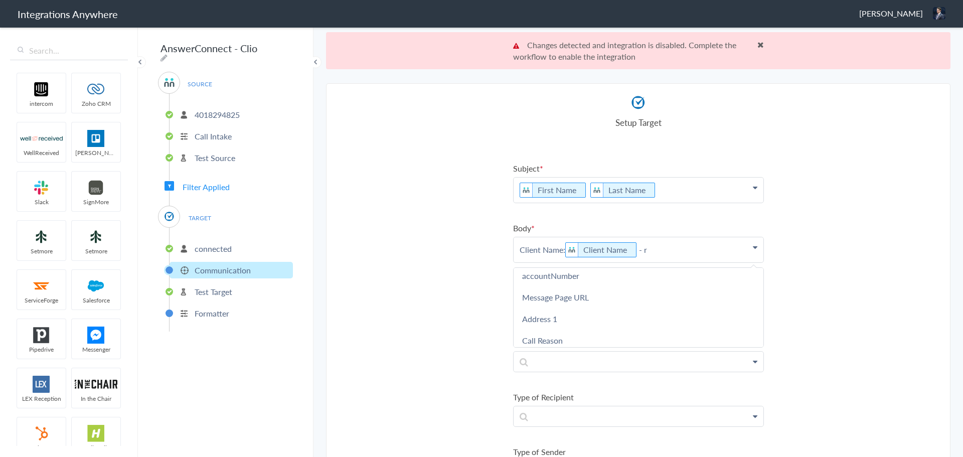
scroll to position [0, 0]
click at [579, 284] on link "Call Reason" at bounding box center [638, 281] width 250 height 22
click at [713, 251] on p "Client Name: Client Name - Call Reason" at bounding box center [638, 249] width 250 height 25
click at [396, 270] on section "Select Account 4018294825 Rename Delete (a few seconds ago) 4018294825 Rename D…" at bounding box center [638, 288] width 624 height 411
click at [537, 304] on p at bounding box center [638, 307] width 250 height 20
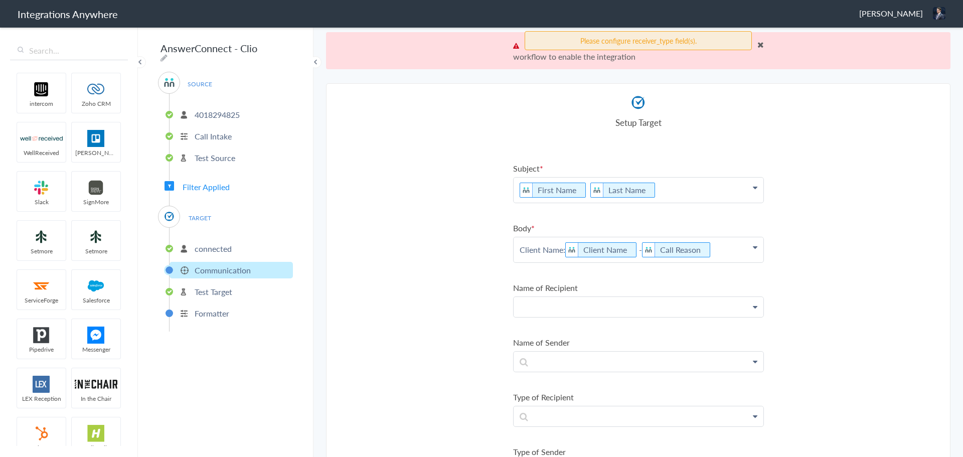
click at [566, 299] on p at bounding box center [638, 307] width 250 height 20
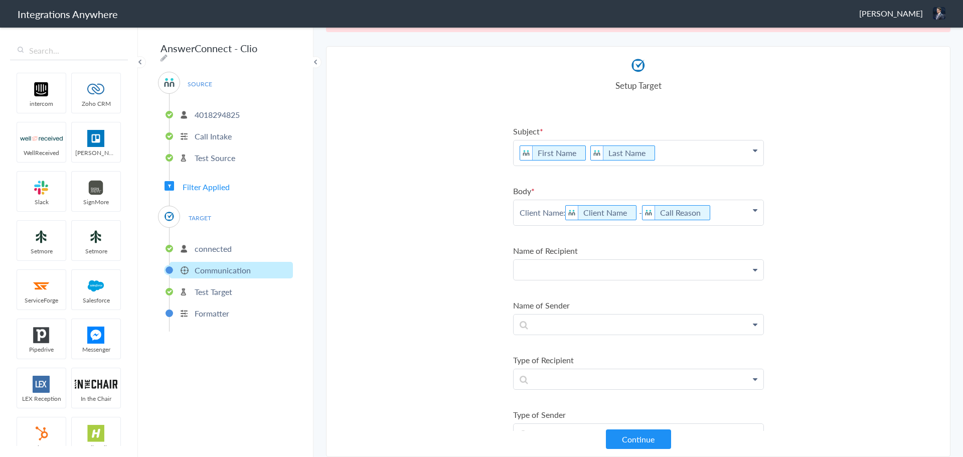
scroll to position [50, 0]
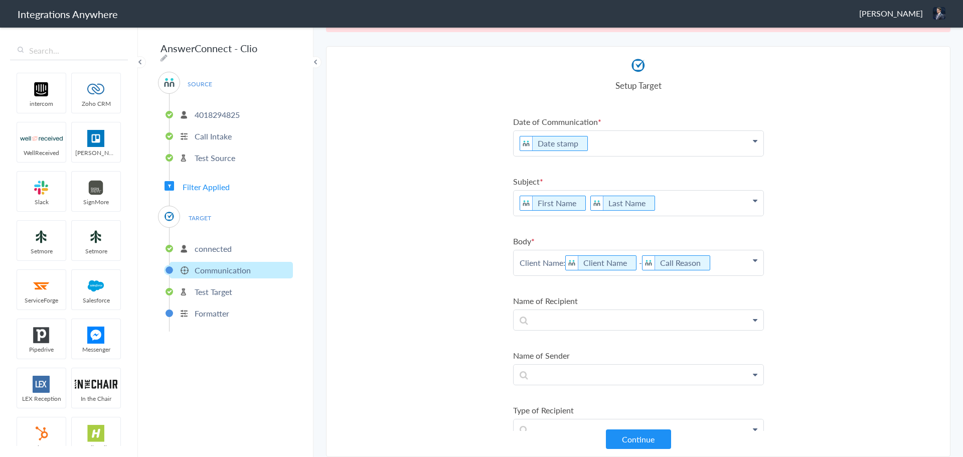
click at [726, 261] on p "Client Name: Client Name - Call Reason" at bounding box center [638, 262] width 250 height 25
click at [391, 297] on section "Select Account 4018294825 Rename Delete (a few seconds ago) 4018294825 Rename D…" at bounding box center [638, 251] width 624 height 411
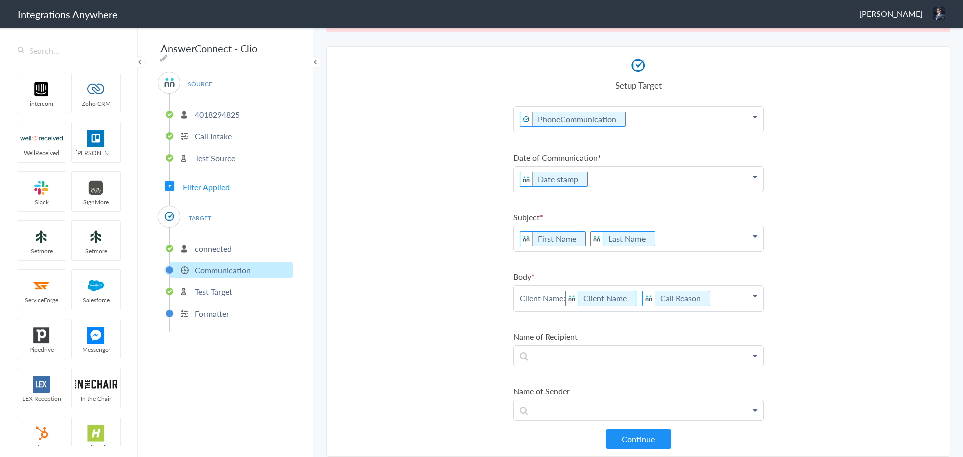
scroll to position [0, 0]
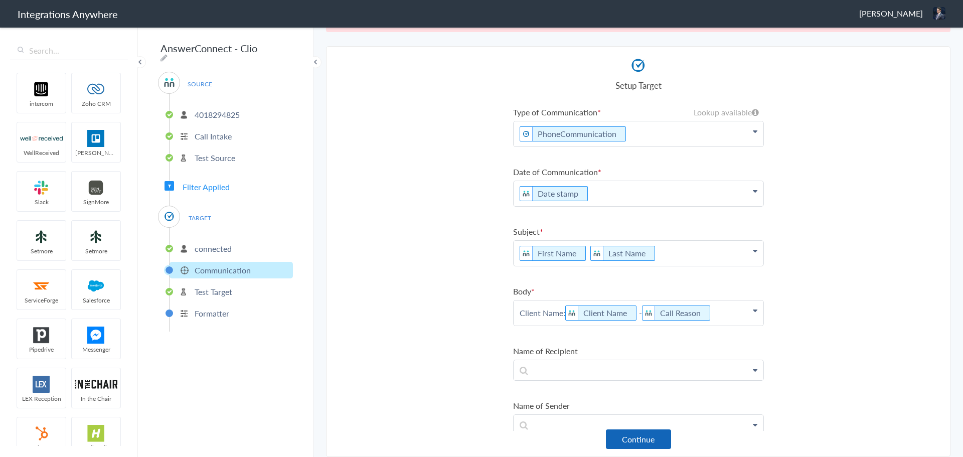
click at [616, 436] on button "Continue" at bounding box center [638, 439] width 65 height 20
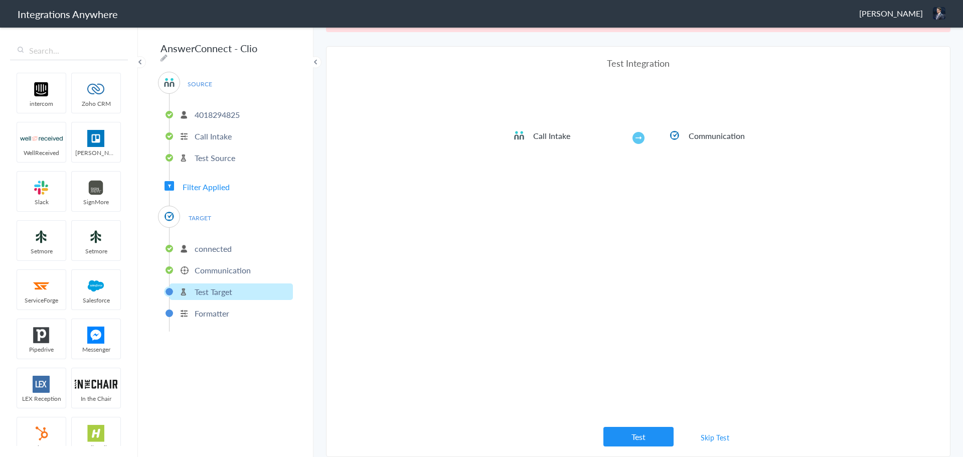
click at [616, 436] on button "Test" at bounding box center [638, 437] width 70 height 20
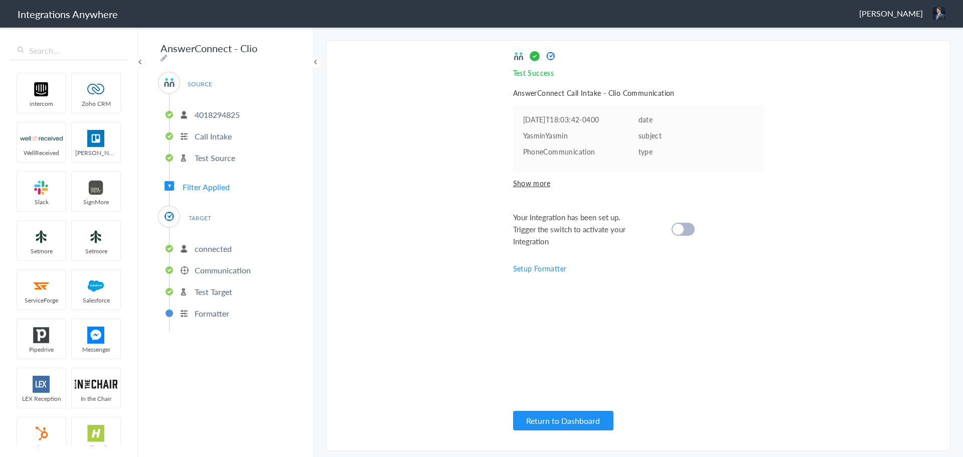
click at [683, 229] on div at bounding box center [682, 229] width 23 height 13
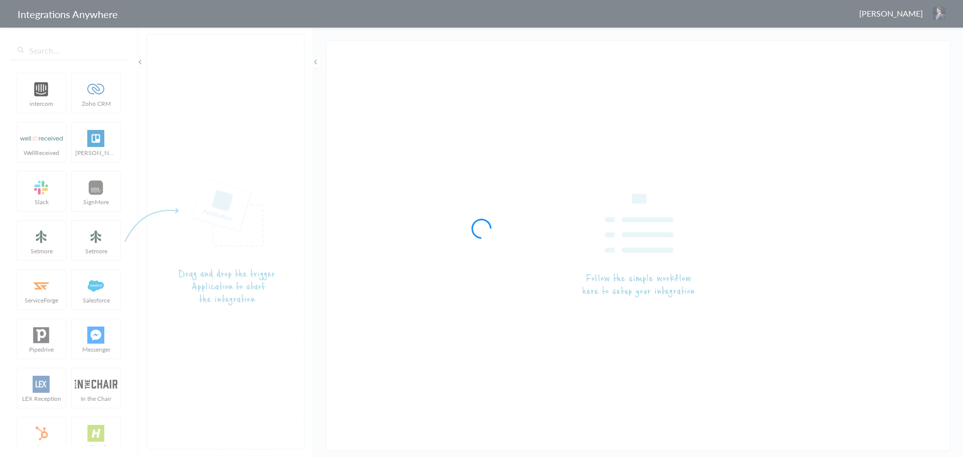
type input "AnswerConnect - Clio Grow"
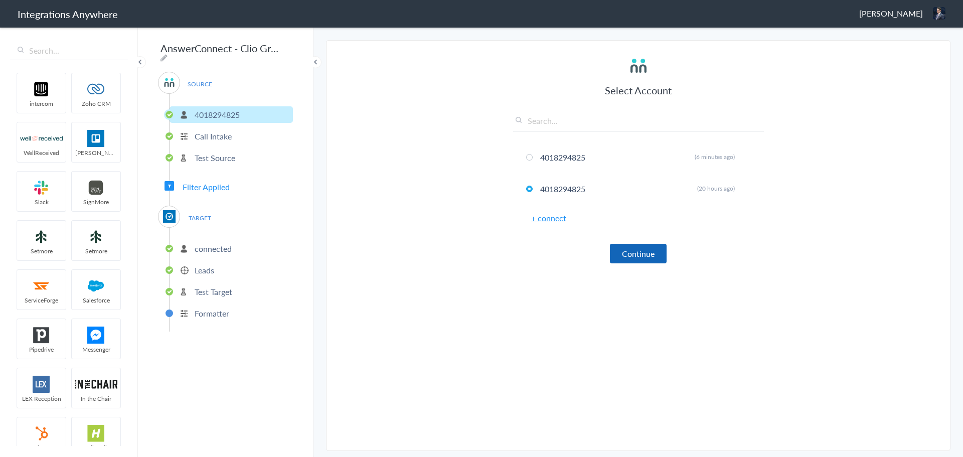
click at [636, 247] on button "Continue" at bounding box center [638, 254] width 57 height 20
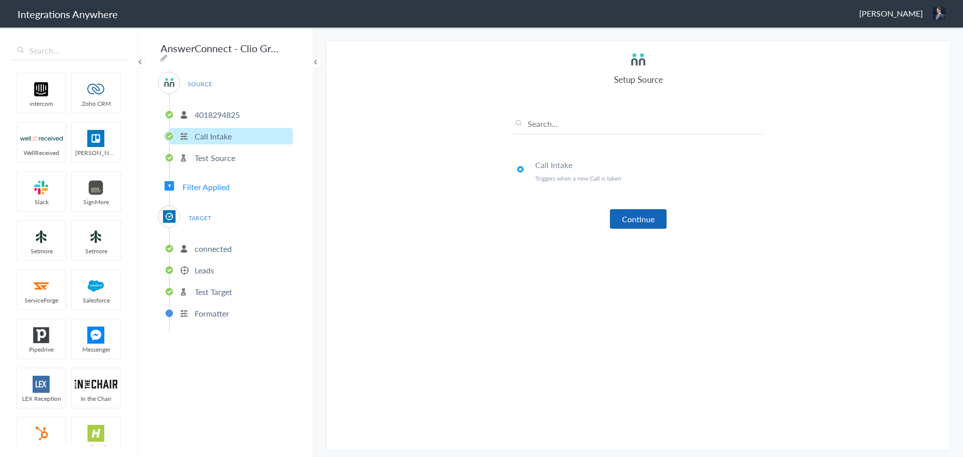
click at [622, 214] on button "Continue" at bounding box center [638, 219] width 57 height 20
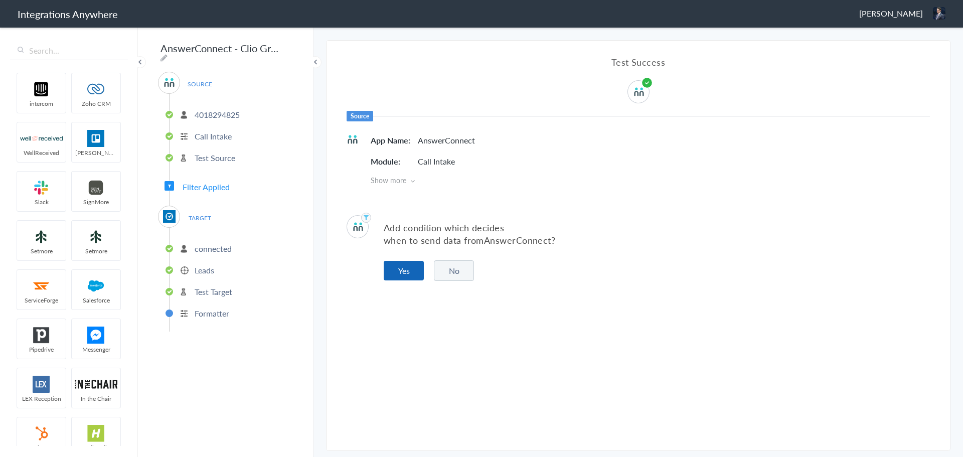
click at [411, 264] on button "Yes" at bounding box center [404, 271] width 40 height 20
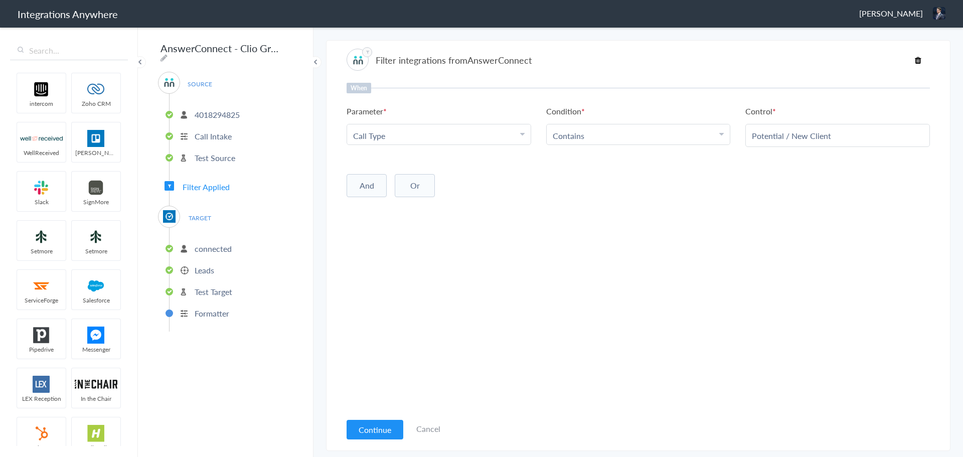
click at [485, 195] on div "And Or Add Filter" at bounding box center [637, 184] width 583 height 25
click at [640, 218] on div "When Parameter Choose Parameter Call Type First Name Last Name Email Phone Clie…" at bounding box center [637, 247] width 583 height 329
click at [391, 429] on button "Continue" at bounding box center [374, 430] width 57 height 20
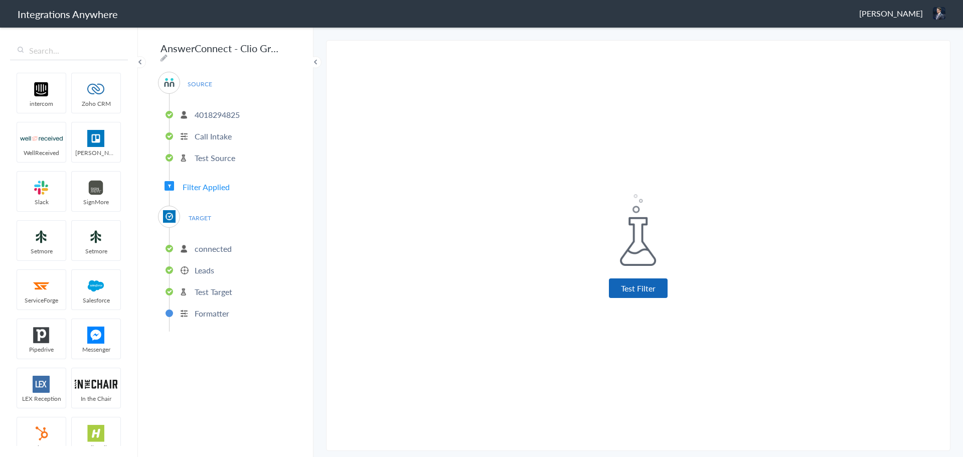
click at [634, 291] on button "Test Filter" at bounding box center [638, 288] width 59 height 20
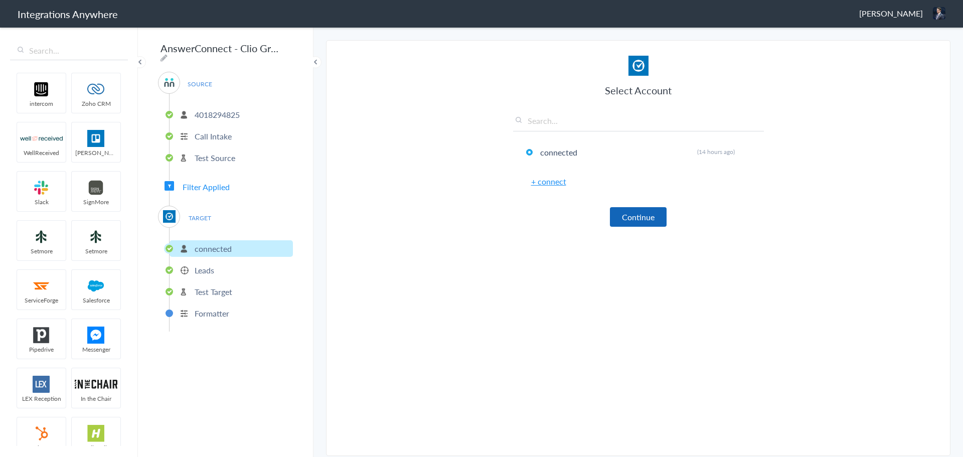
click at [629, 220] on button "Continue" at bounding box center [638, 217] width 57 height 20
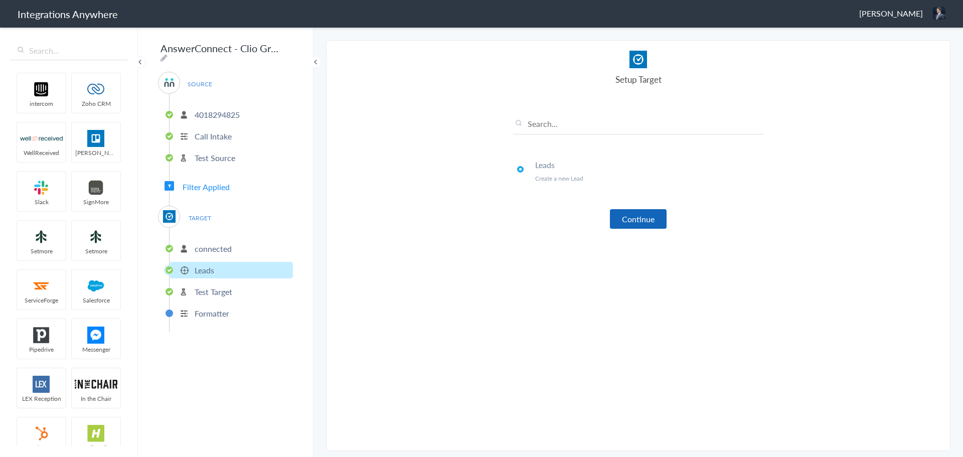
click at [630, 224] on button "Continue" at bounding box center [638, 219] width 57 height 20
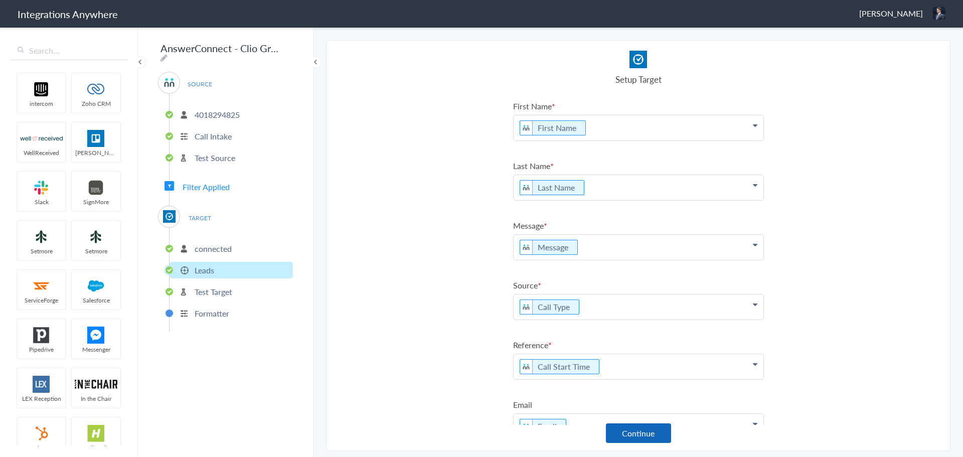
click at [622, 436] on button "Continue" at bounding box center [638, 433] width 65 height 20
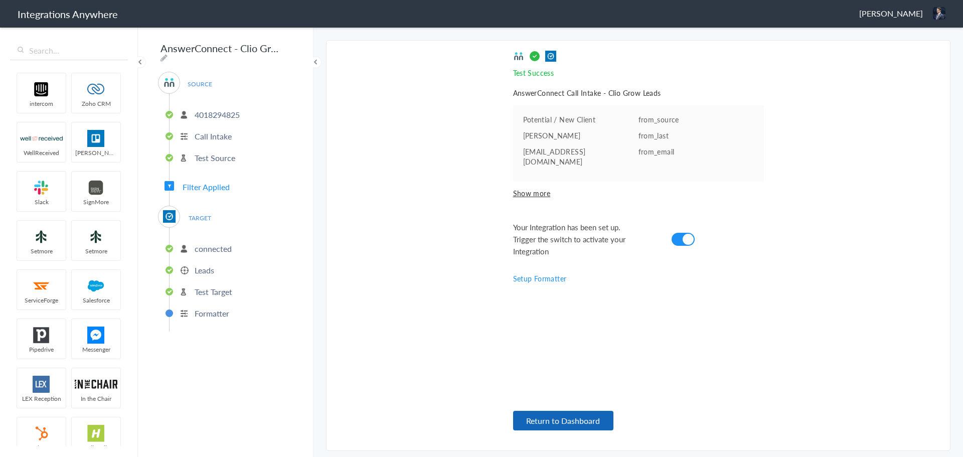
click at [569, 425] on button "Return to Dashboard" at bounding box center [563, 421] width 100 height 20
